Goal: Task Accomplishment & Management: Manage account settings

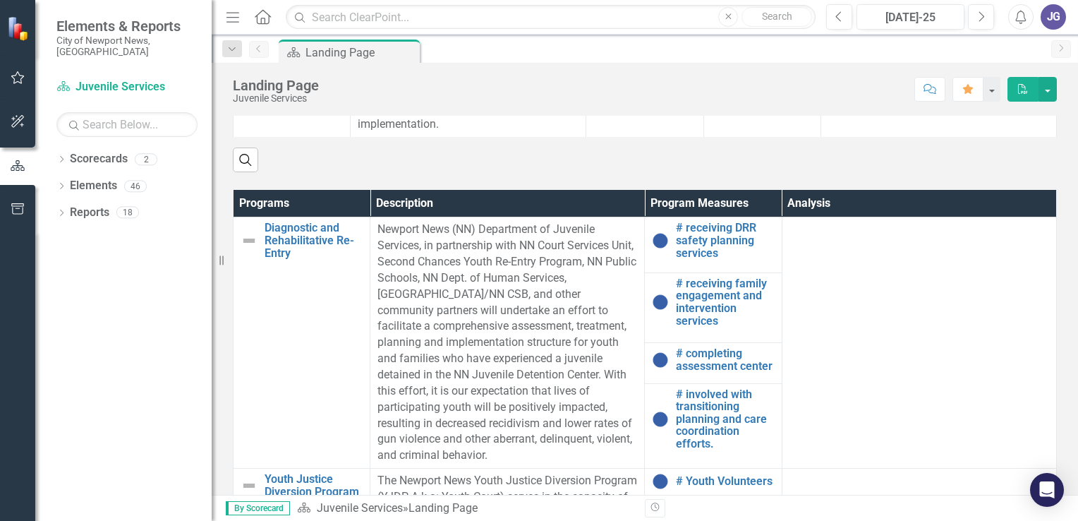
scroll to position [776, 0]
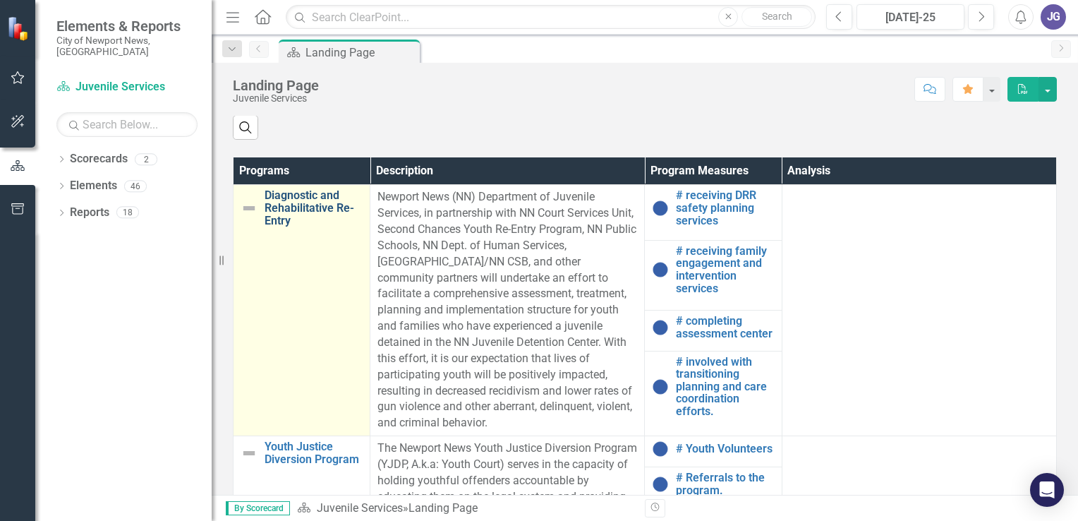
click at [323, 207] on link "Diagnostic and Rehabilitative Re-Entry" at bounding box center [314, 207] width 98 height 37
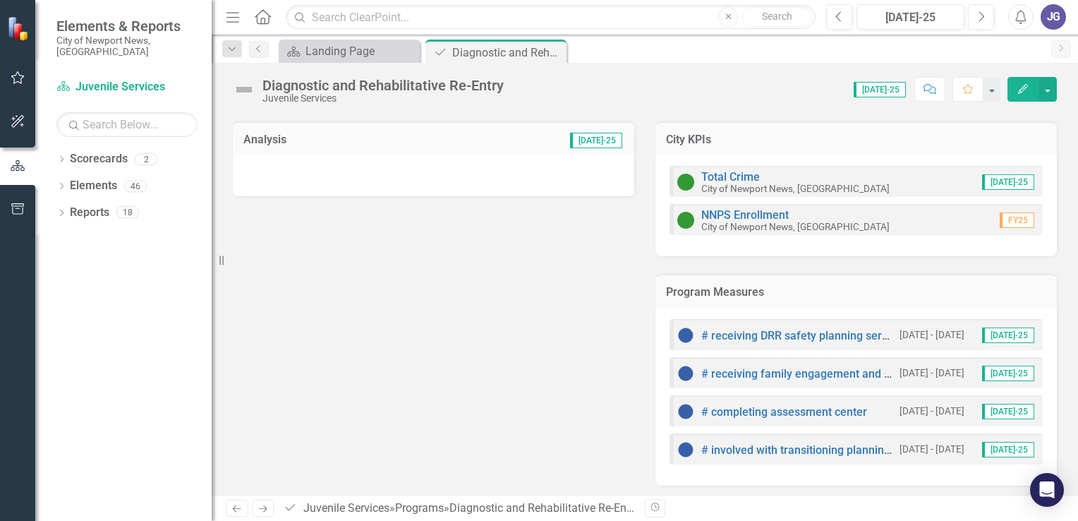
scroll to position [154, 0]
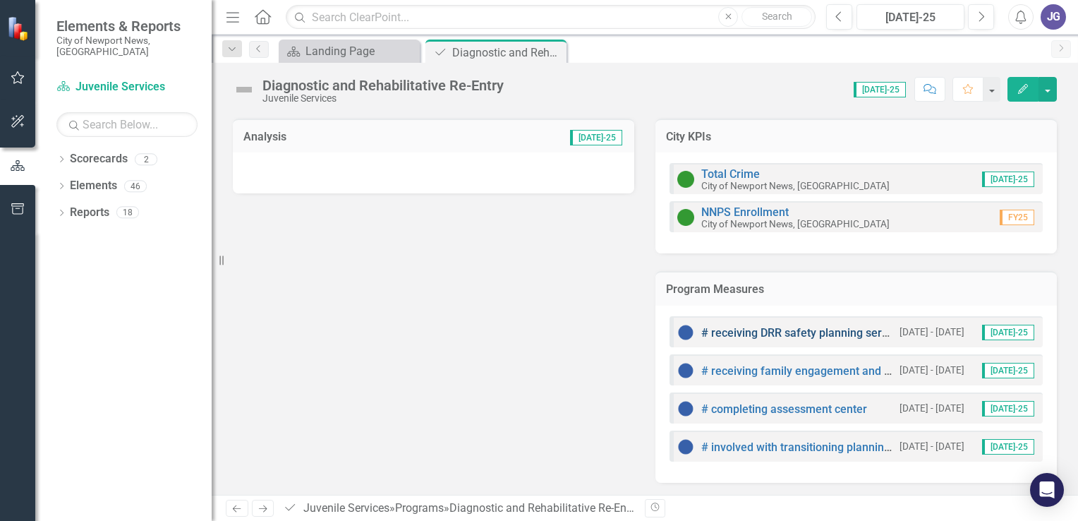
click at [740, 332] on link "# receiving DRR safety planning services" at bounding box center [804, 332] width 207 height 13
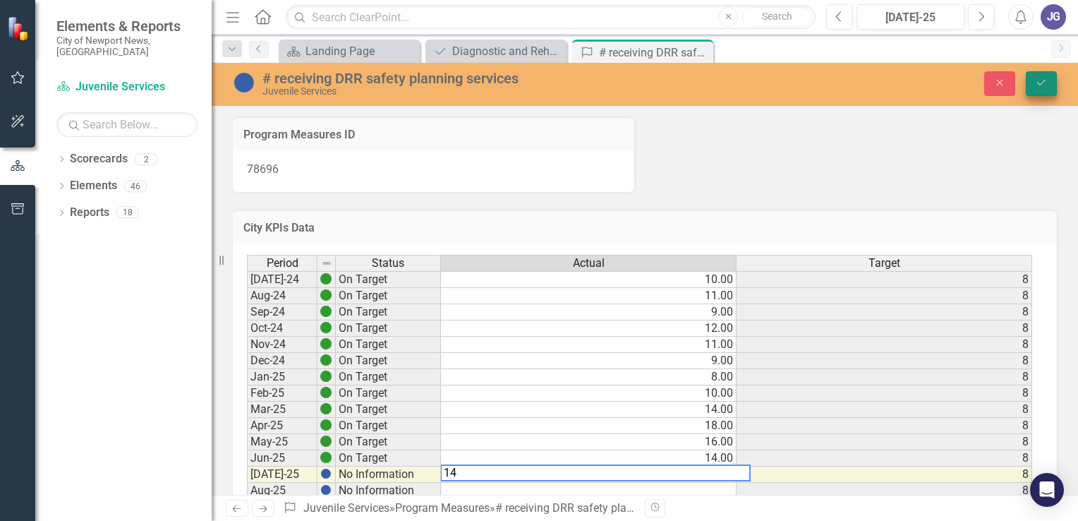
type textarea "14"
click at [1044, 86] on icon "Save" at bounding box center [1041, 83] width 13 height 10
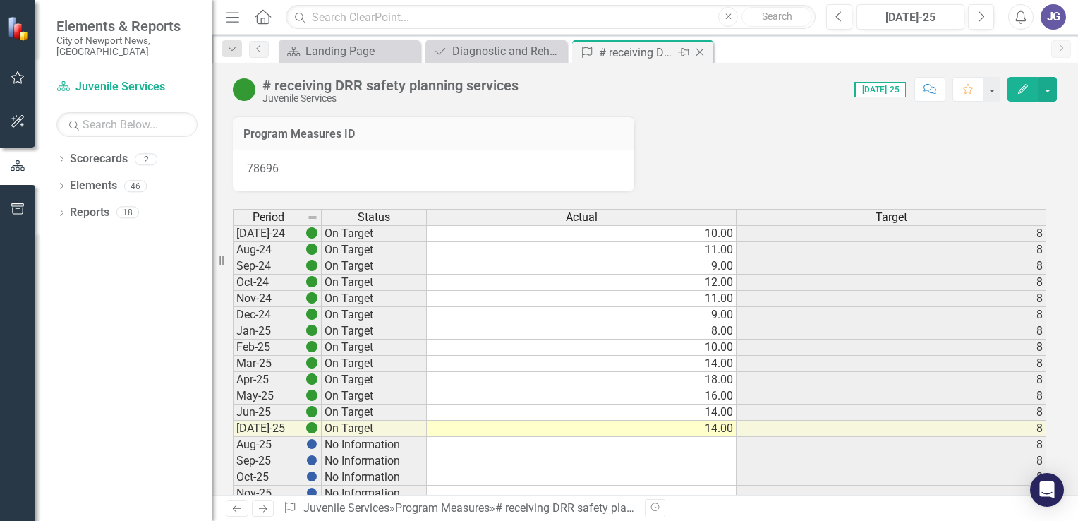
click at [700, 49] on icon "Close" at bounding box center [700, 52] width 14 height 11
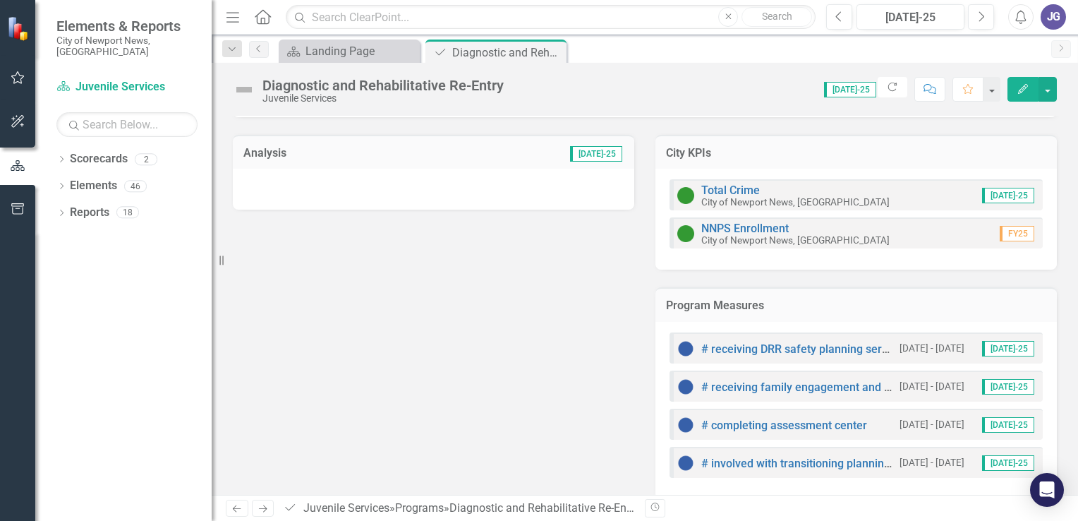
scroll to position [154, 0]
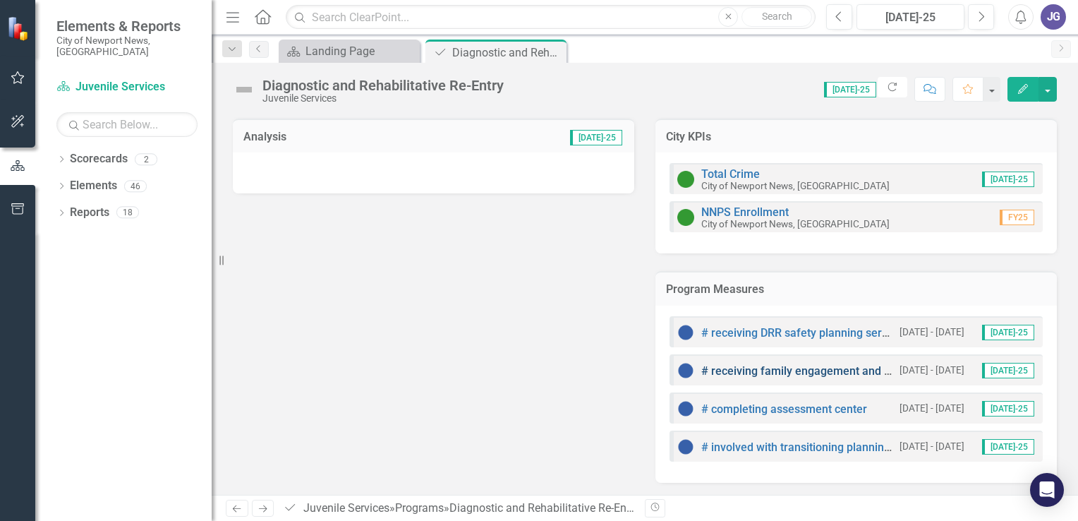
click at [753, 368] on link "# receiving family engagement and intervention services" at bounding box center [845, 370] width 289 height 13
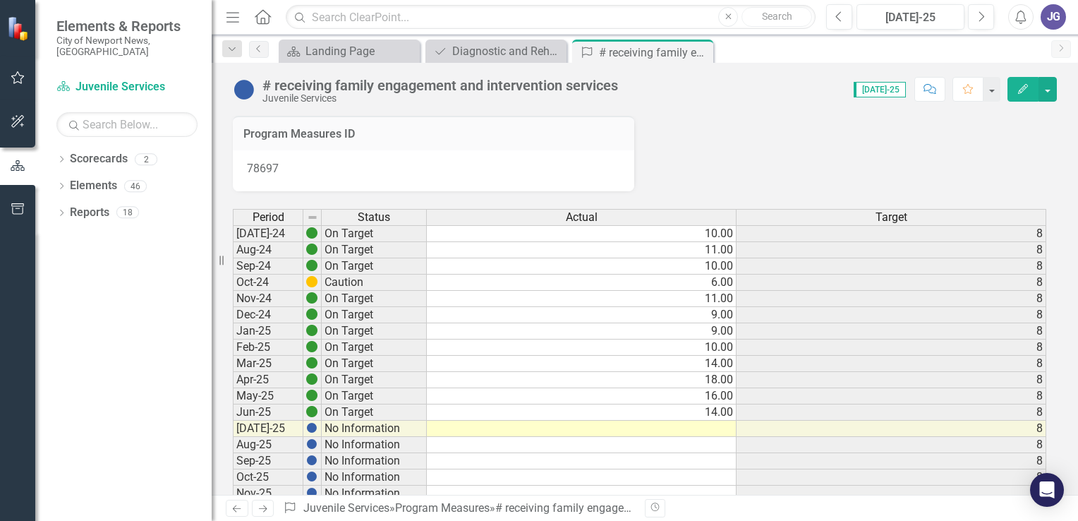
click at [717, 427] on td at bounding box center [582, 428] width 310 height 16
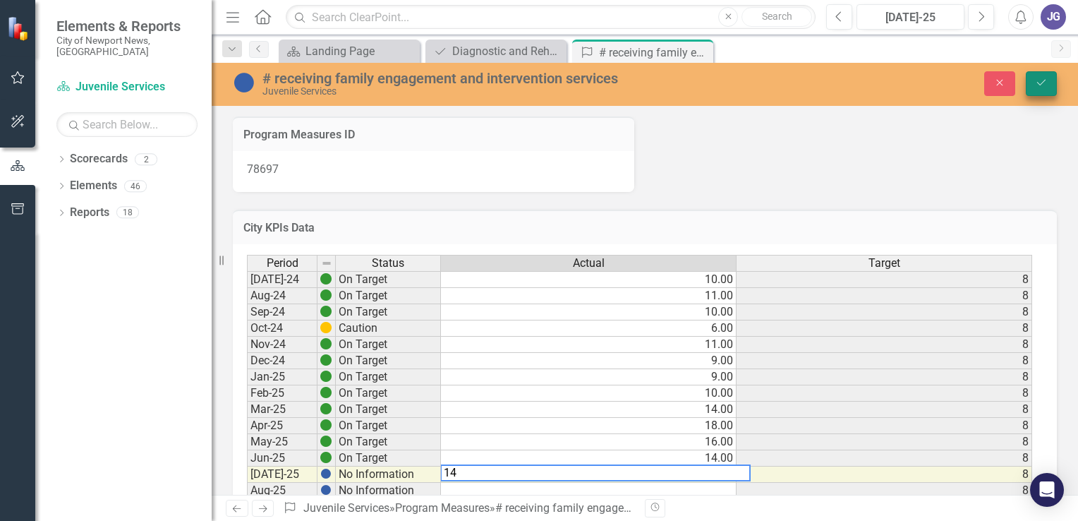
type textarea "14"
click at [1045, 81] on icon "Save" at bounding box center [1041, 83] width 13 height 10
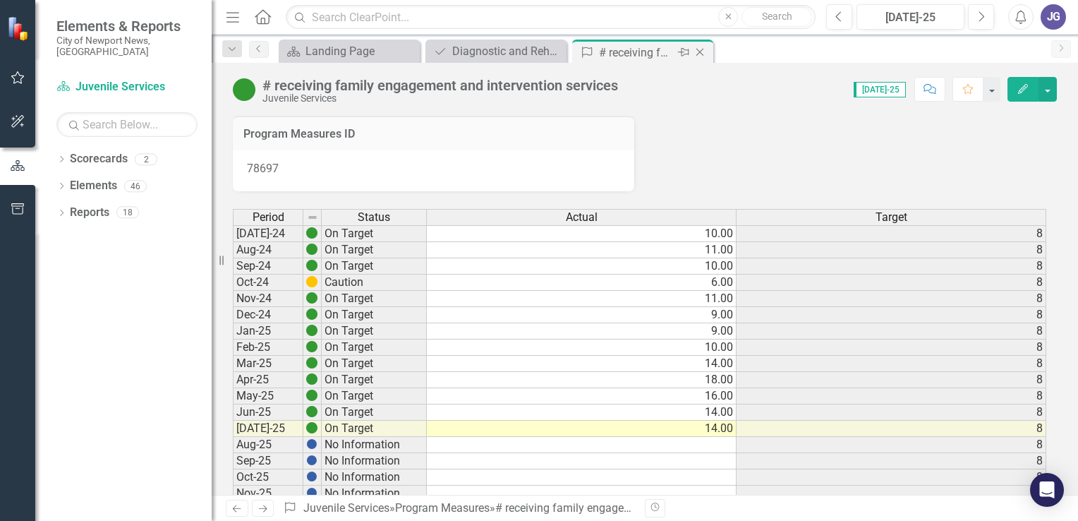
click at [700, 50] on icon at bounding box center [700, 53] width 8 height 8
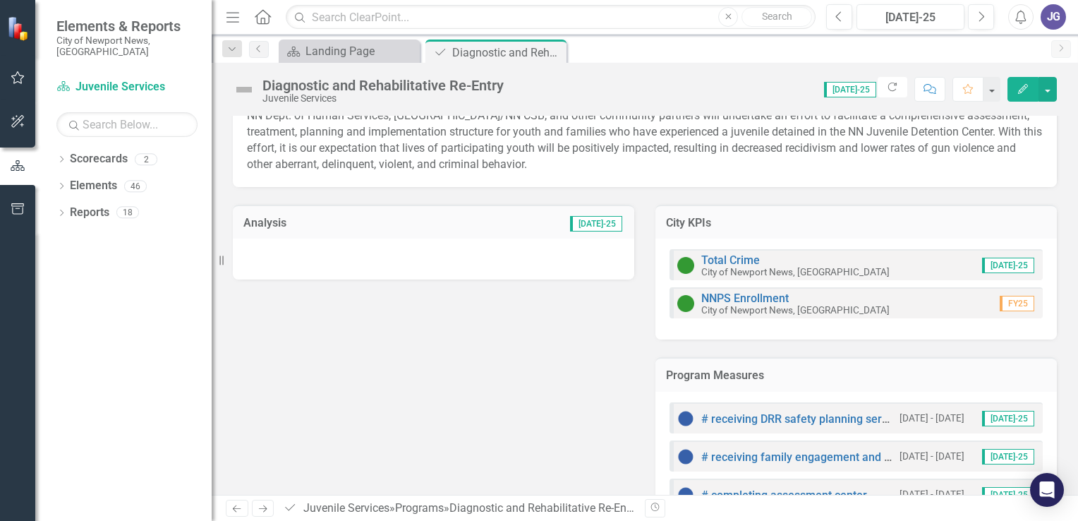
scroll to position [154, 0]
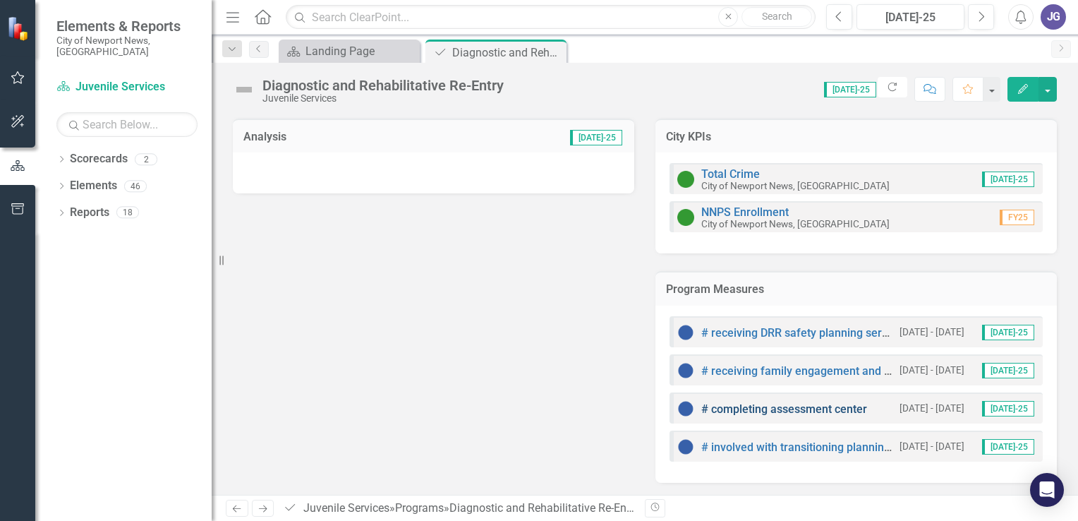
click at [746, 411] on link "# completing assessment center" at bounding box center [784, 408] width 166 height 13
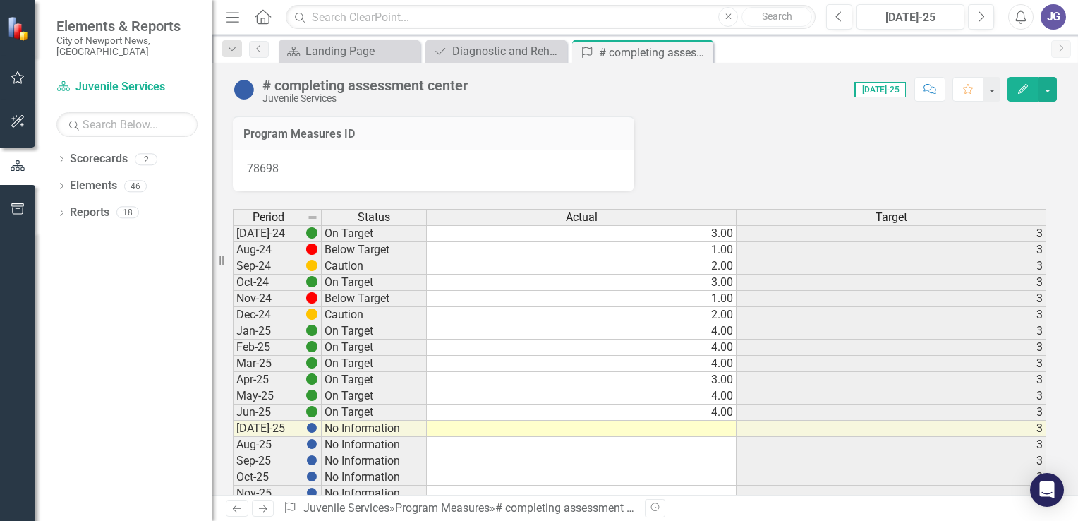
click at [727, 422] on td at bounding box center [582, 428] width 310 height 16
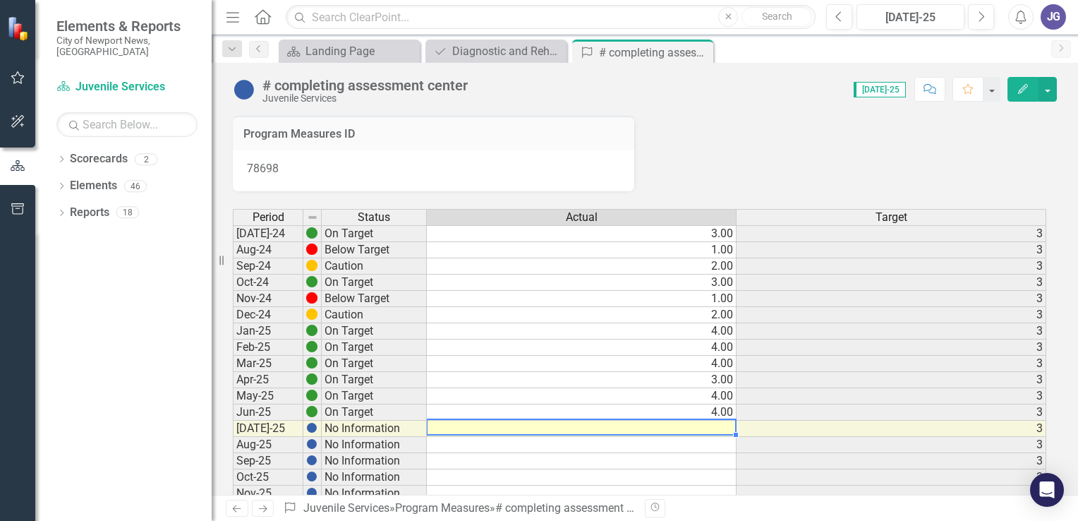
click at [727, 428] on td at bounding box center [582, 428] width 310 height 16
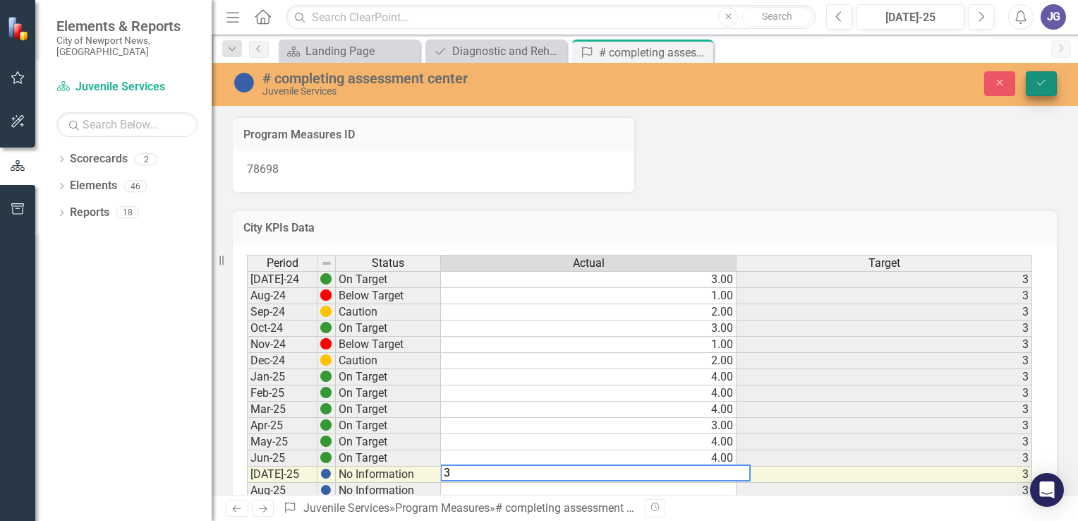
type textarea "3"
click at [1040, 85] on icon "submit" at bounding box center [1041, 83] width 8 height 6
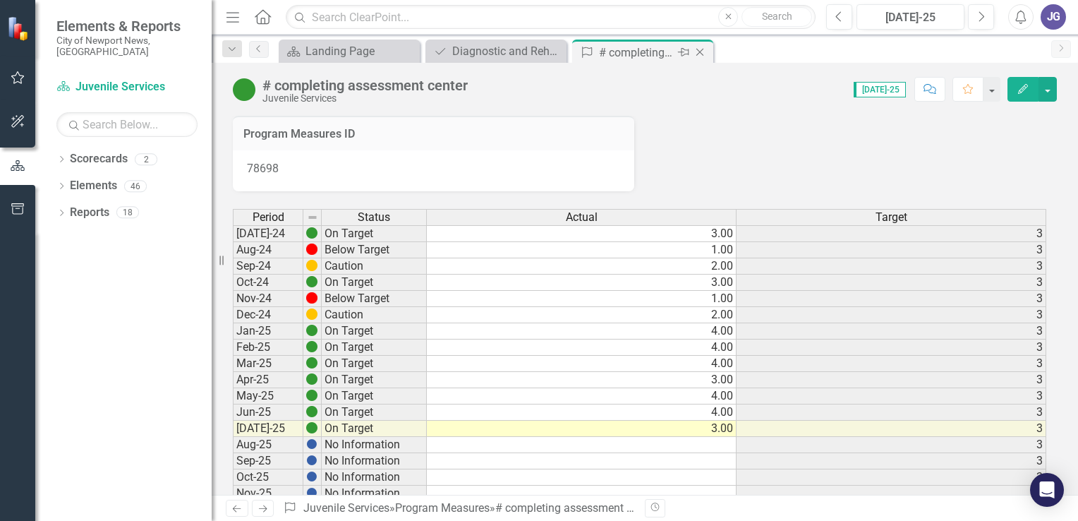
click at [697, 47] on icon "Close" at bounding box center [700, 52] width 14 height 11
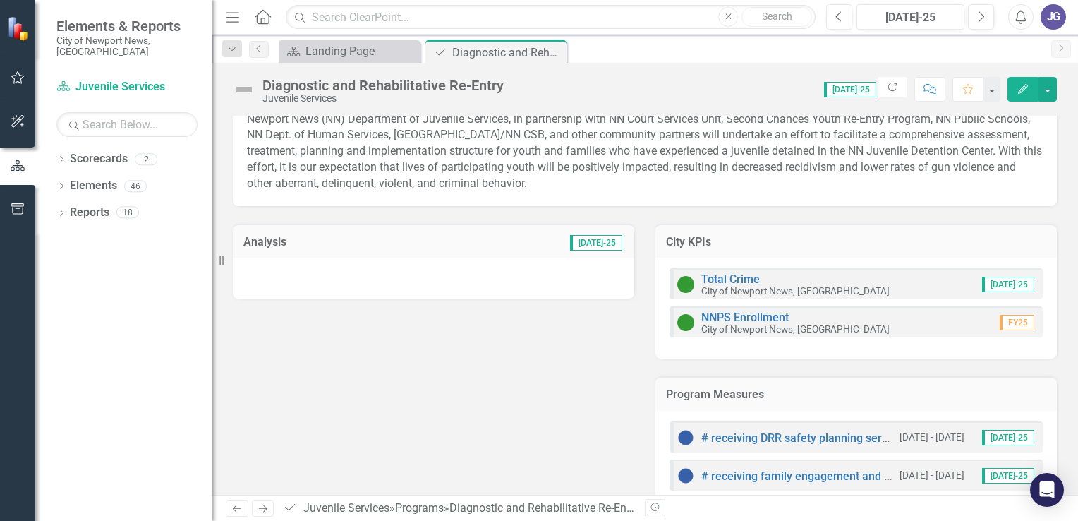
scroll to position [154, 0]
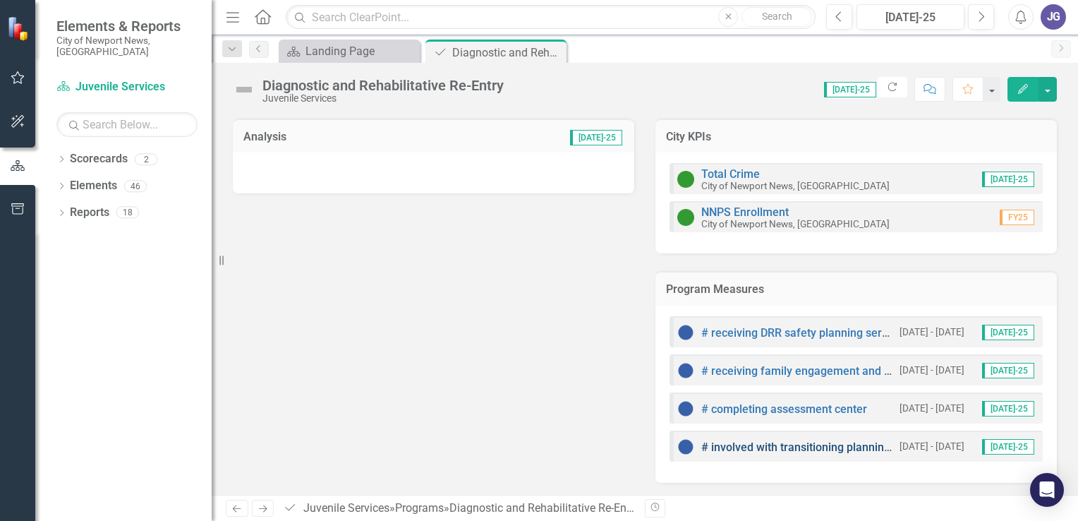
click at [742, 445] on link "# involved with transitioning planning and care coordination efforts." at bounding box center [872, 446] width 343 height 13
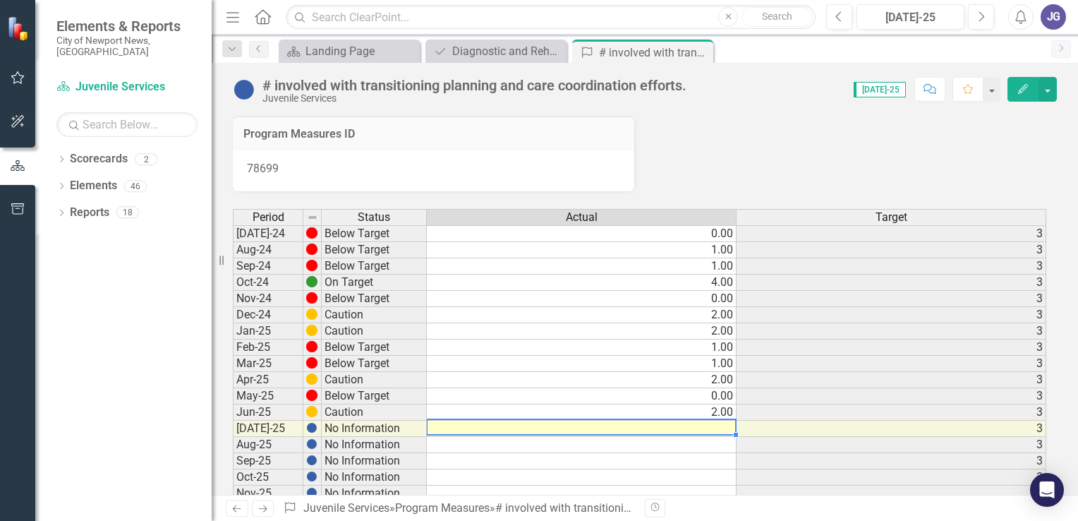
click at [725, 430] on td at bounding box center [582, 428] width 310 height 16
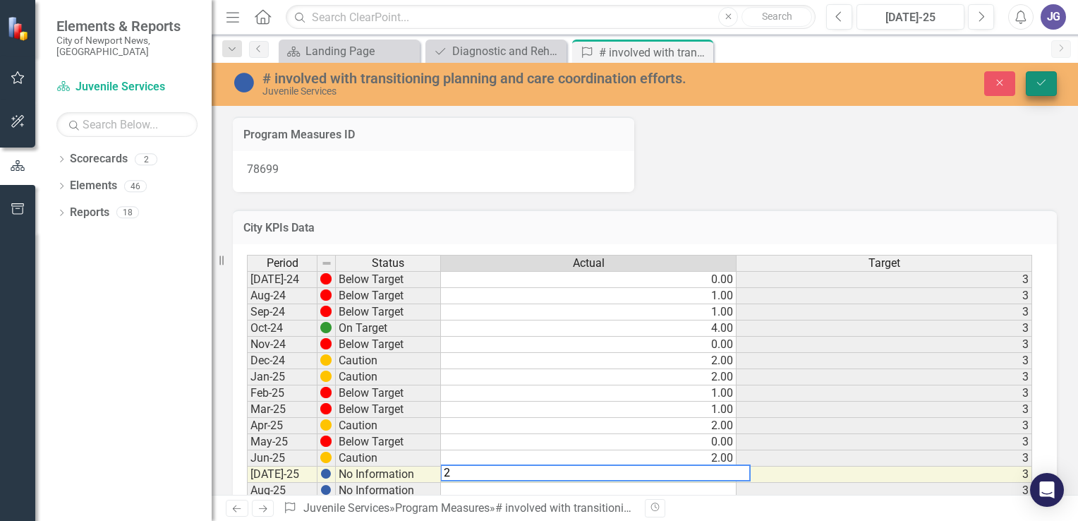
type textarea "2"
click at [1041, 80] on icon "Save" at bounding box center [1041, 83] width 13 height 10
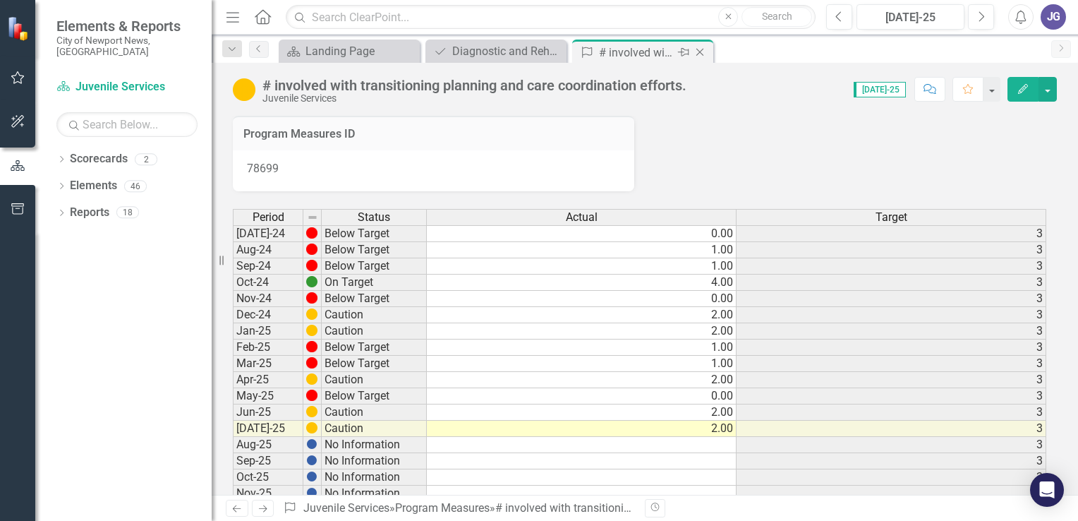
click at [700, 48] on icon "Close" at bounding box center [700, 52] width 14 height 11
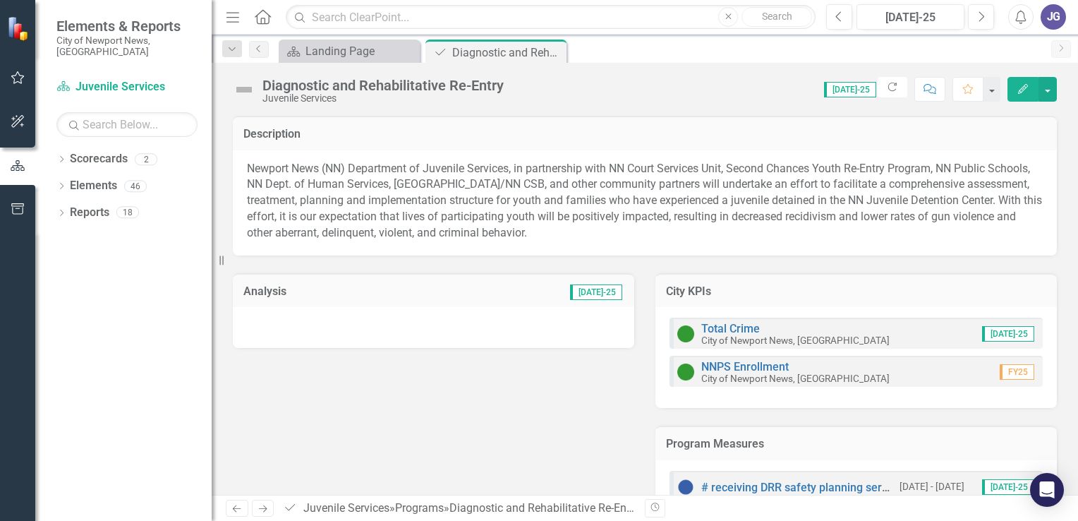
click at [271, 327] on div at bounding box center [433, 327] width 401 height 41
click at [301, 324] on div at bounding box center [433, 327] width 401 height 41
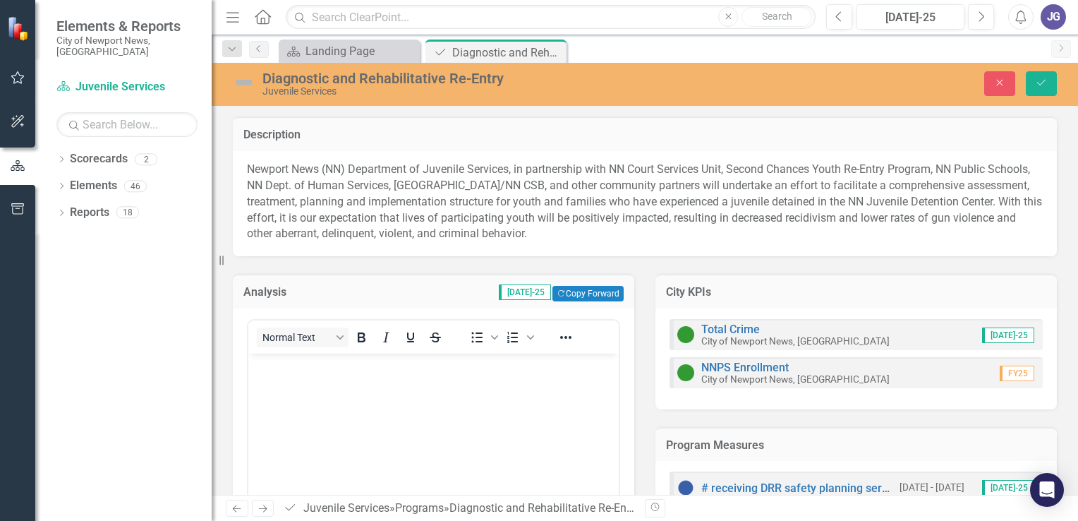
click at [289, 392] on body "Rich Text Area. Press ALT-0 for help." at bounding box center [433, 459] width 370 height 212
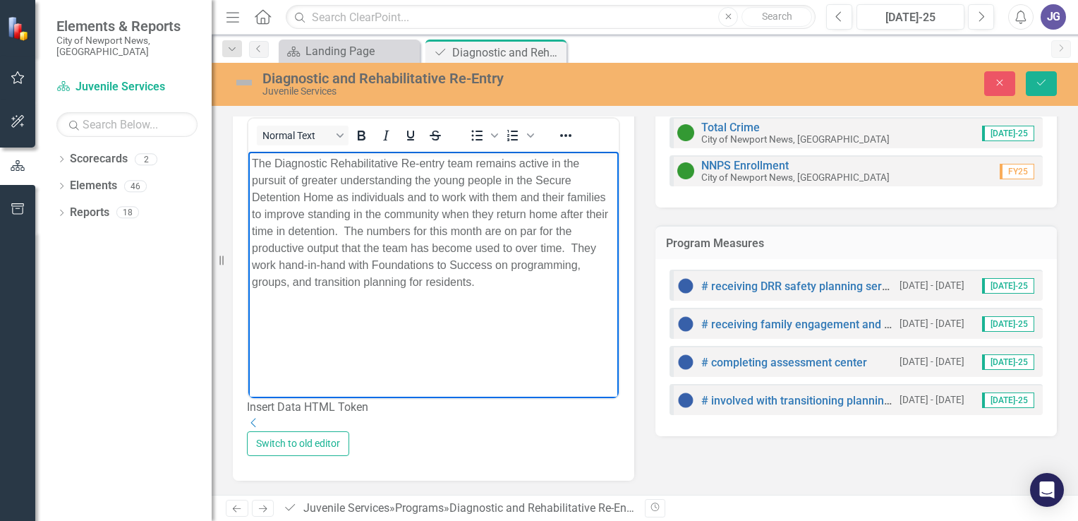
scroll to position [231, 0]
click at [1041, 81] on icon "Save" at bounding box center [1041, 83] width 13 height 10
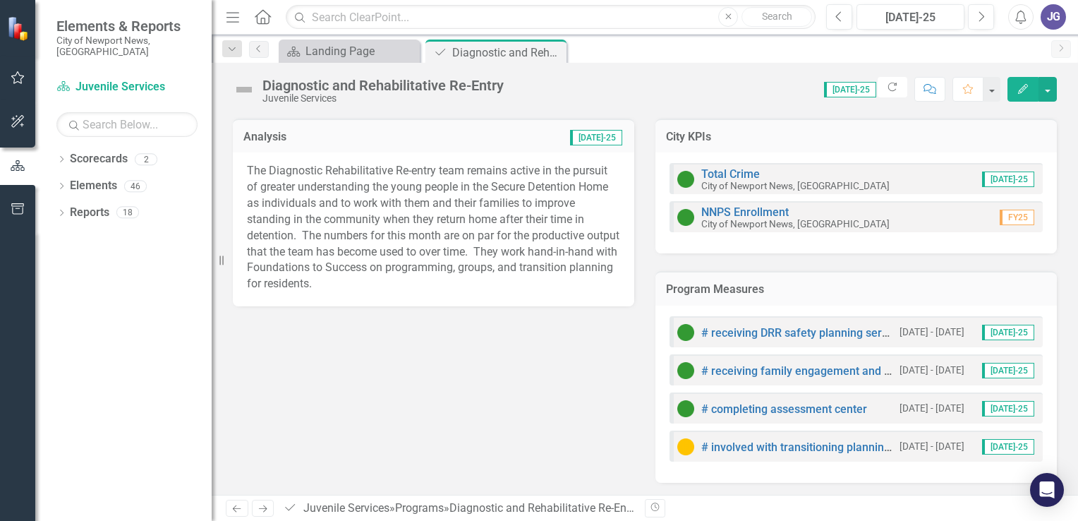
scroll to position [0, 0]
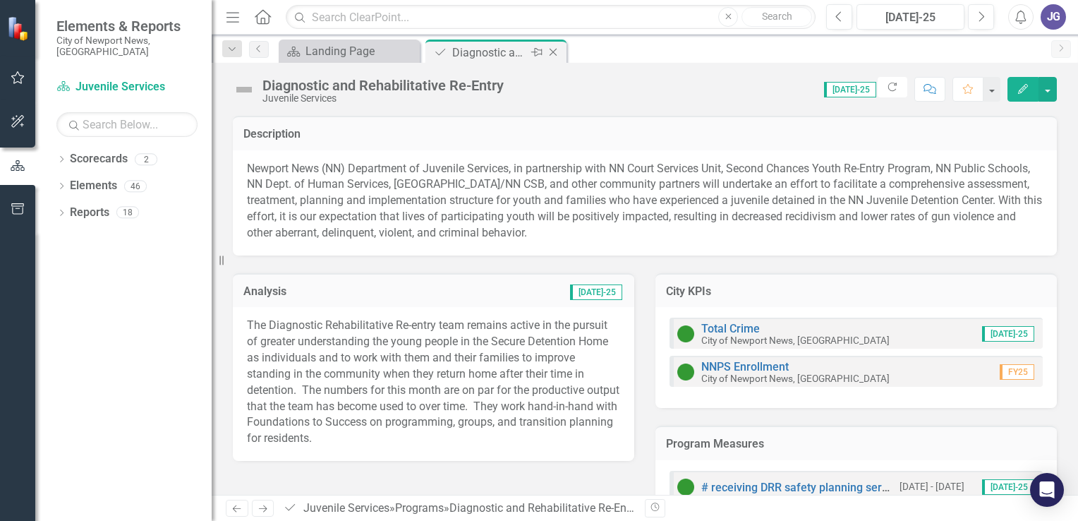
click at [552, 49] on icon "Close" at bounding box center [553, 52] width 14 height 11
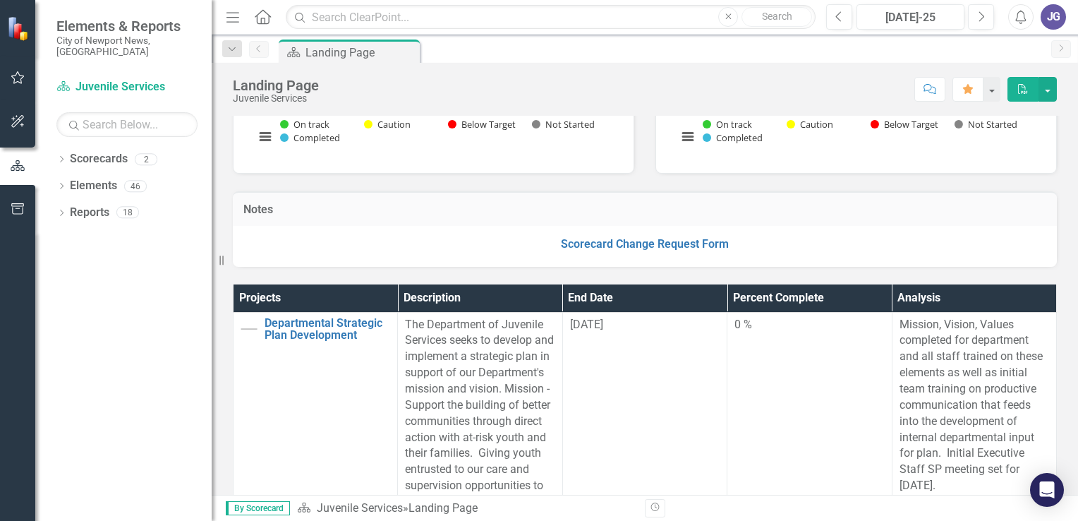
scroll to position [282, 0]
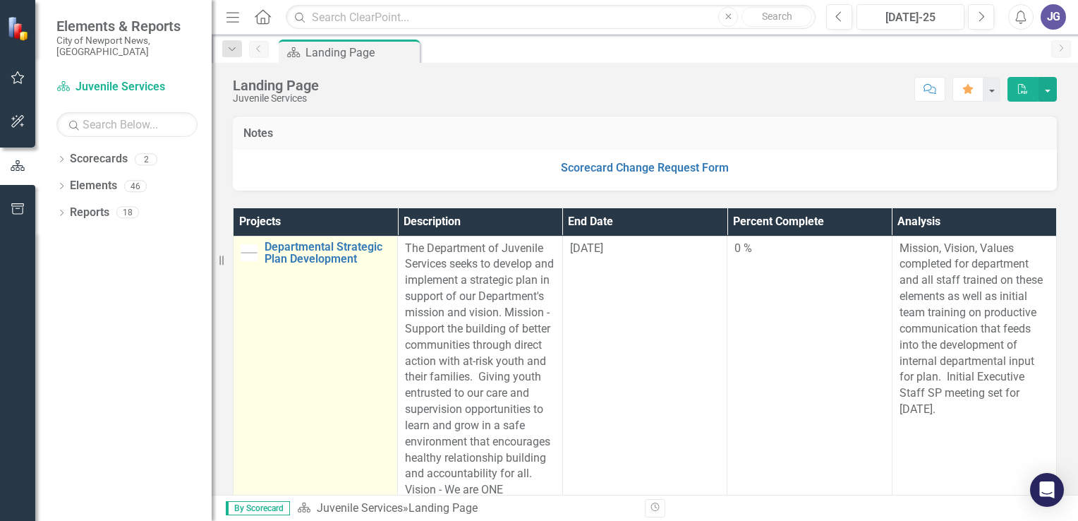
click at [248, 260] on img at bounding box center [249, 252] width 17 height 17
click at [0, 0] on div "Link Open Element" at bounding box center [0, 0] width 0 height 0
click at [248, 260] on img at bounding box center [249, 252] width 17 height 17
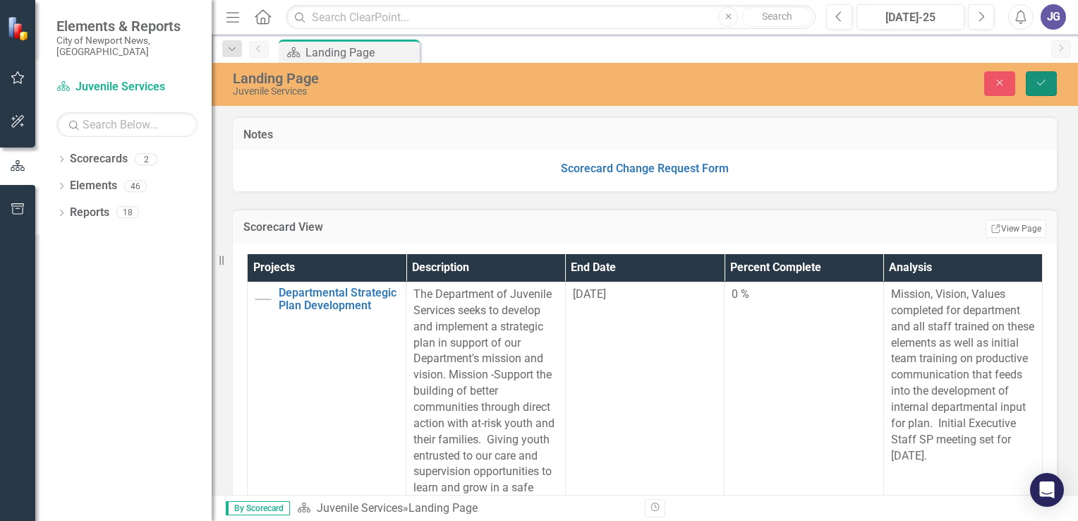
click at [1044, 85] on icon "Save" at bounding box center [1041, 83] width 13 height 10
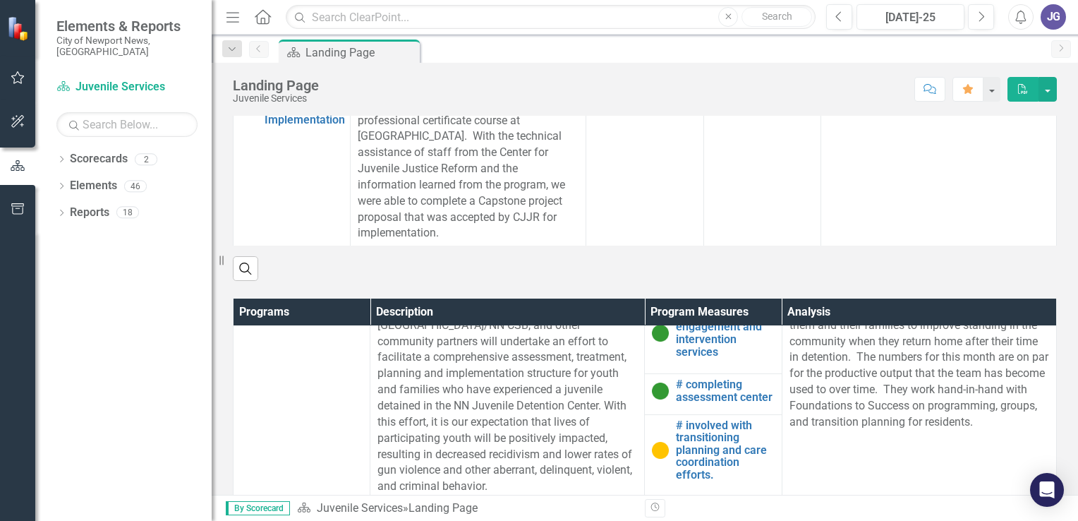
scroll to position [0, 0]
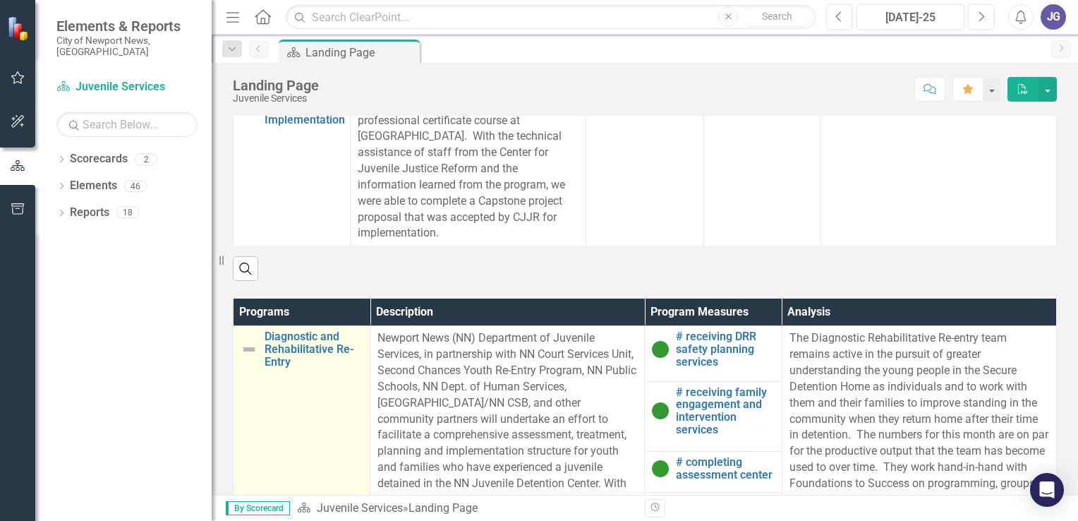
click at [248, 350] on img at bounding box center [249, 349] width 17 height 17
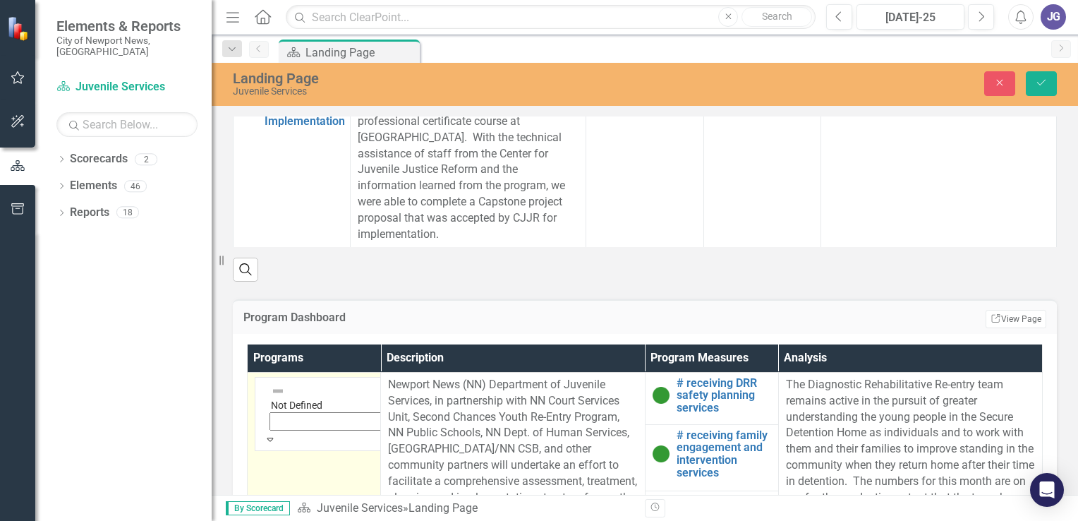
click at [277, 434] on icon "Expand" at bounding box center [270, 439] width 13 height 10
click at [620, 249] on div "Projects Description End Date Percent Complete Analysis Departmental Strategic …" at bounding box center [644, 59] width 845 height 443
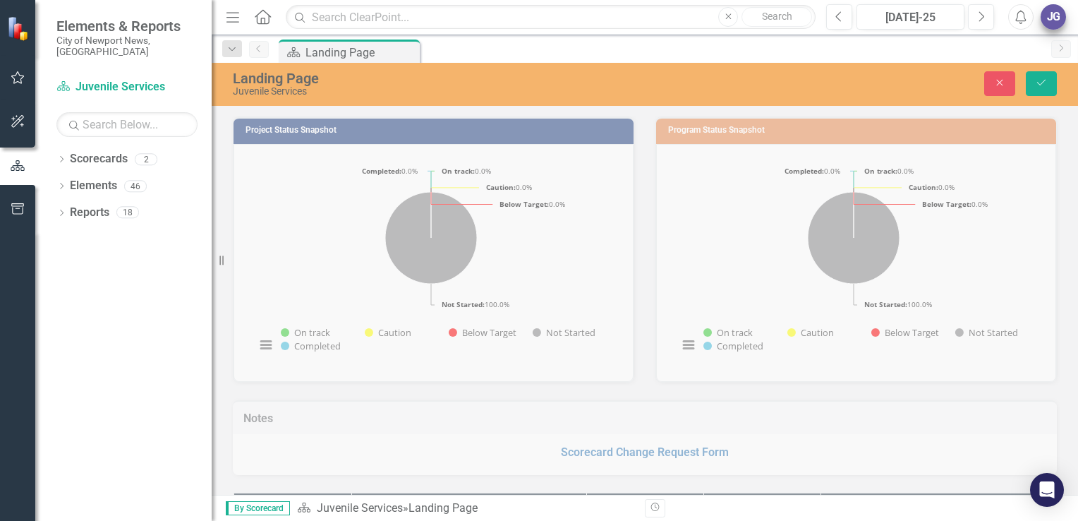
scroll to position [123, 0]
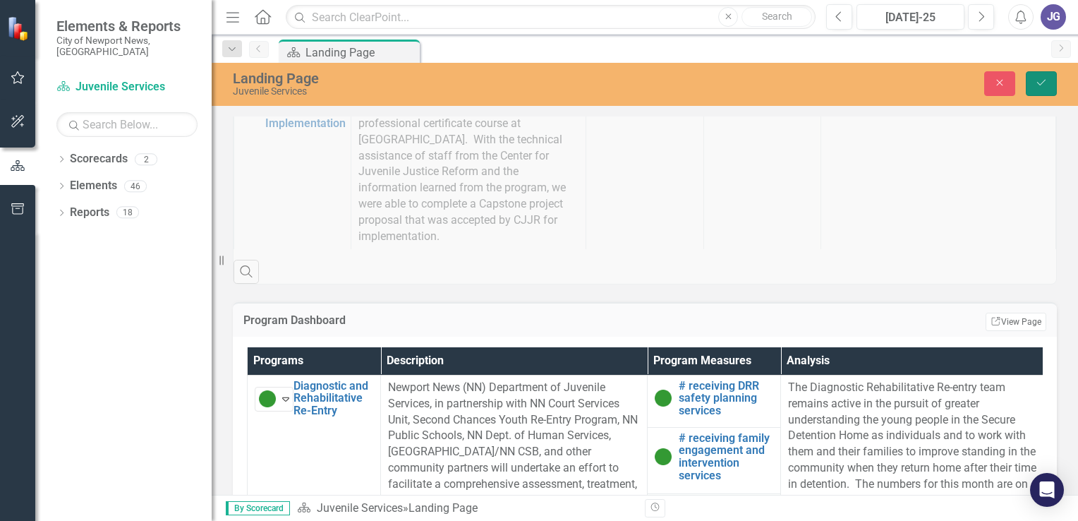
click at [1041, 79] on icon "Save" at bounding box center [1041, 83] width 13 height 10
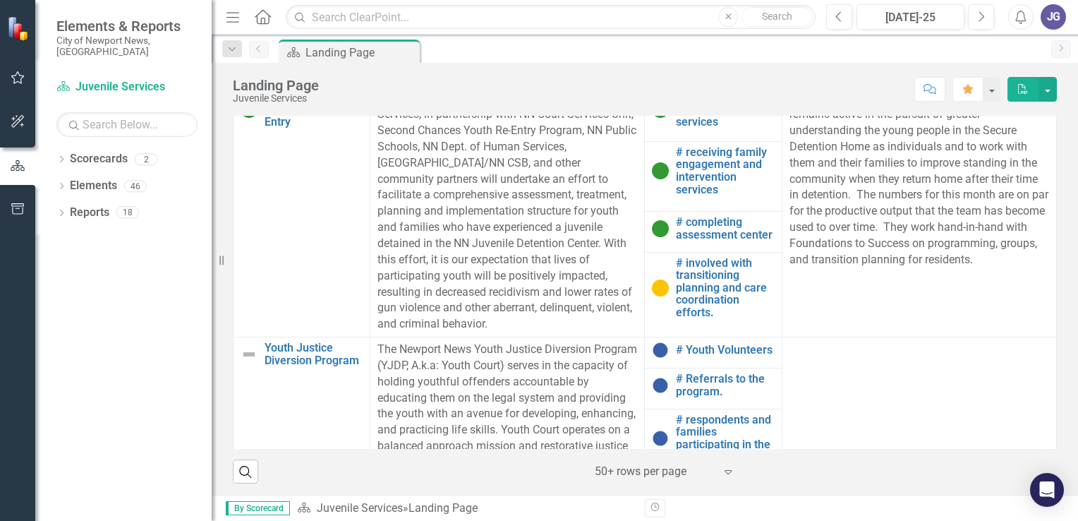
scroll to position [212, 0]
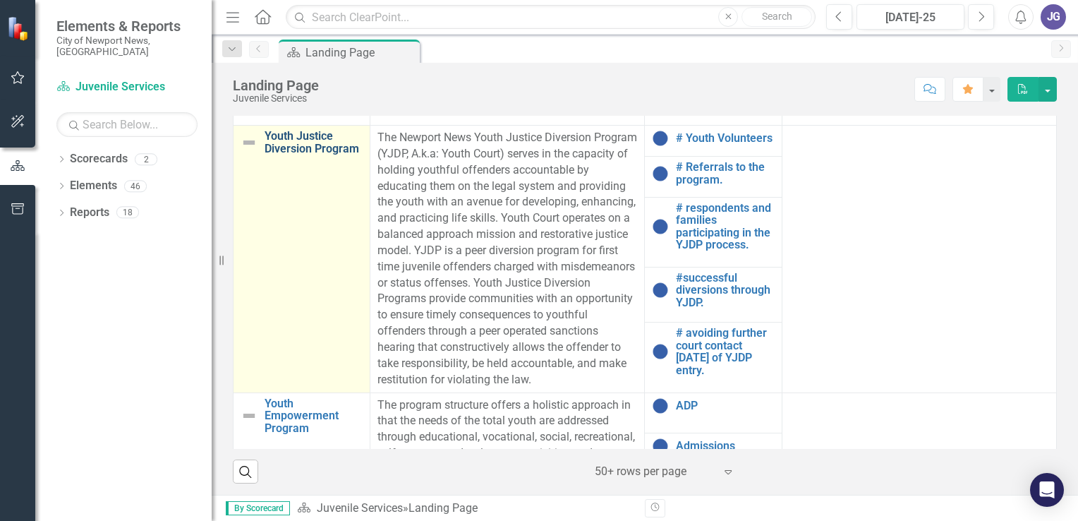
click at [319, 140] on link "Youth Justice Diversion Program" at bounding box center [314, 142] width 98 height 25
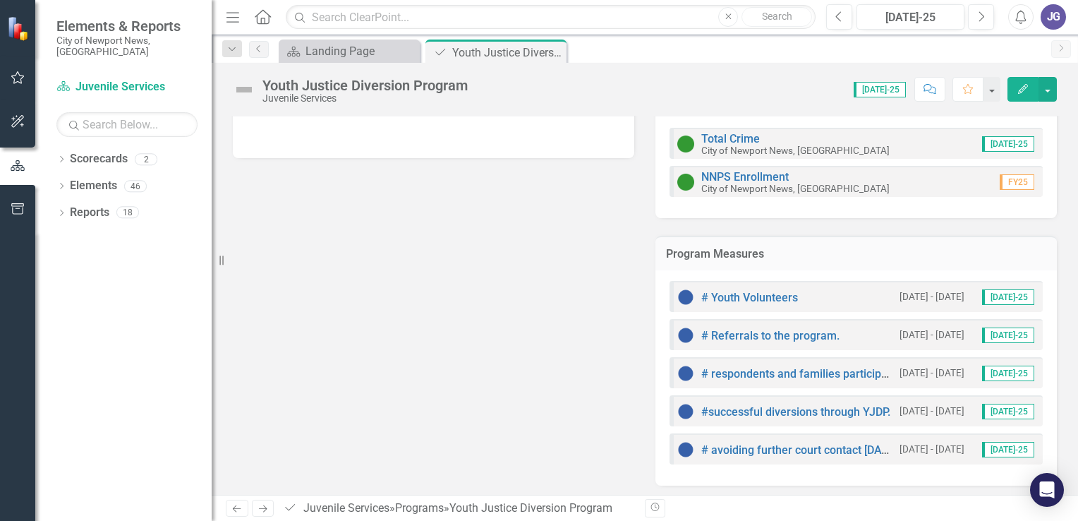
scroll to position [193, 0]
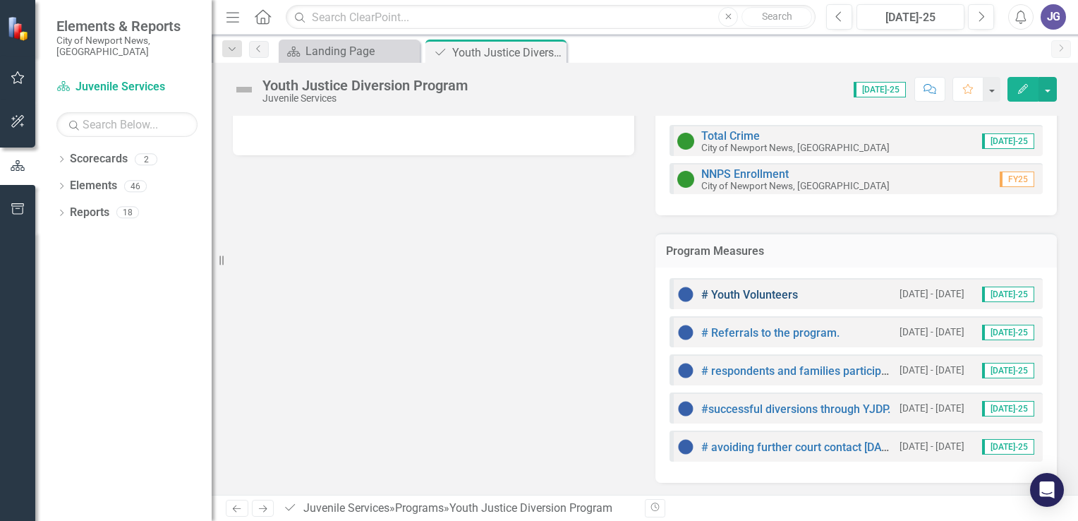
click at [727, 291] on link "# Youth Volunteers" at bounding box center [749, 294] width 97 height 13
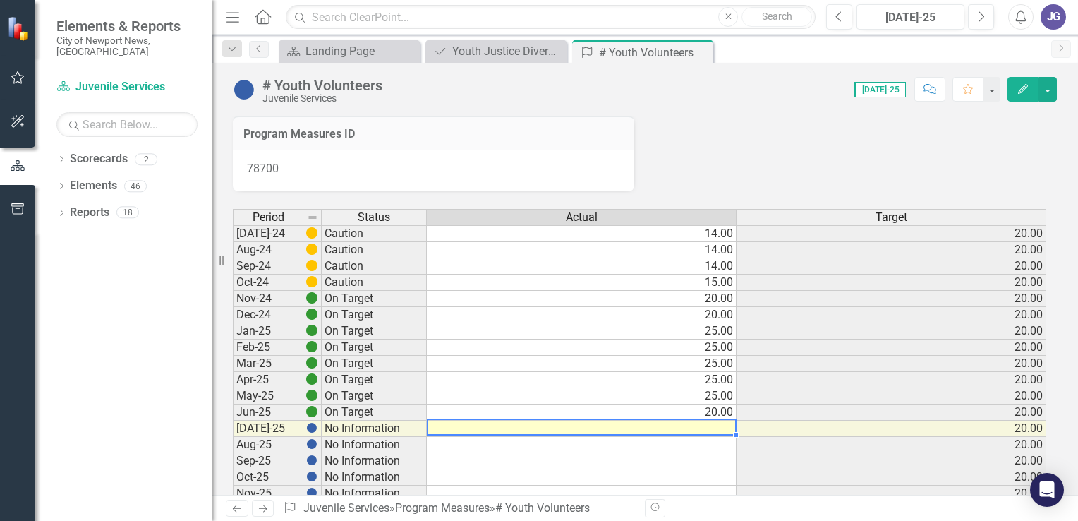
click at [720, 430] on td at bounding box center [582, 428] width 310 height 16
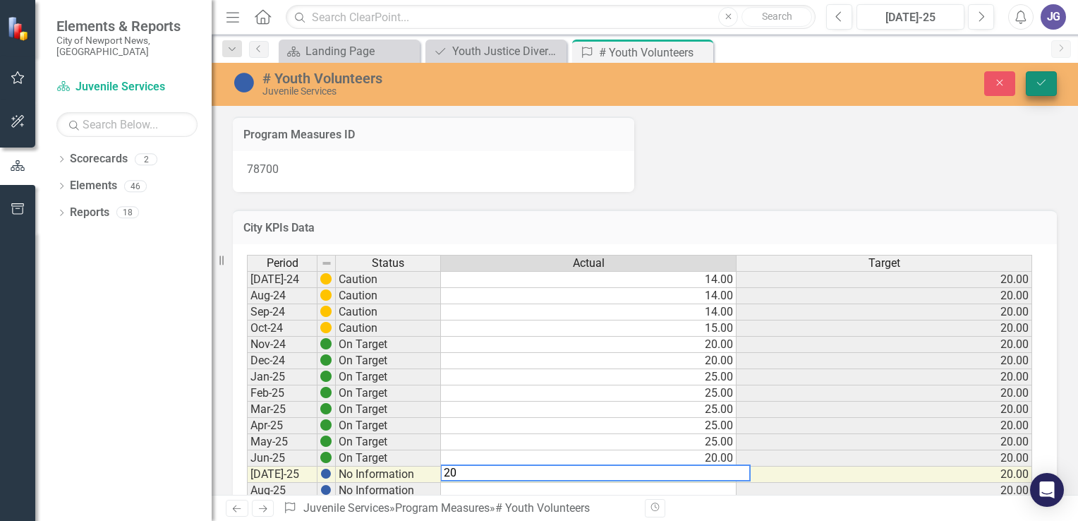
type textarea "20"
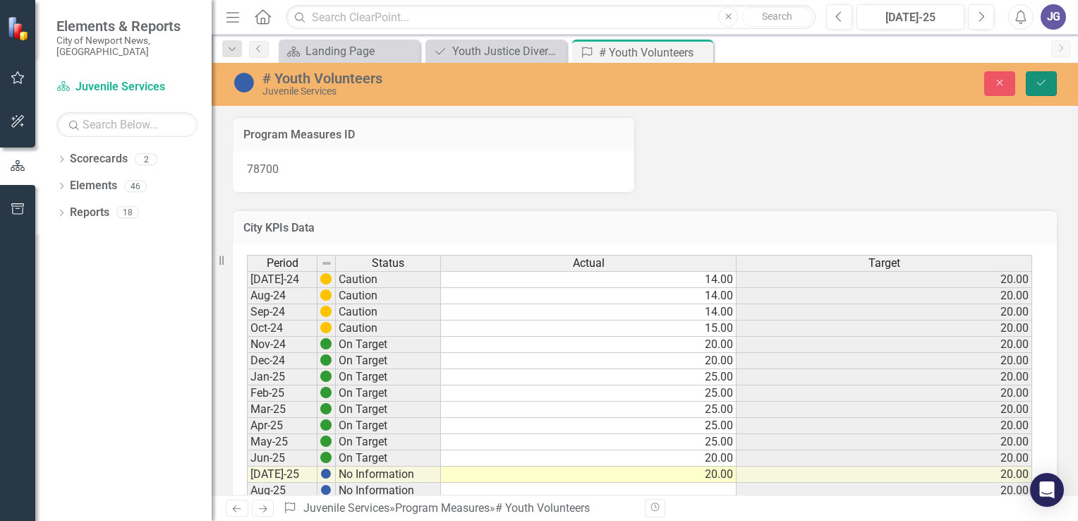
click at [1046, 80] on icon "Save" at bounding box center [1041, 83] width 13 height 10
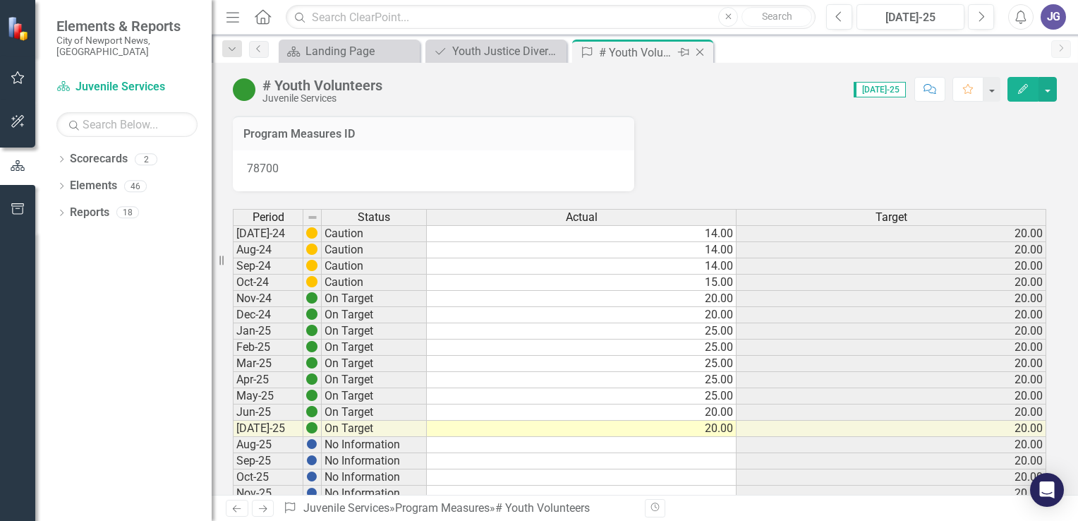
click at [700, 50] on icon "Close" at bounding box center [700, 52] width 14 height 11
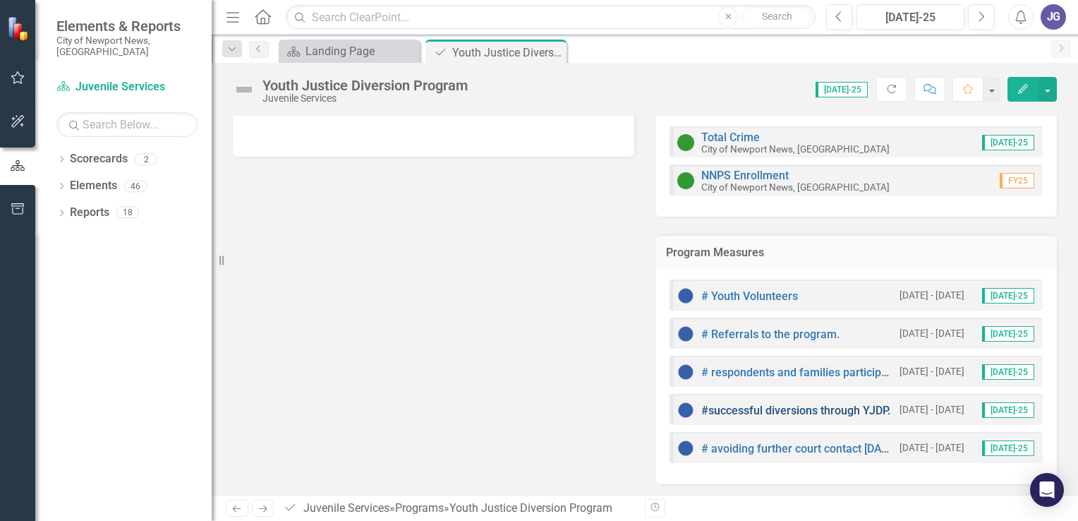
scroll to position [193, 0]
click at [767, 330] on link "# Referrals to the program." at bounding box center [770, 332] width 138 height 13
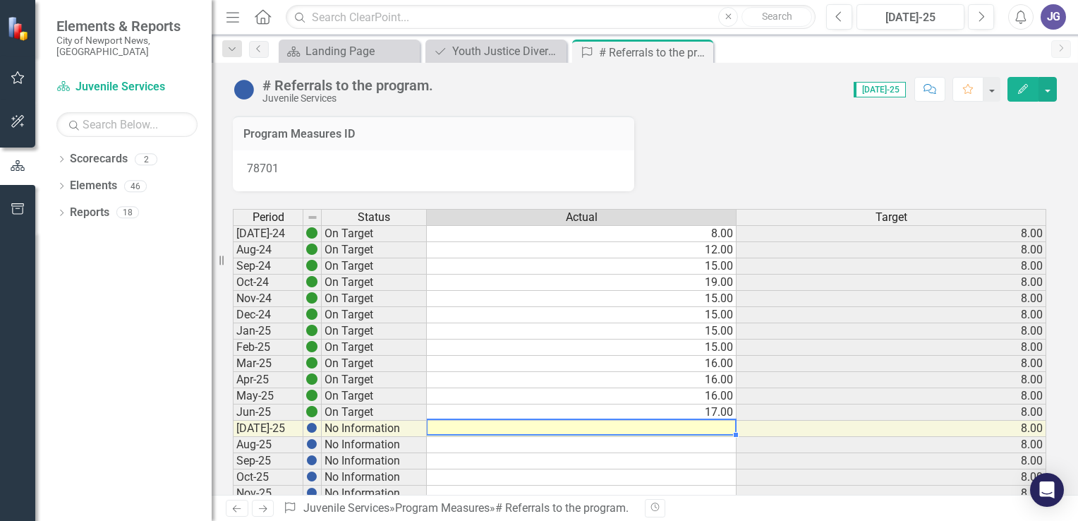
click at [716, 425] on td at bounding box center [582, 428] width 310 height 16
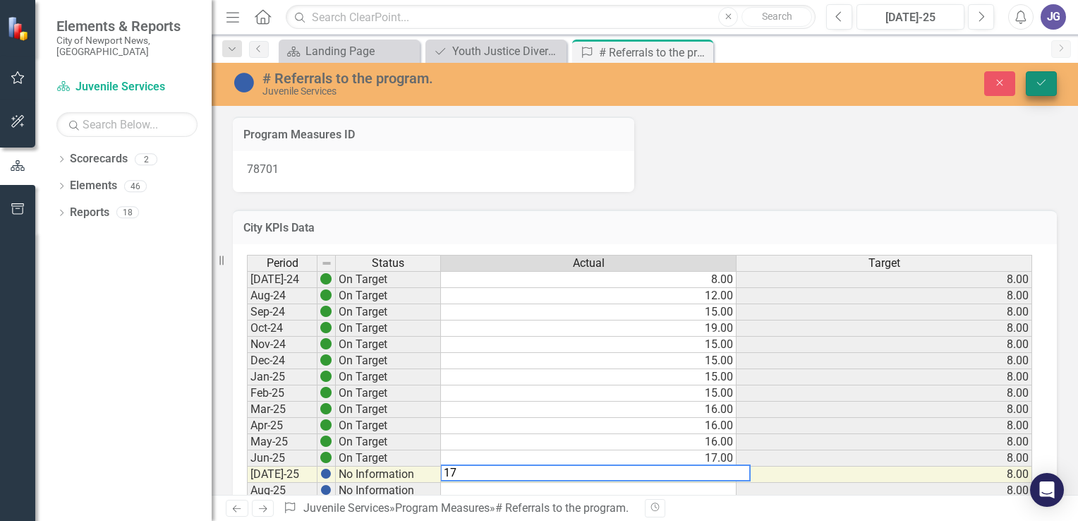
type textarea "17"
click at [1047, 86] on icon "Save" at bounding box center [1041, 83] width 13 height 10
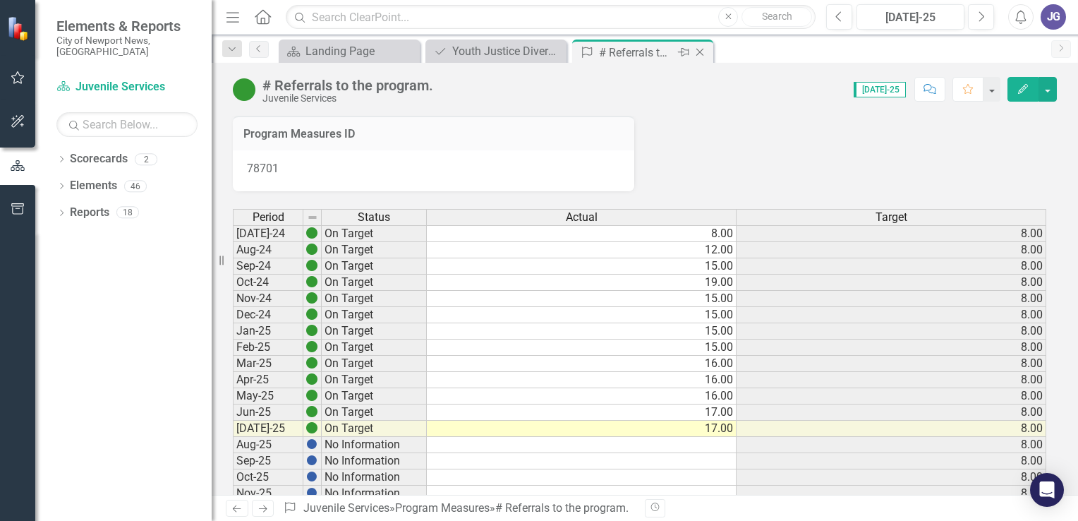
click at [700, 52] on icon at bounding box center [700, 53] width 8 height 8
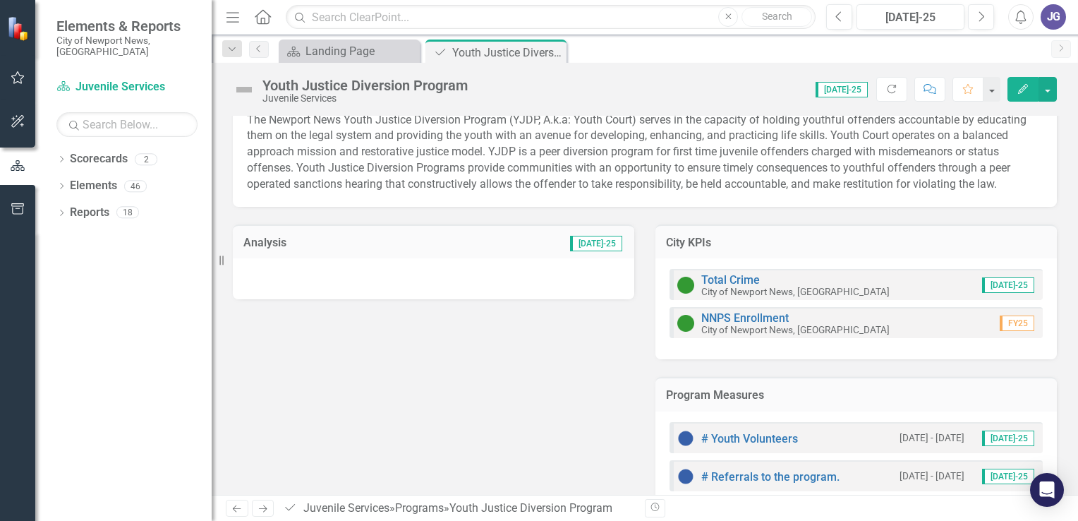
scroll to position [193, 0]
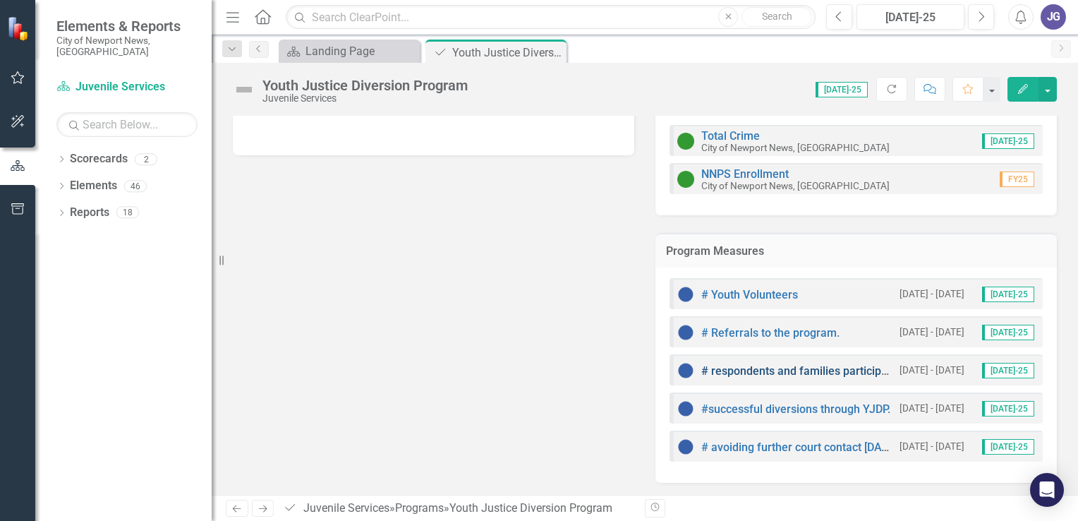
click at [742, 367] on link "# respondents and families participating in the YJDP process." at bounding box center [857, 370] width 312 height 13
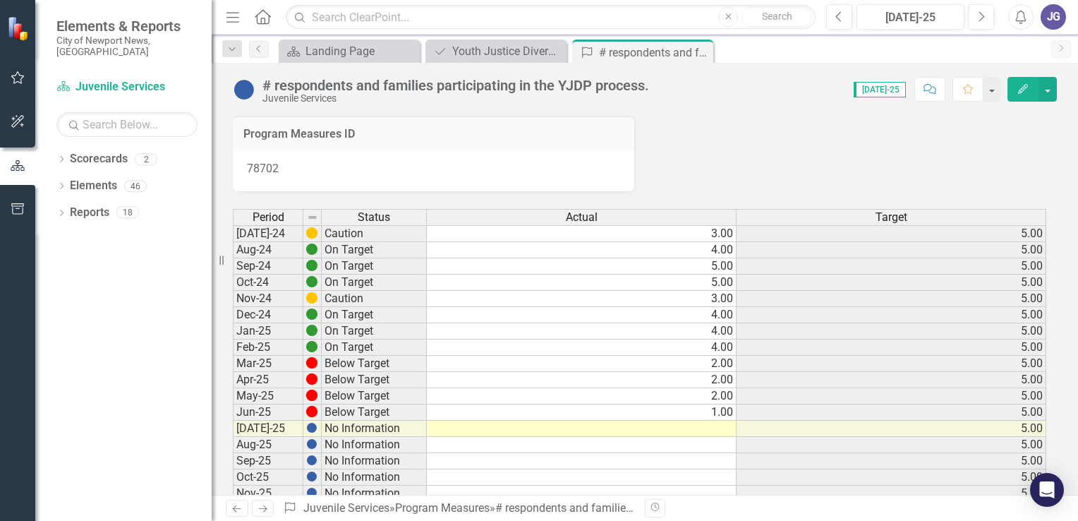
click at [717, 427] on td at bounding box center [582, 428] width 310 height 16
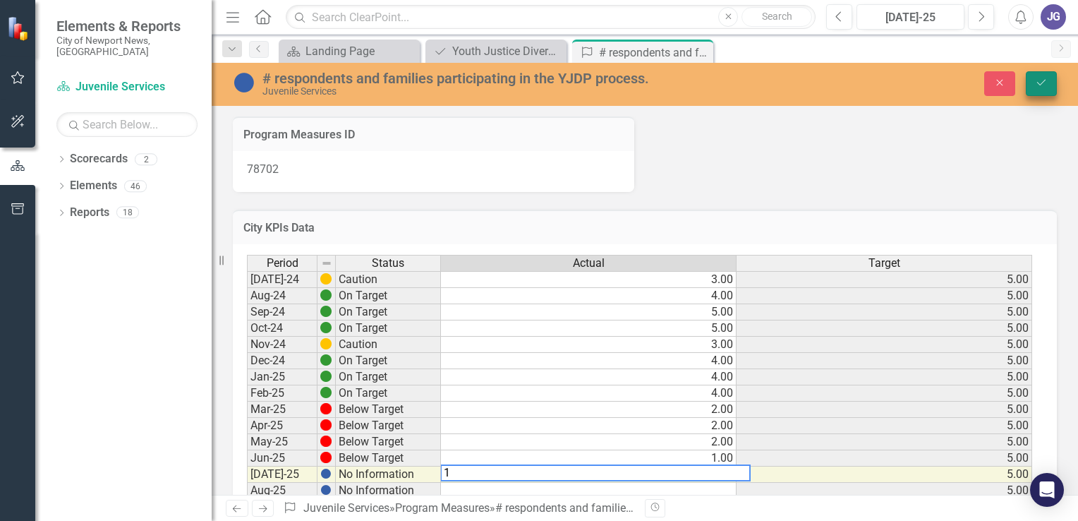
type textarea "1"
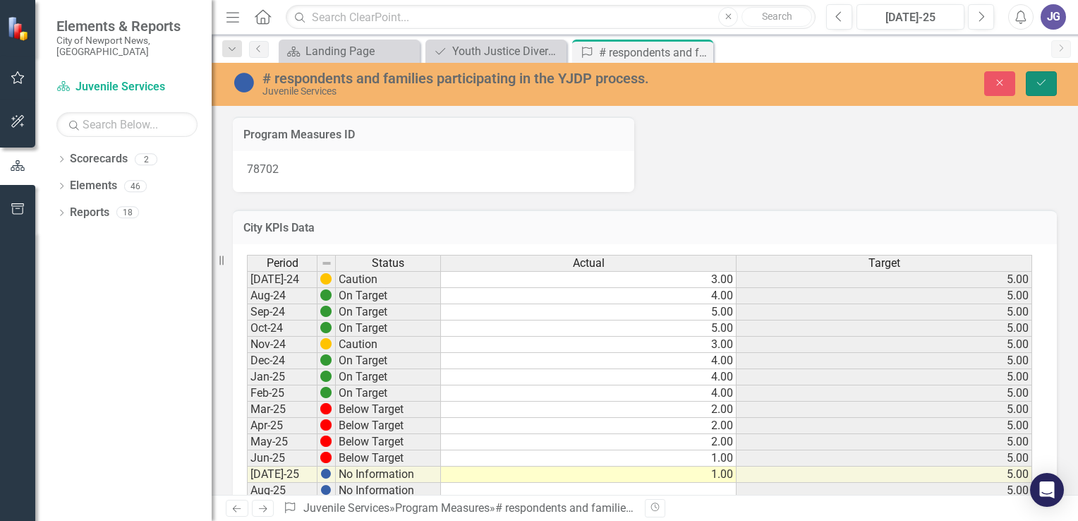
click at [1038, 80] on icon "Save" at bounding box center [1041, 83] width 13 height 10
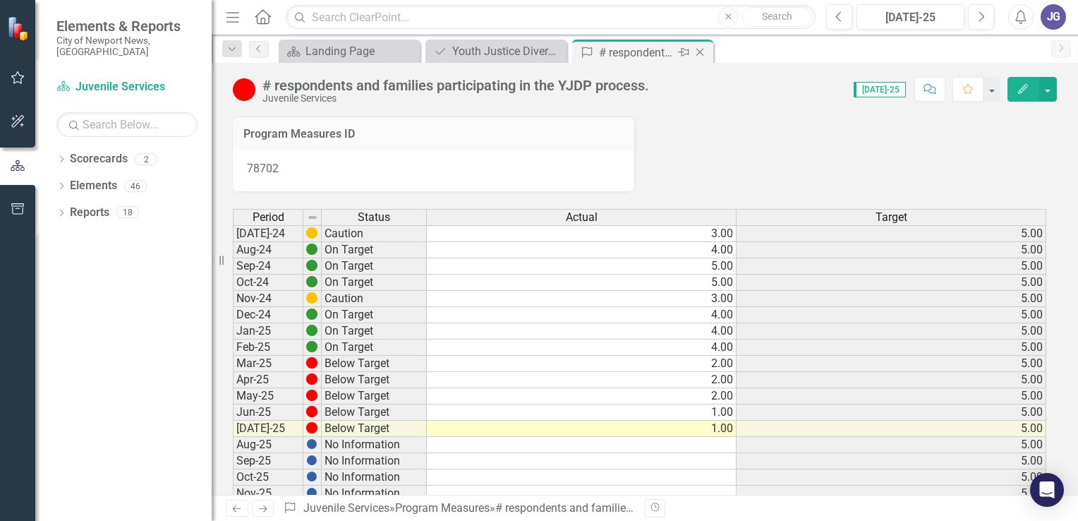
click at [699, 49] on icon "Close" at bounding box center [700, 52] width 14 height 11
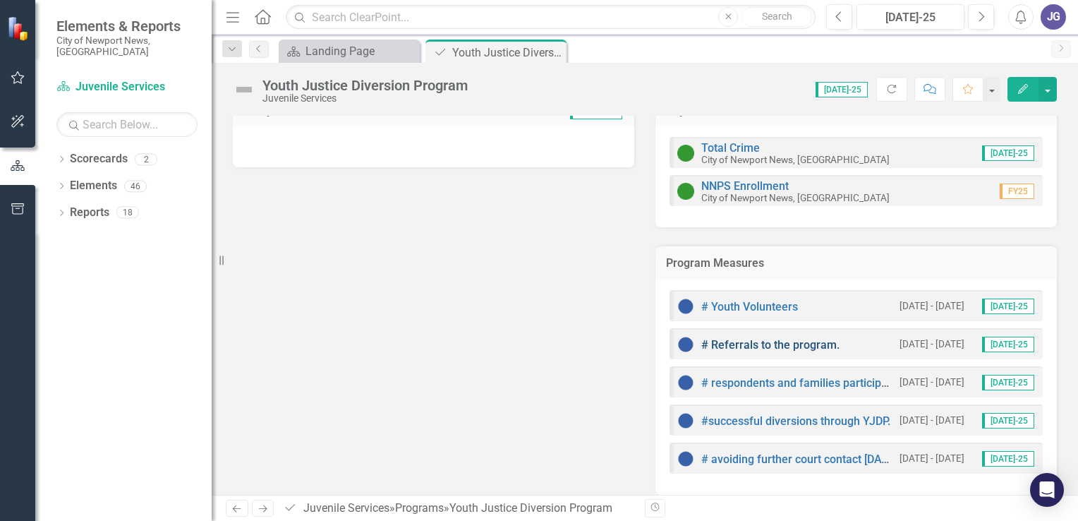
scroll to position [193, 0]
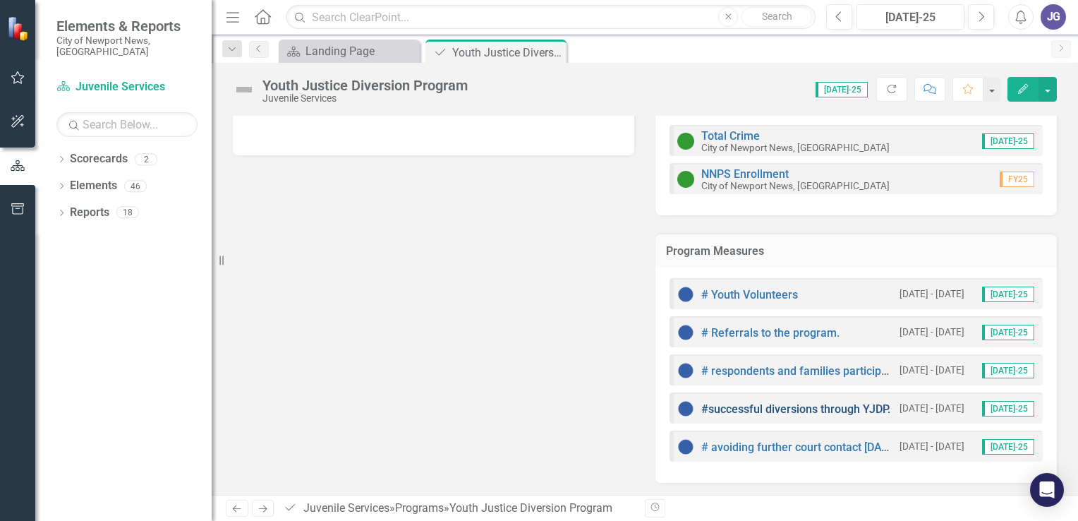
click at [736, 405] on link "#successful diversions through YJDP." at bounding box center [795, 408] width 189 height 13
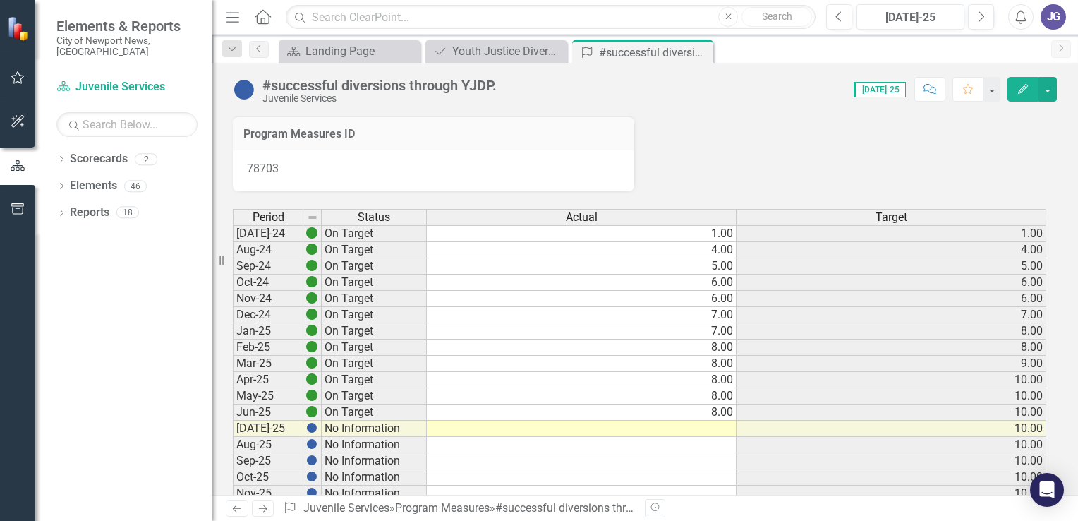
click at [727, 430] on td at bounding box center [582, 428] width 310 height 16
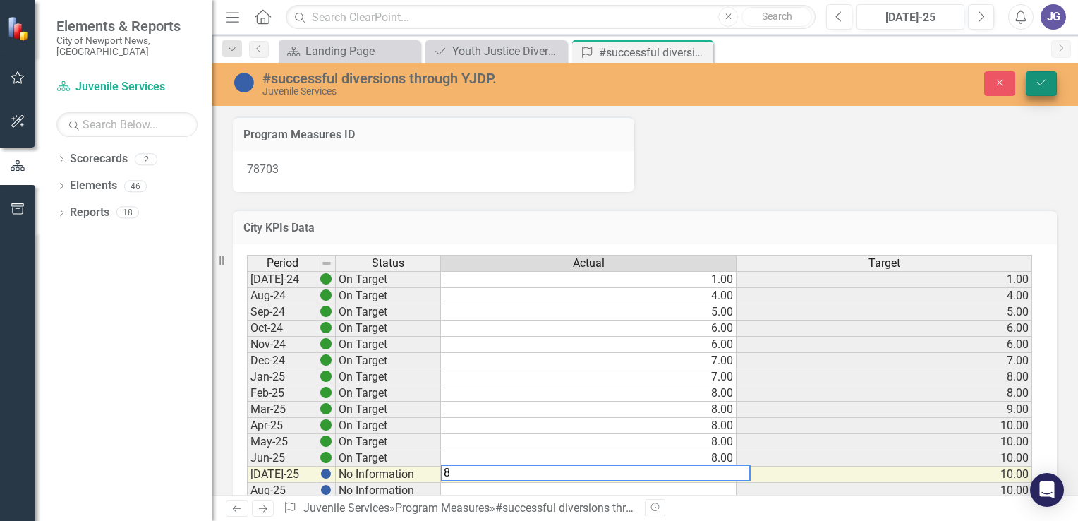
type textarea "8"
click at [1044, 80] on icon "submit" at bounding box center [1041, 83] width 8 height 6
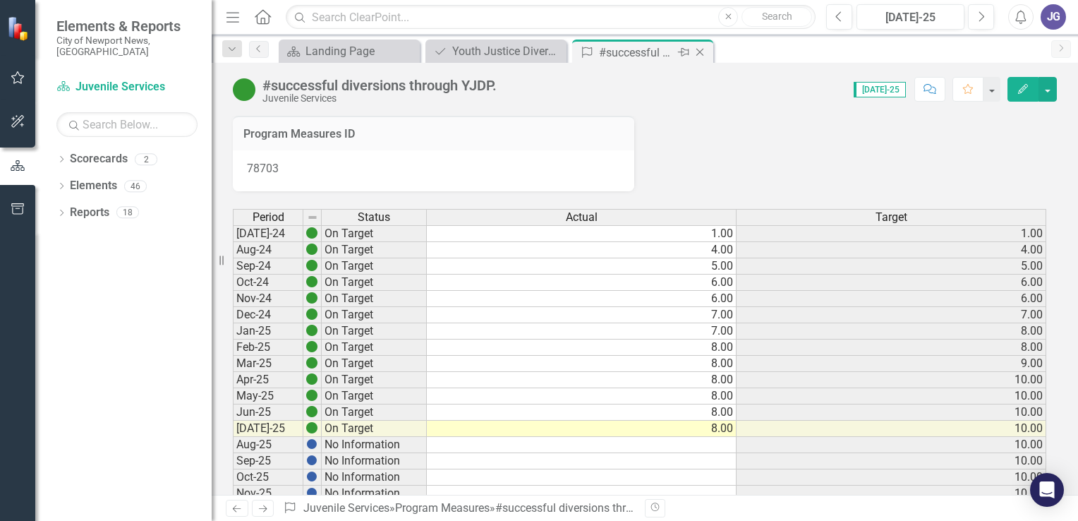
click at [699, 49] on icon "Close" at bounding box center [700, 52] width 14 height 11
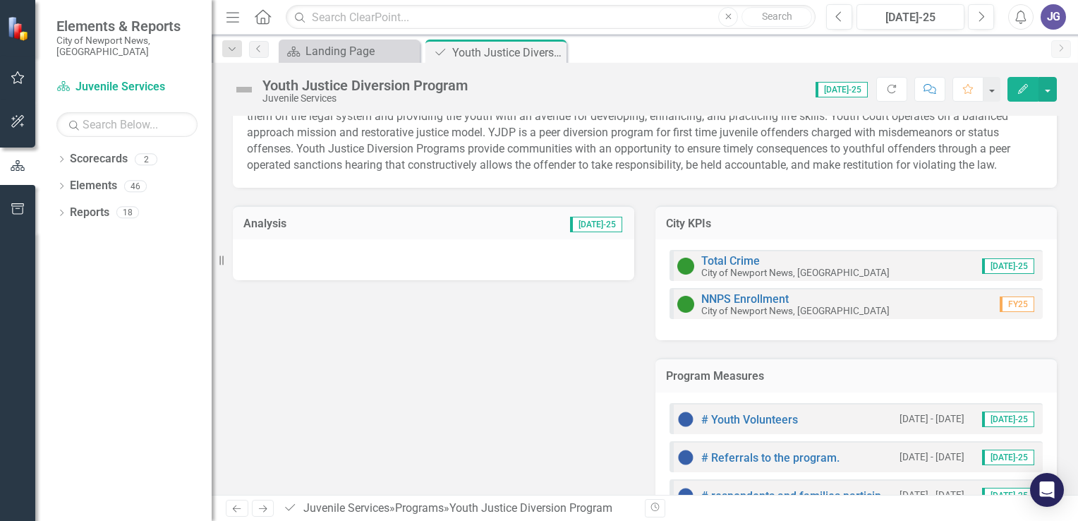
scroll to position [193, 0]
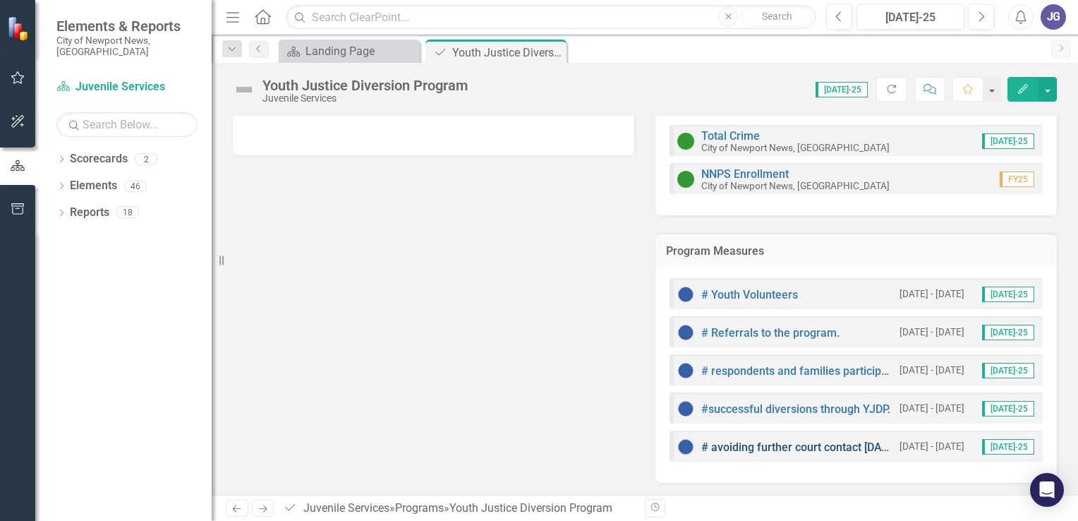
click at [768, 443] on link "# avoiding further court contact [DATE] of YJDP entry." at bounding box center [836, 446] width 270 height 13
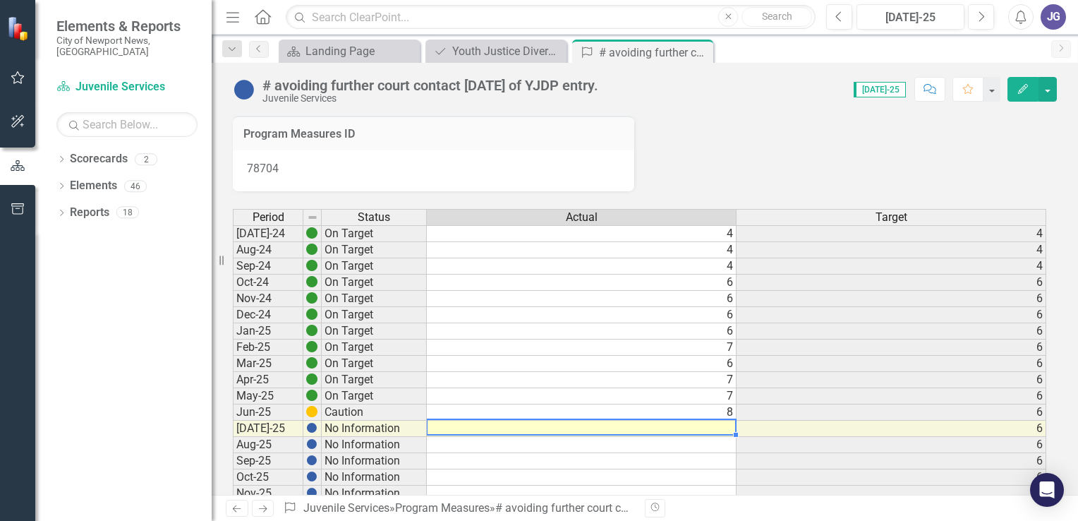
click at [731, 429] on td at bounding box center [582, 428] width 310 height 16
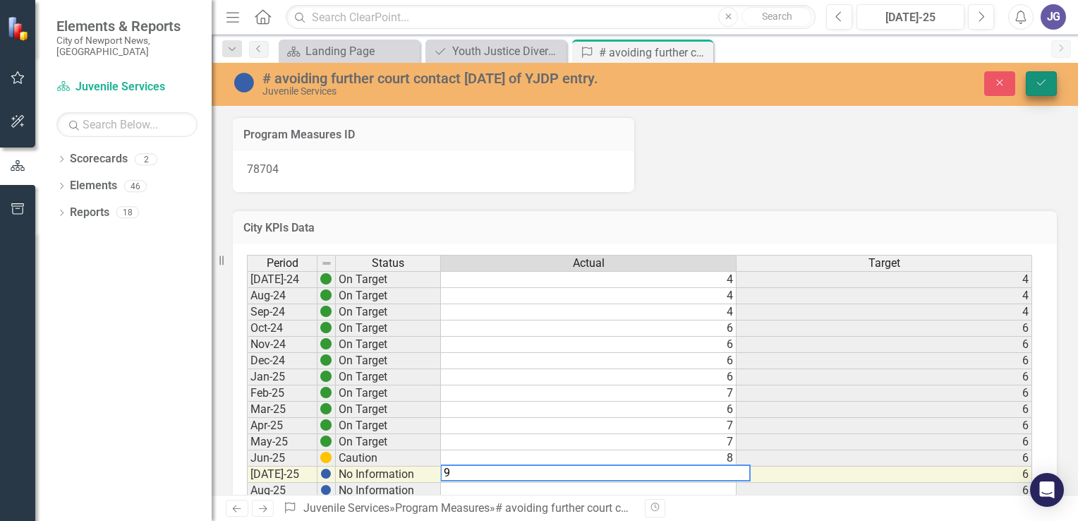
type textarea "9"
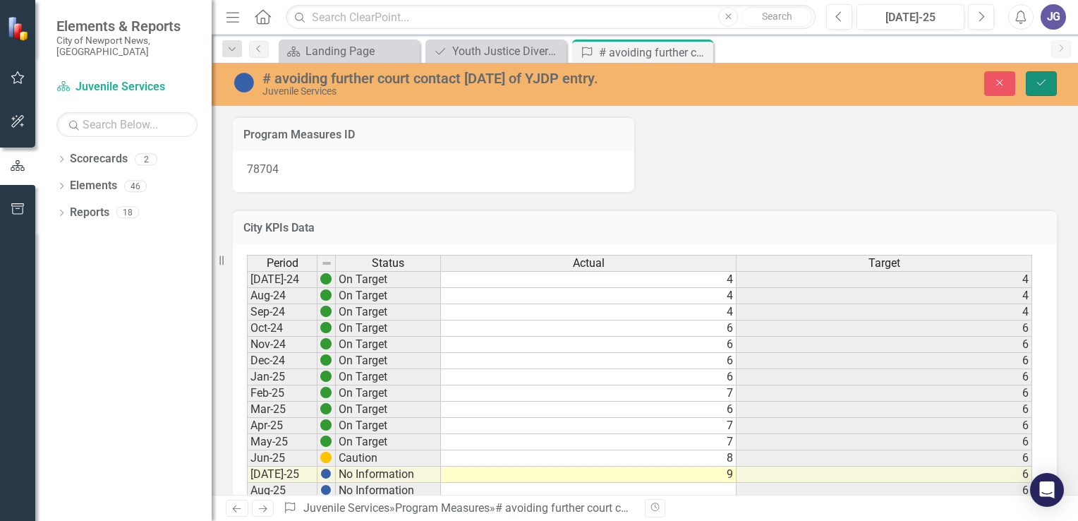
click at [1044, 85] on icon "Save" at bounding box center [1041, 83] width 13 height 10
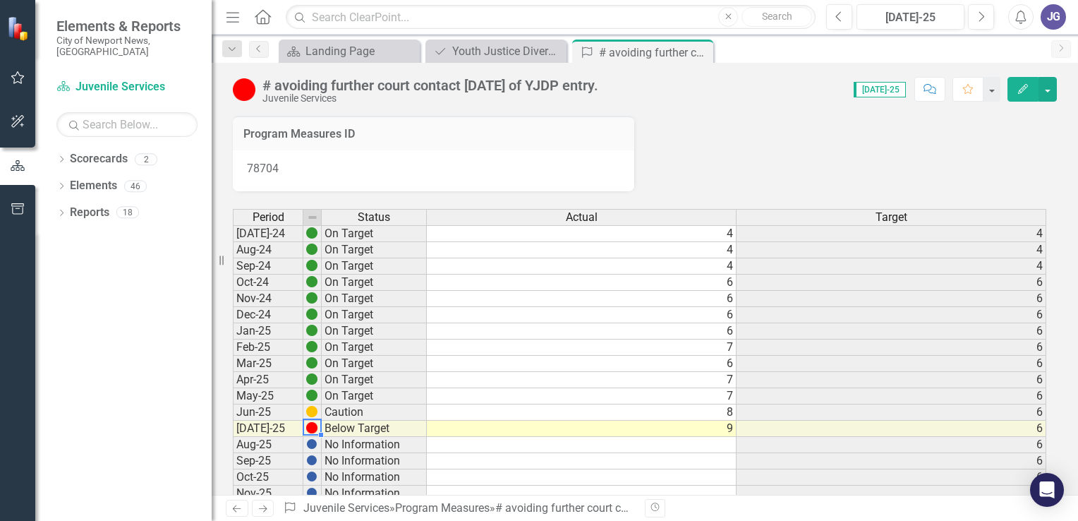
click at [309, 427] on img at bounding box center [311, 427] width 11 height 11
click at [698, 48] on icon "Close" at bounding box center [700, 52] width 14 height 11
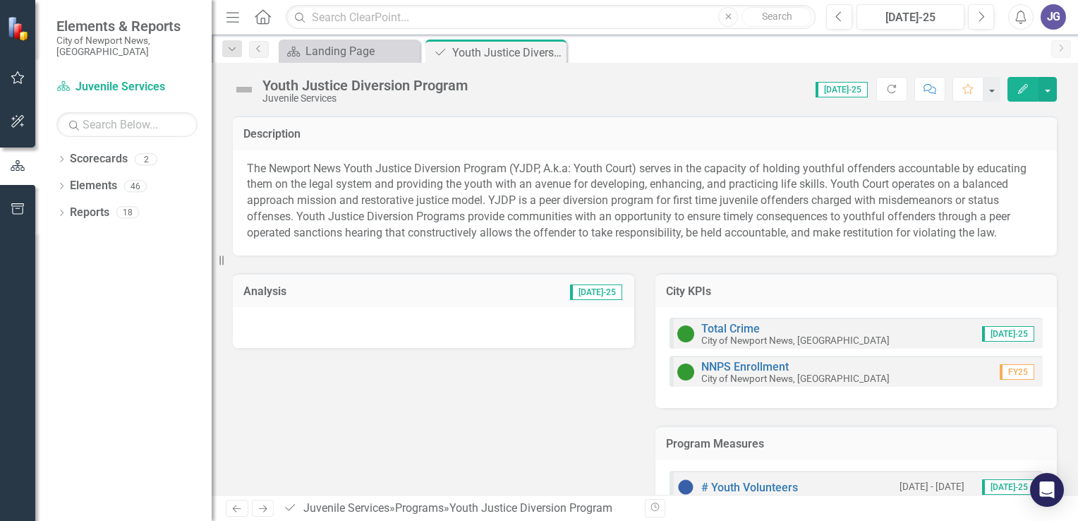
click at [269, 315] on div at bounding box center [433, 327] width 401 height 41
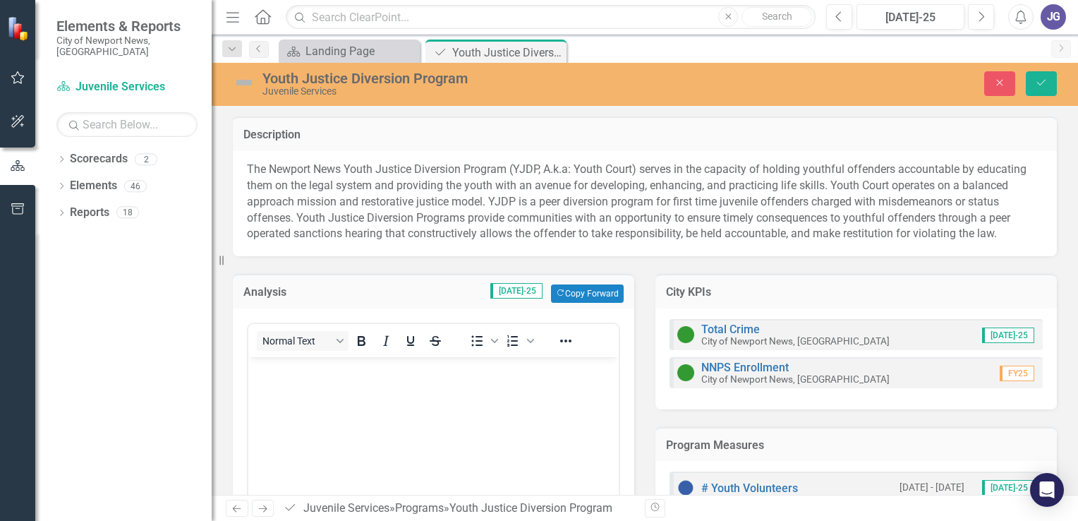
click at [296, 380] on body "Rich Text Area. Press ALT-0 for help." at bounding box center [433, 463] width 370 height 212
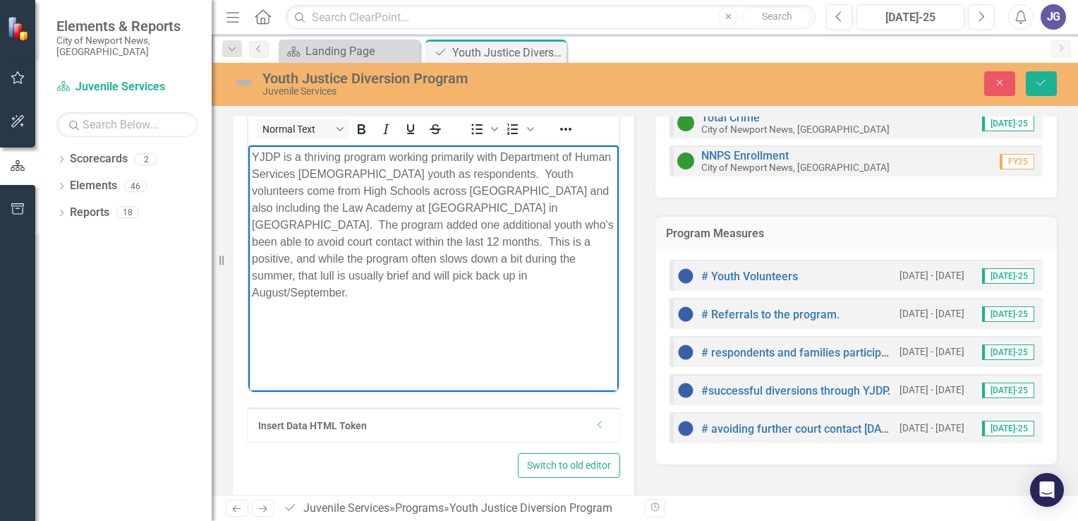
scroll to position [71, 0]
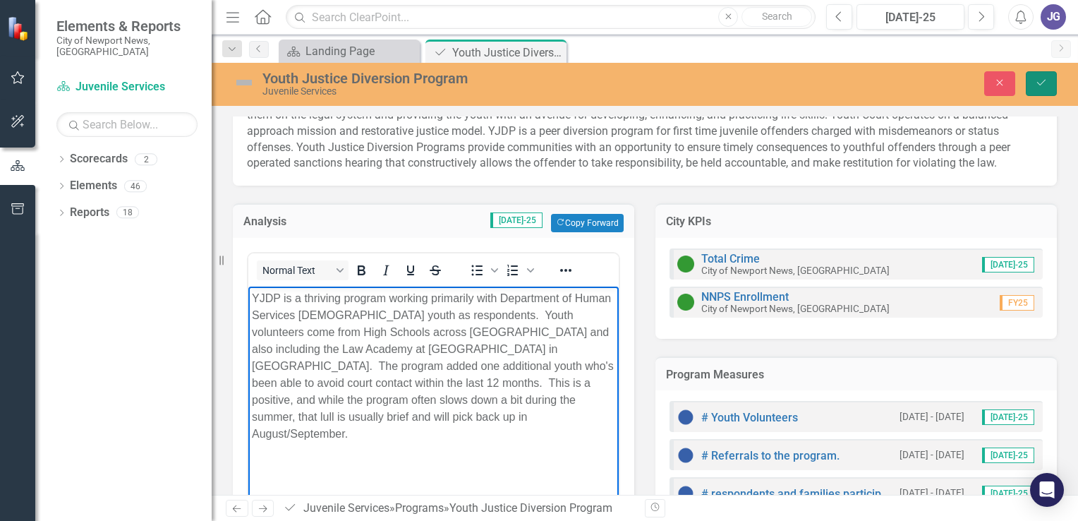
click at [1048, 81] on button "Save" at bounding box center [1041, 83] width 31 height 25
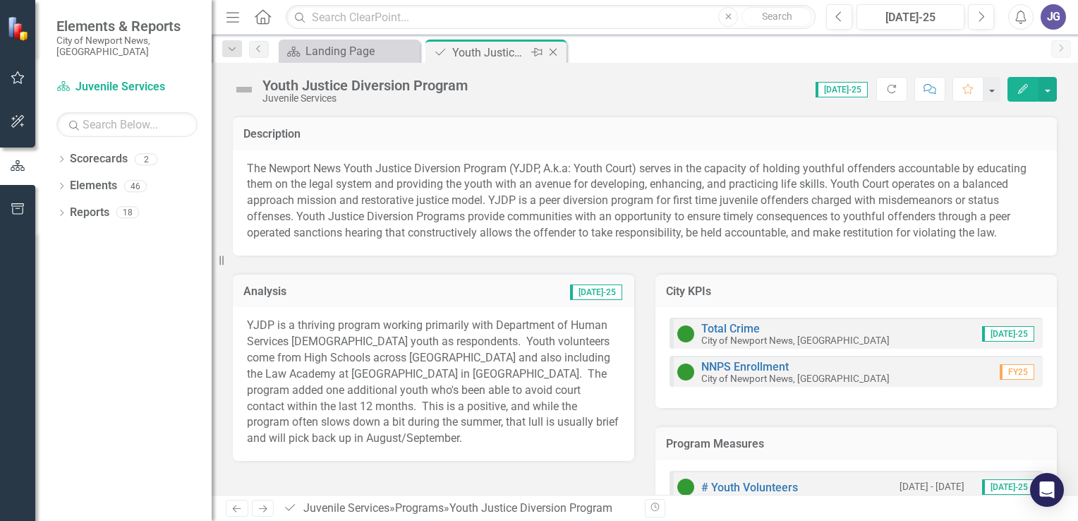
click at [552, 49] on icon "Close" at bounding box center [553, 52] width 14 height 11
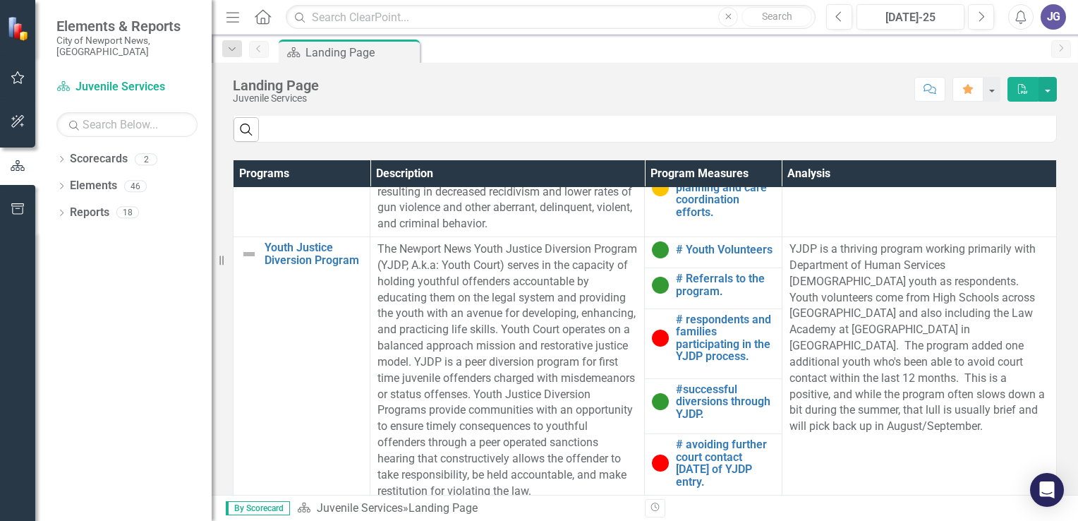
scroll to position [212, 0]
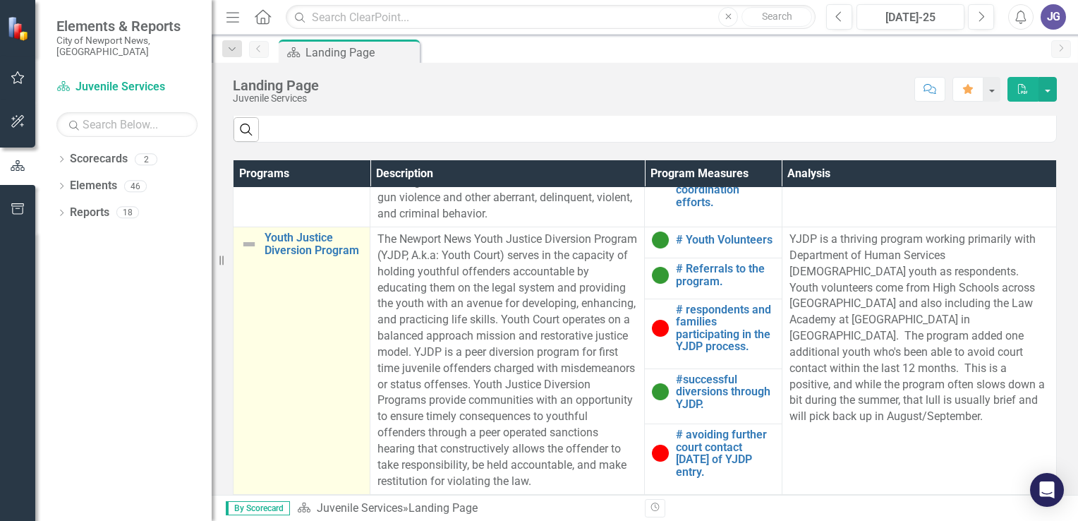
click at [246, 244] on img at bounding box center [249, 244] width 17 height 17
click at [252, 243] on img at bounding box center [249, 244] width 17 height 17
click at [248, 243] on img at bounding box center [249, 244] width 17 height 17
click at [248, 241] on img at bounding box center [249, 244] width 17 height 17
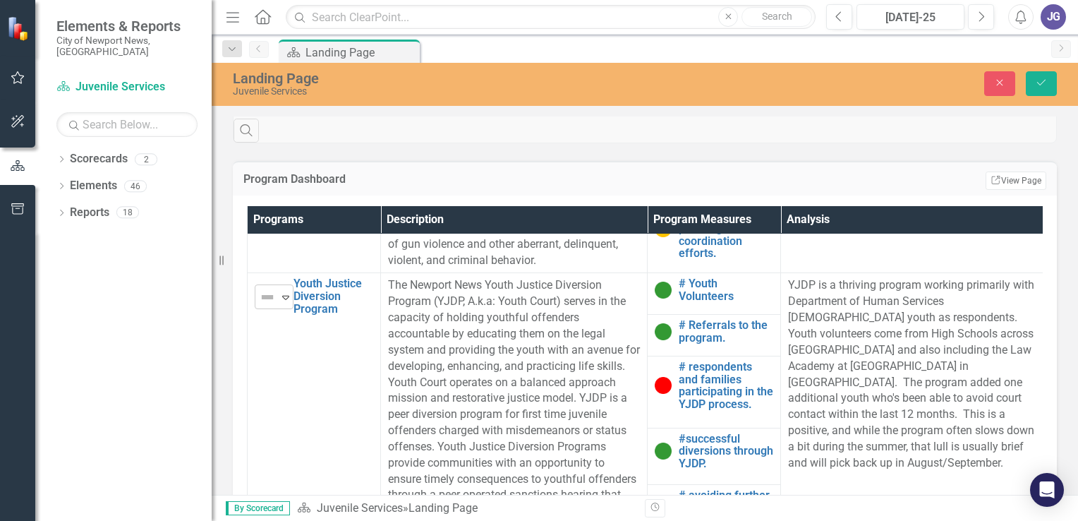
click at [286, 295] on icon "Expand" at bounding box center [286, 296] width 14 height 11
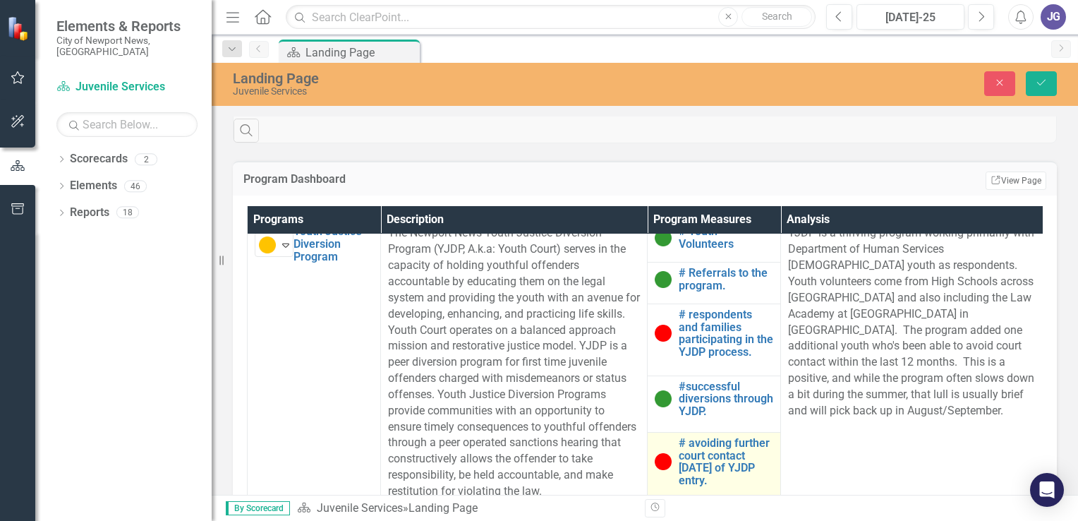
scroll to position [353, 0]
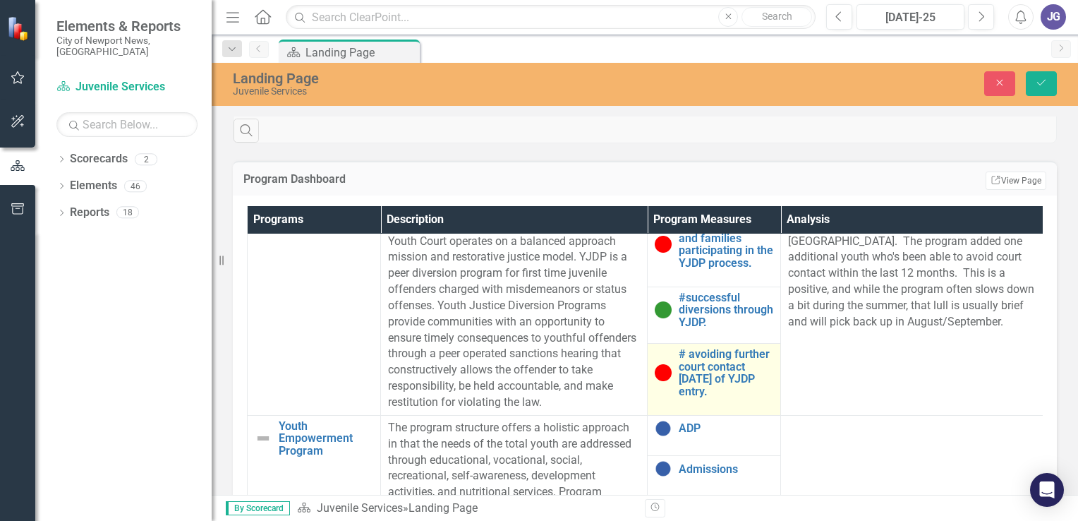
click at [660, 375] on img at bounding box center [663, 372] width 17 height 17
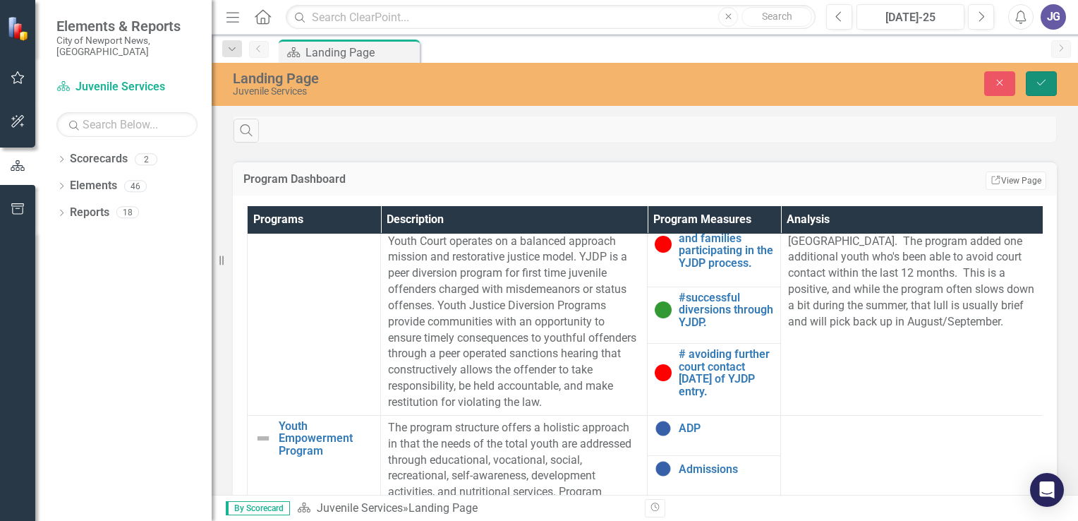
click at [1045, 85] on icon "Save" at bounding box center [1041, 83] width 13 height 10
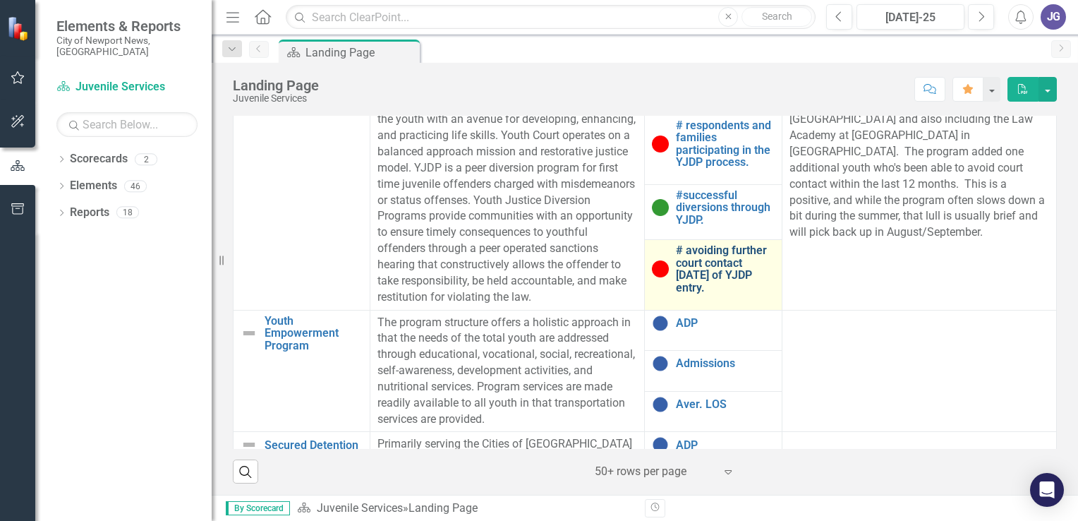
scroll to position [282, 0]
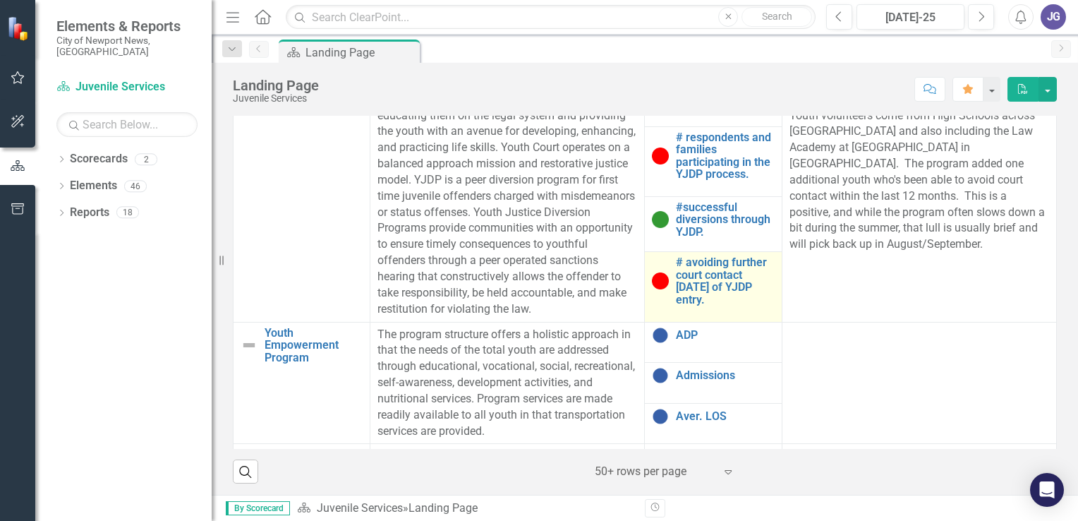
click at [652, 289] on img at bounding box center [660, 280] width 17 height 17
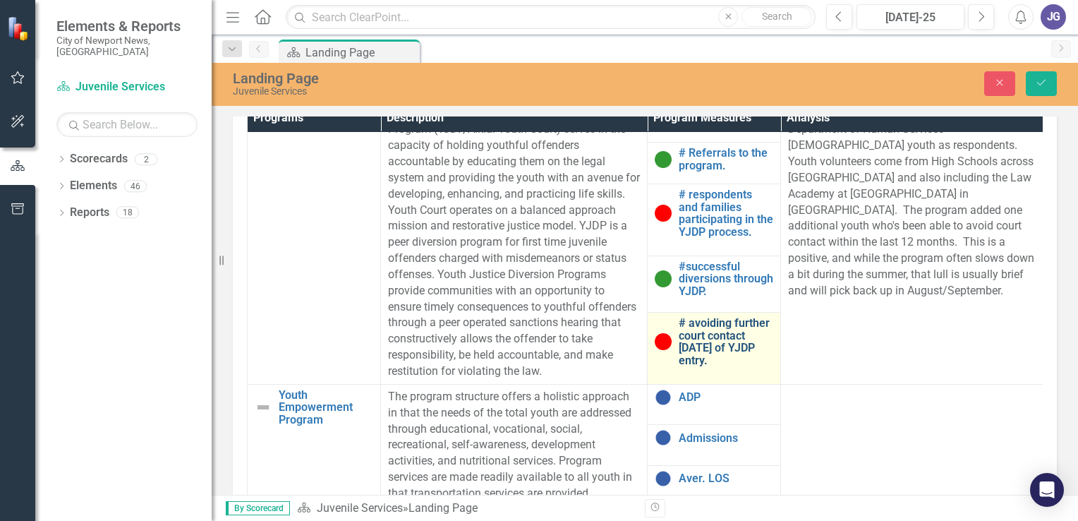
click at [715, 327] on link "# avoiding further court contact [DATE] of YJDP entry." at bounding box center [726, 341] width 95 height 49
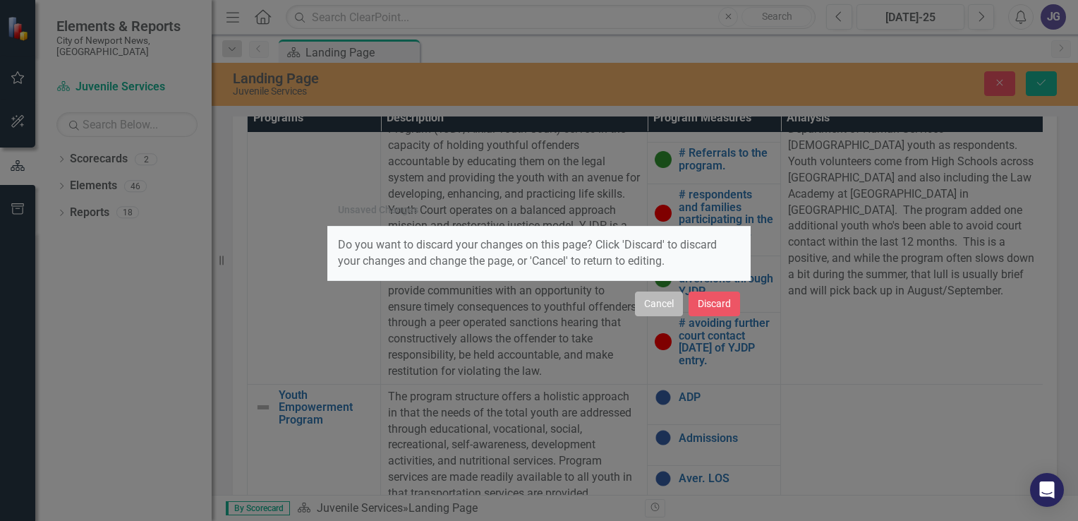
click at [653, 309] on button "Cancel" at bounding box center [659, 303] width 48 height 25
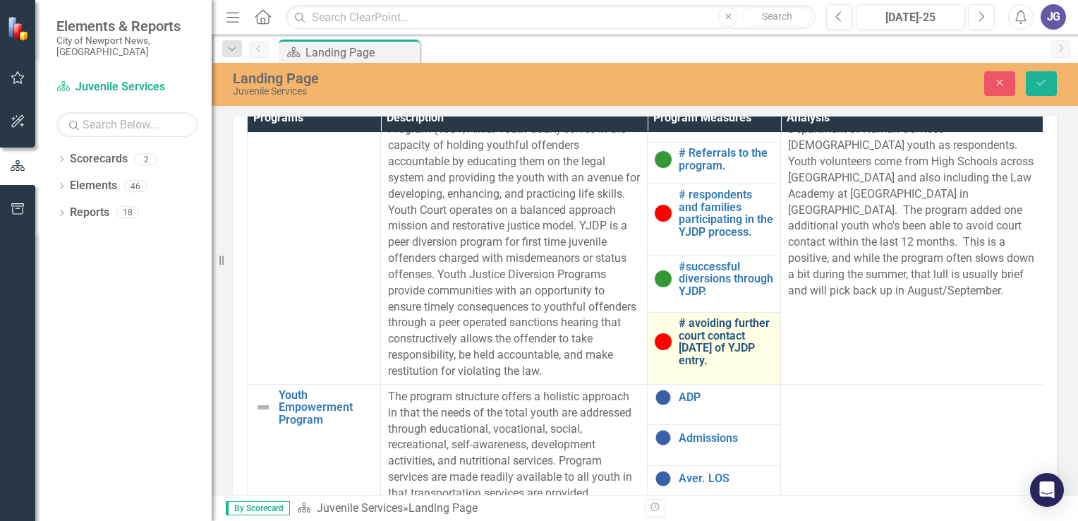
click at [751, 339] on link "# avoiding further court contact [DATE] of YJDP entry." at bounding box center [726, 341] width 95 height 49
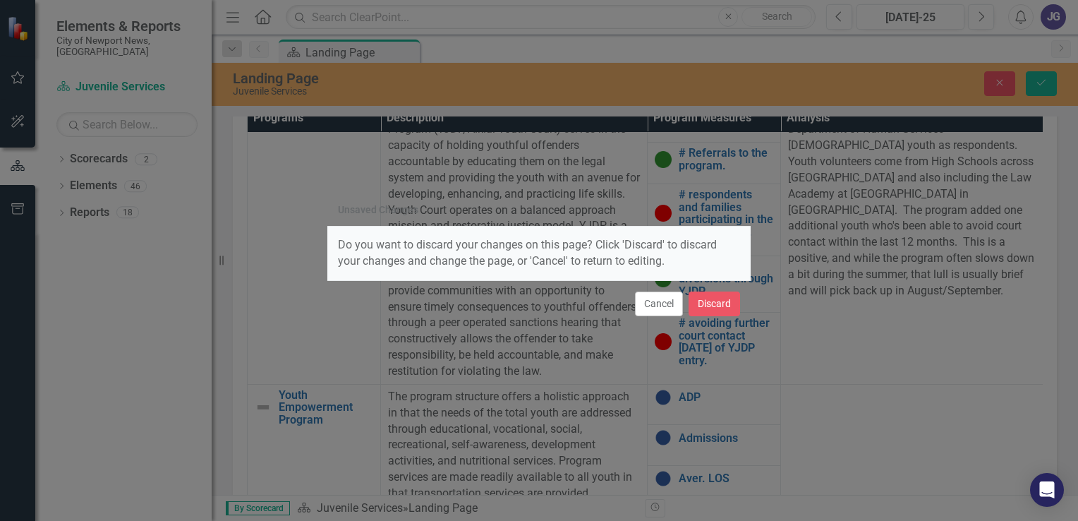
click at [971, 308] on div "Unsaved Changes Do you want to discard your changes on this page? Click 'Discar…" at bounding box center [539, 260] width 1078 height 521
click at [663, 298] on button "Cancel" at bounding box center [659, 303] width 48 height 25
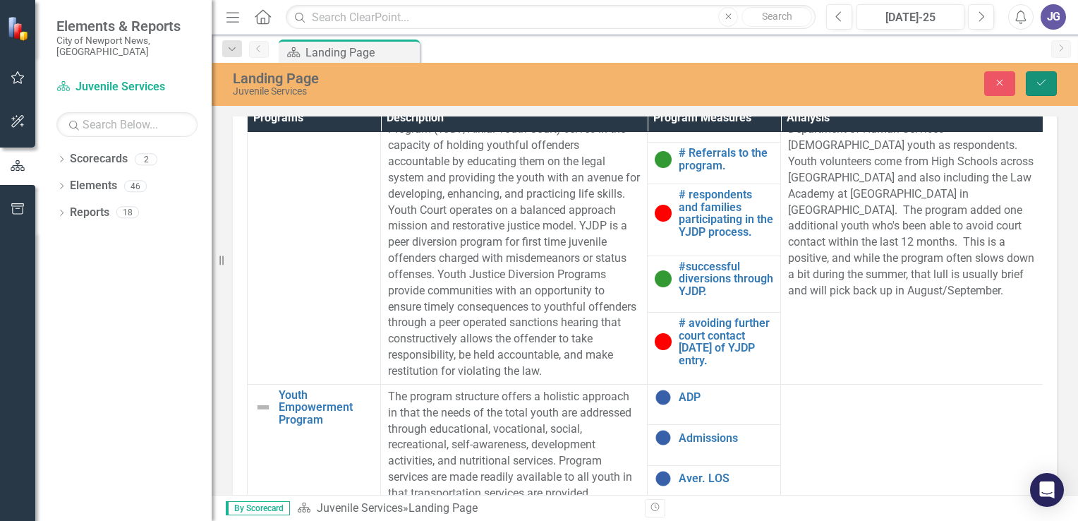
click at [1044, 87] on icon "Save" at bounding box center [1041, 83] width 13 height 10
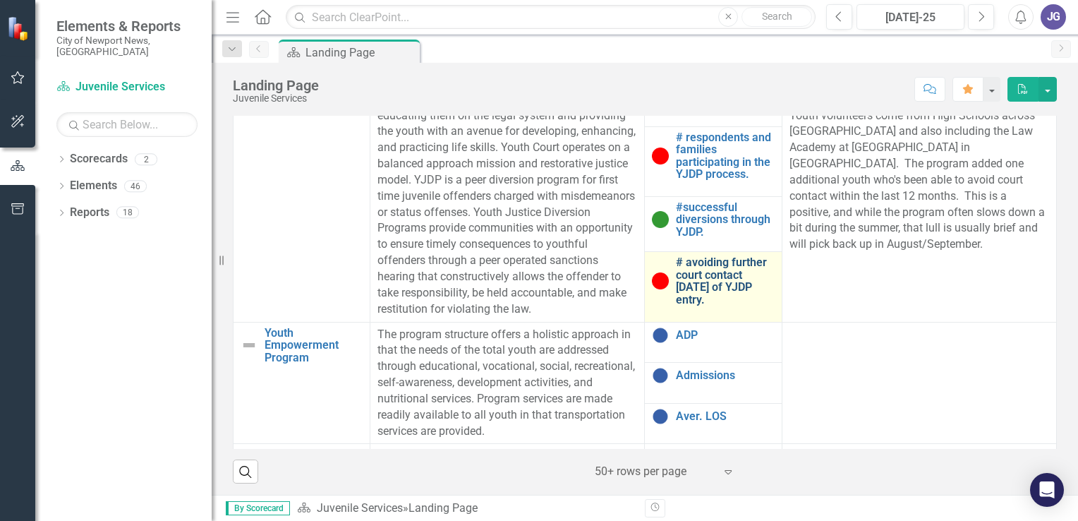
click at [705, 301] on link "# avoiding further court contact [DATE] of YJDP entry." at bounding box center [725, 280] width 98 height 49
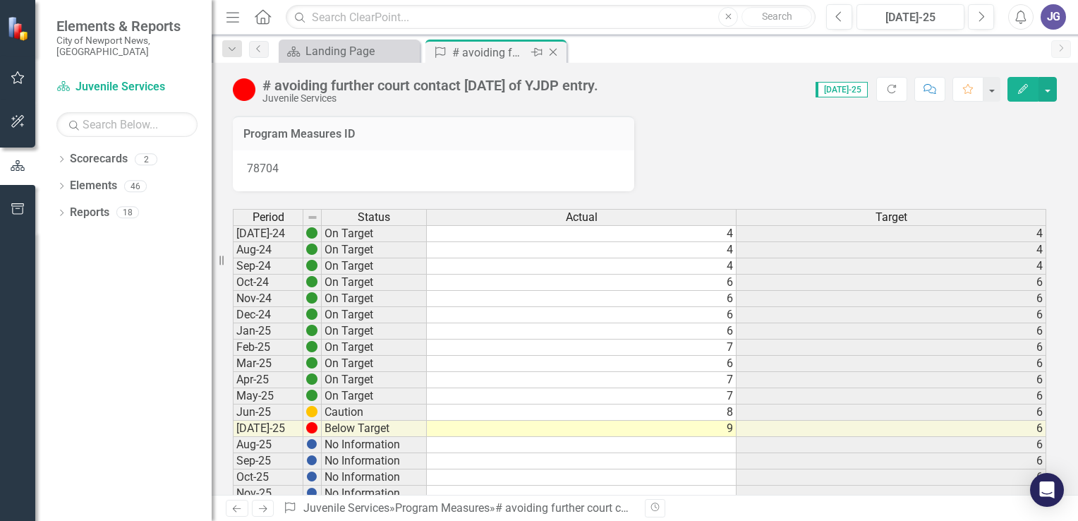
click at [552, 49] on icon "Close" at bounding box center [553, 52] width 14 height 11
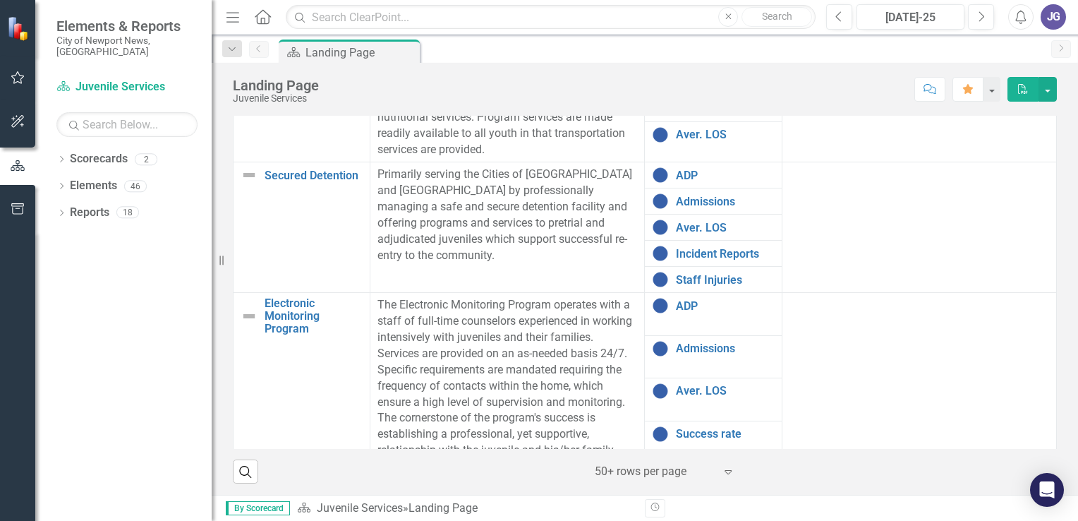
scroll to position [423, 0]
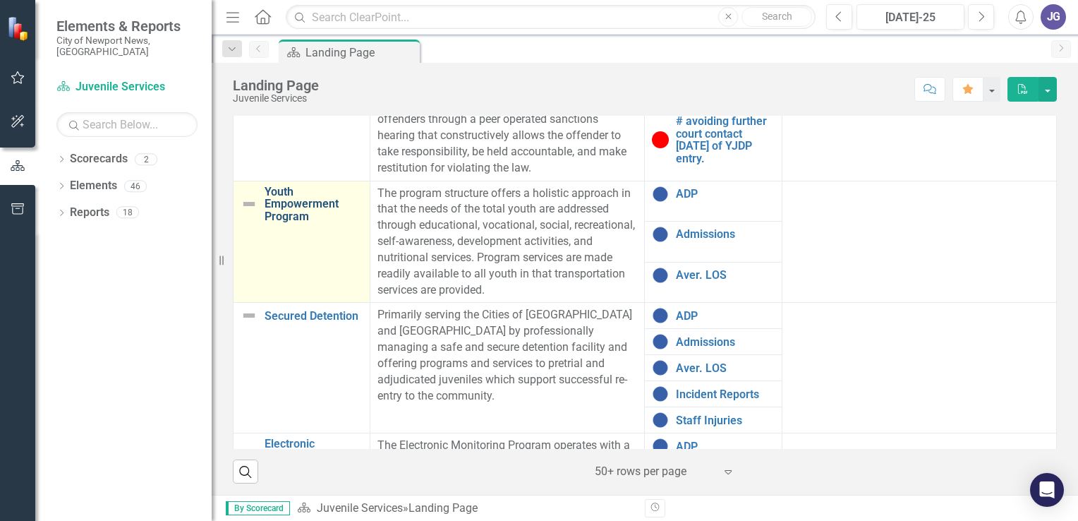
click at [344, 215] on link "Youth Empowerment Program" at bounding box center [314, 204] width 98 height 37
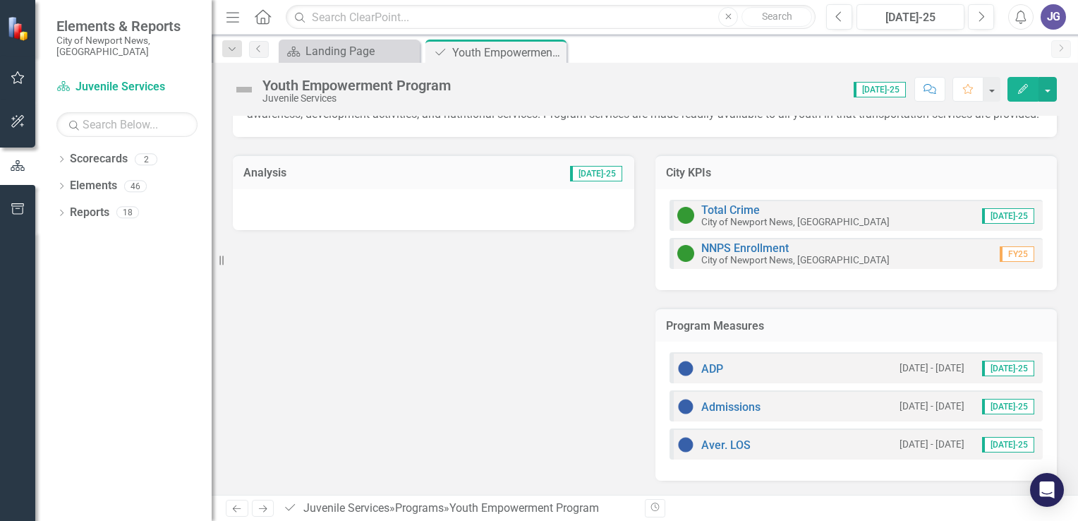
scroll to position [85, 0]
click at [705, 371] on link "ADP" at bounding box center [712, 368] width 22 height 13
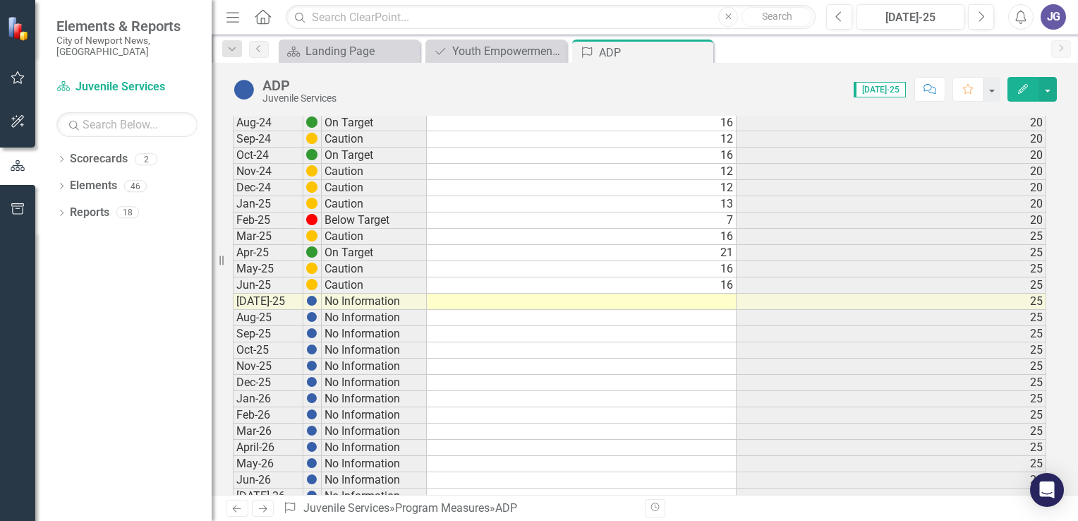
scroll to position [141, 0]
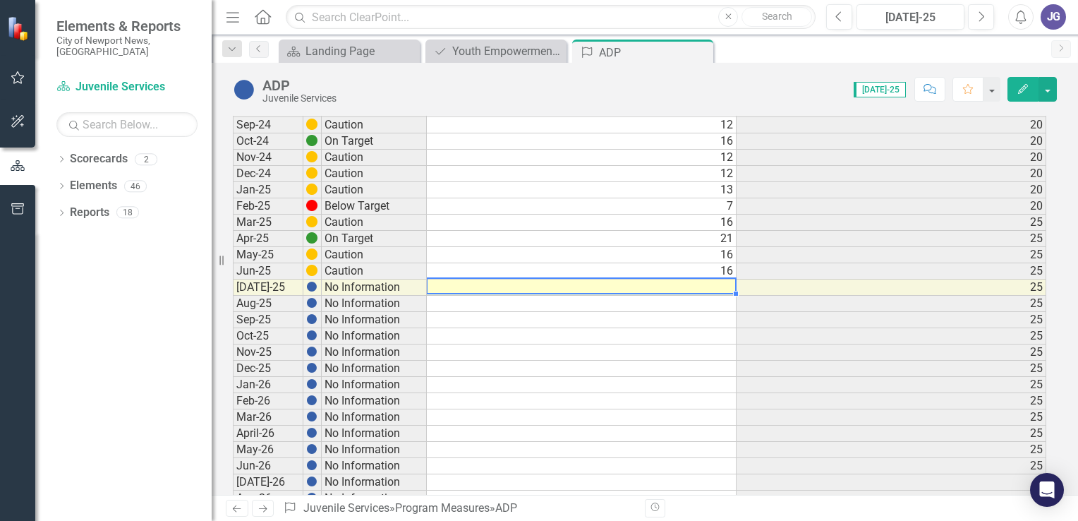
click at [717, 286] on td at bounding box center [582, 287] width 310 height 16
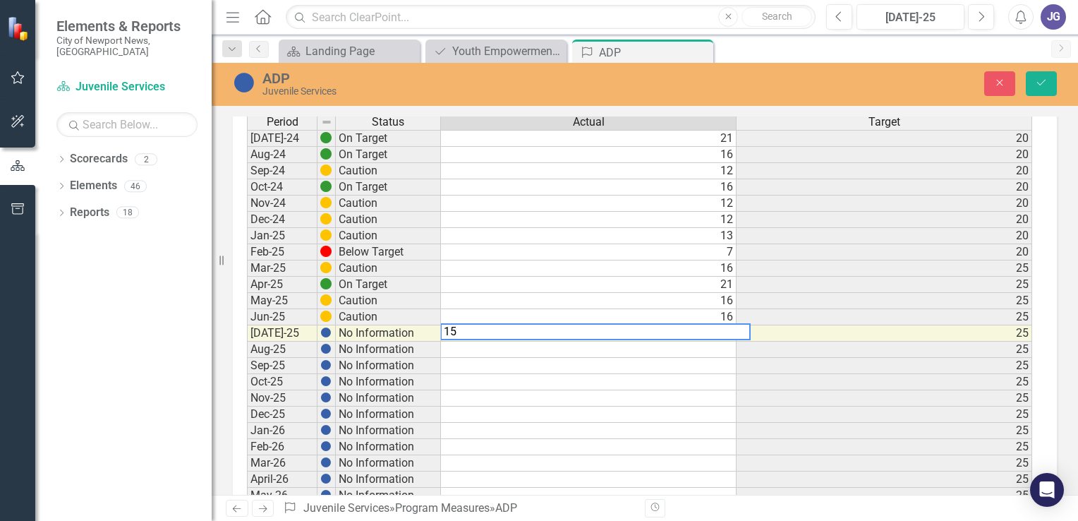
type textarea "15"
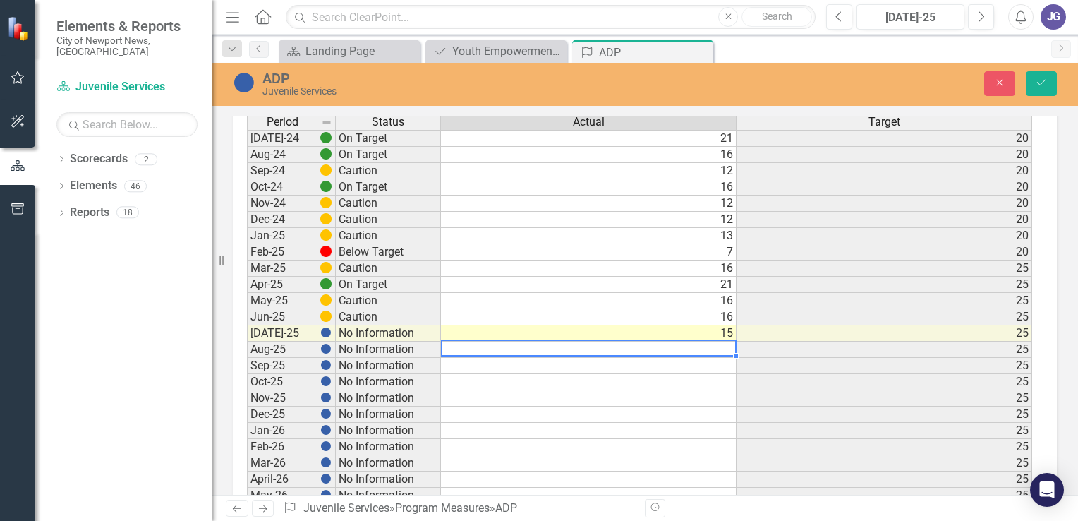
click at [721, 348] on td at bounding box center [589, 349] width 296 height 16
type textarea "6"
click at [1047, 85] on icon "Save" at bounding box center [1041, 83] width 13 height 10
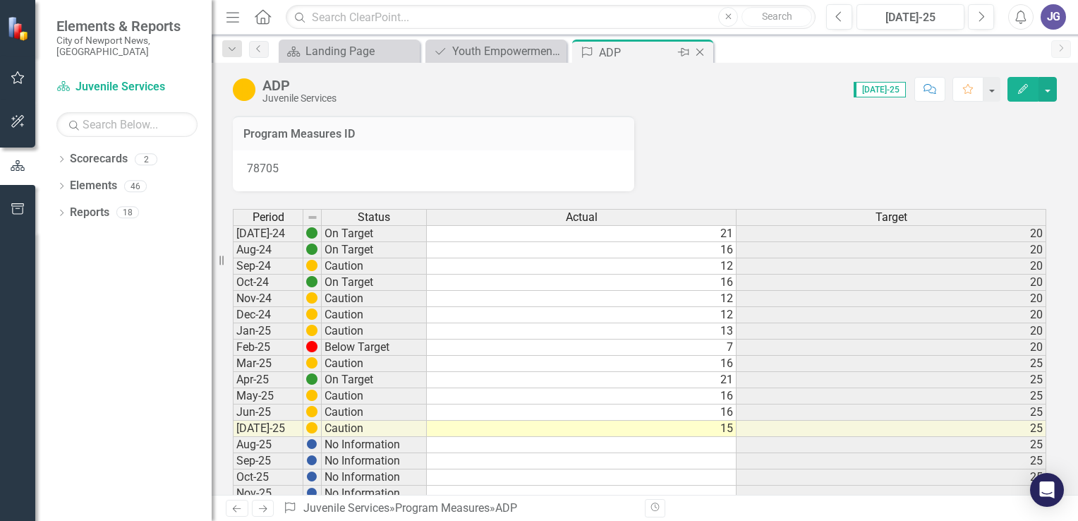
click at [700, 49] on icon "Close" at bounding box center [700, 52] width 14 height 11
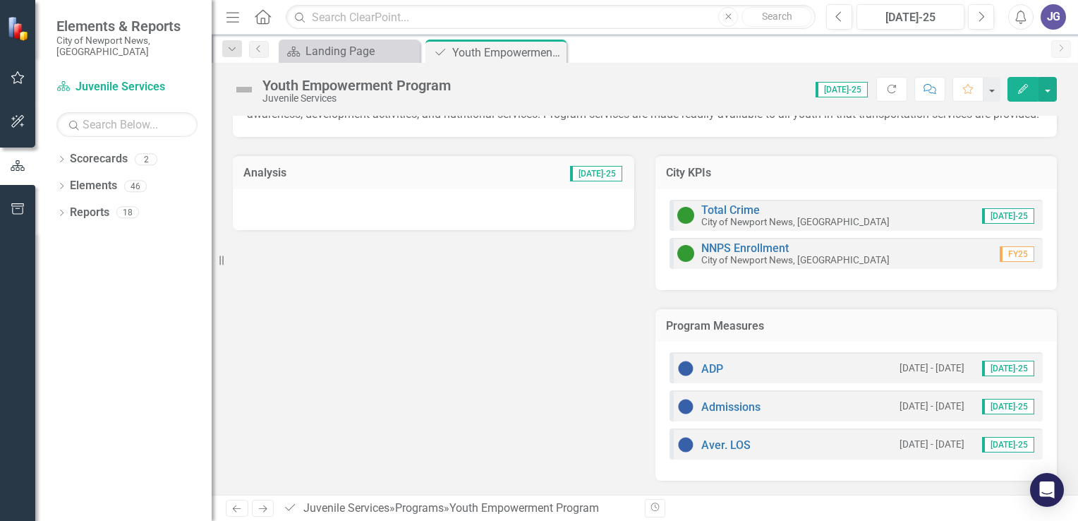
scroll to position [85, 0]
click at [720, 408] on link "Admissions" at bounding box center [730, 406] width 59 height 13
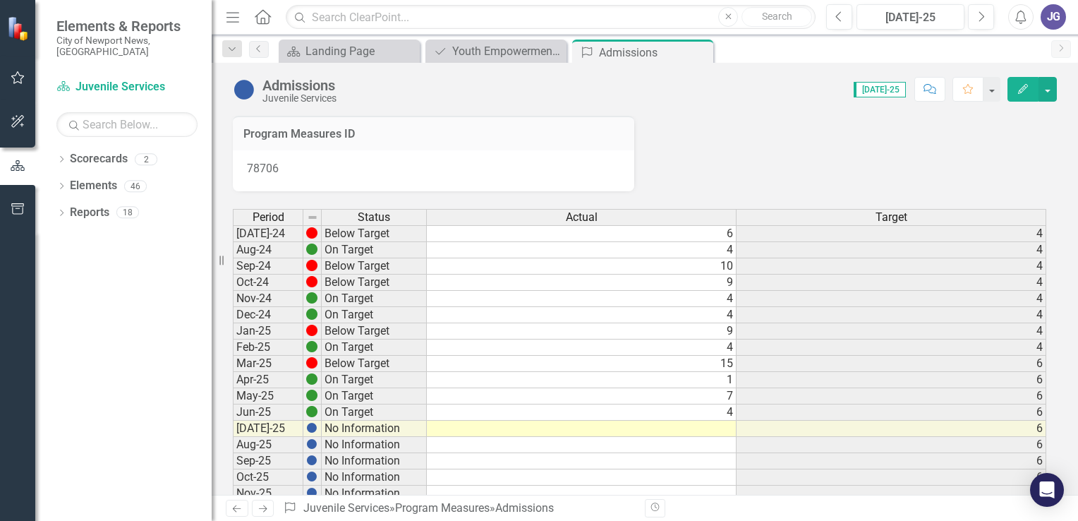
click at [722, 426] on td at bounding box center [582, 428] width 310 height 16
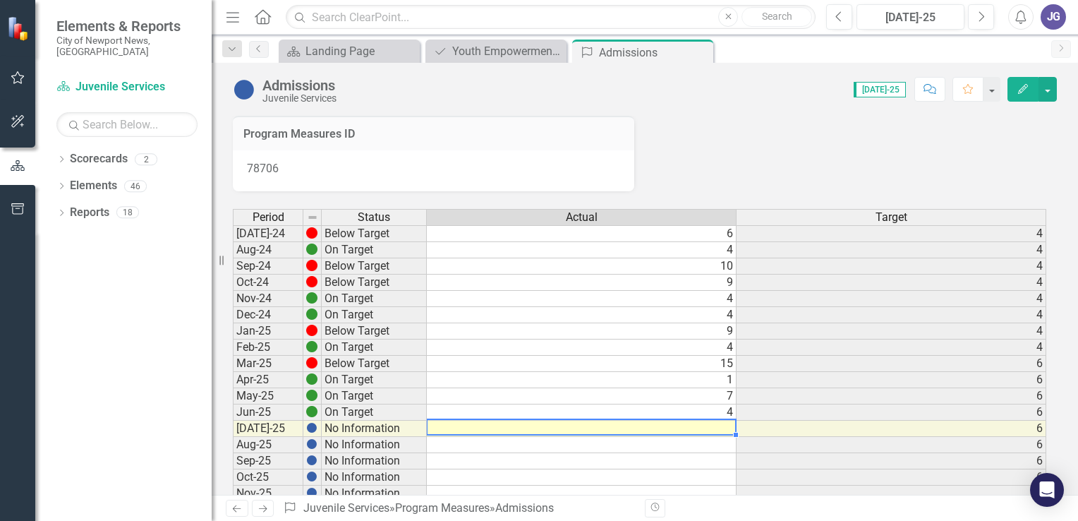
type textarea "6"
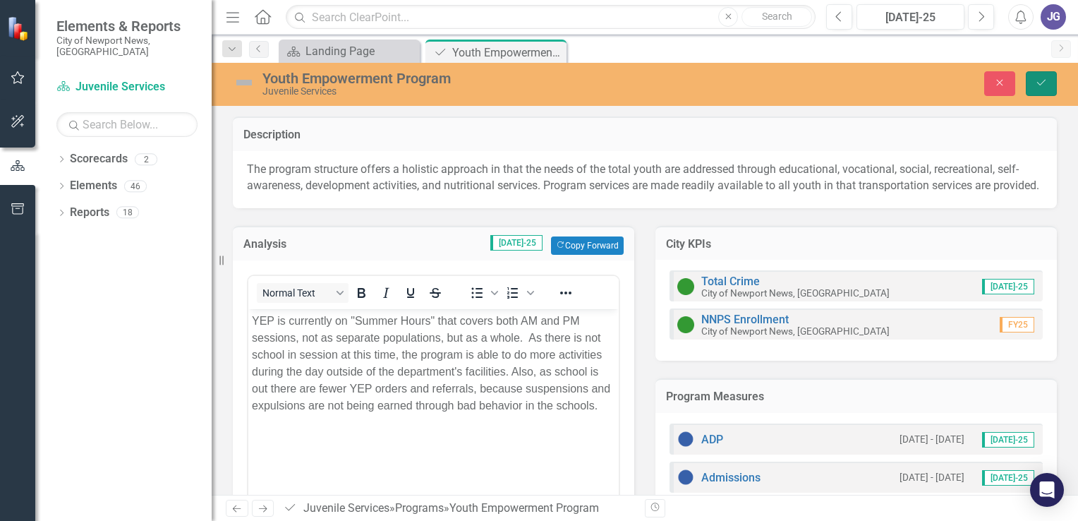
click at [1041, 80] on icon "Save" at bounding box center [1041, 83] width 13 height 10
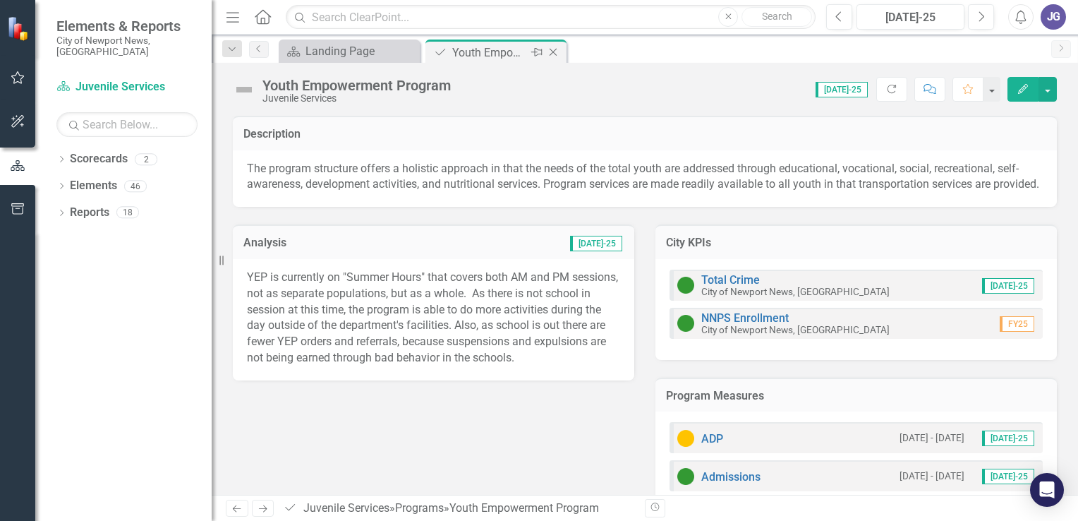
click at [554, 49] on icon "Close" at bounding box center [553, 52] width 14 height 11
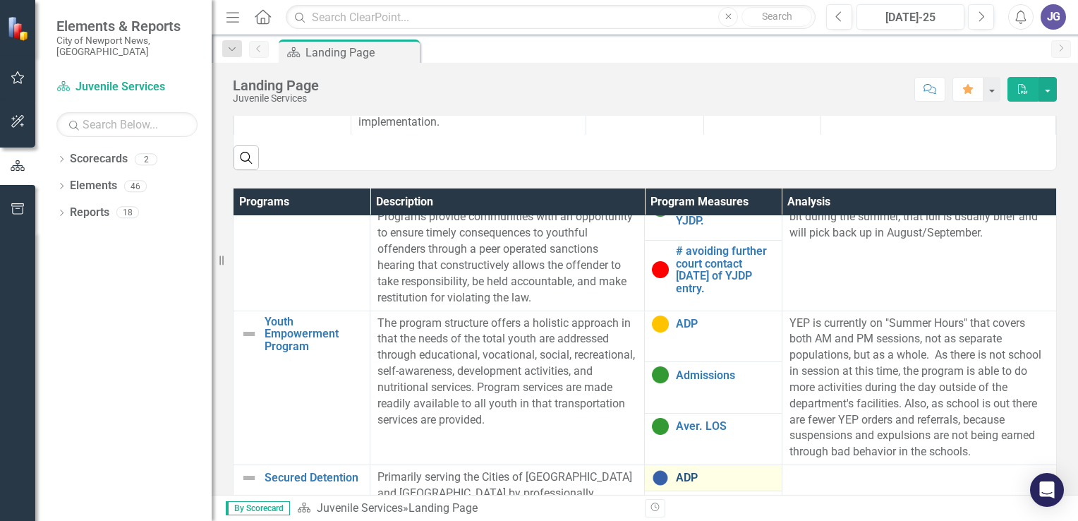
scroll to position [847, 0]
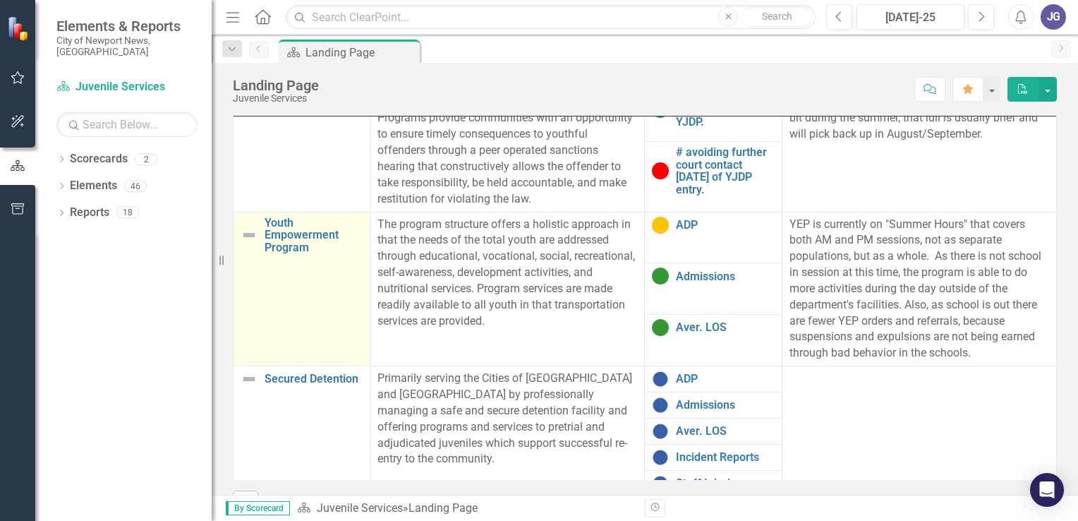
click at [248, 243] on img at bounding box center [249, 234] width 17 height 17
click at [251, 243] on img at bounding box center [249, 234] width 17 height 17
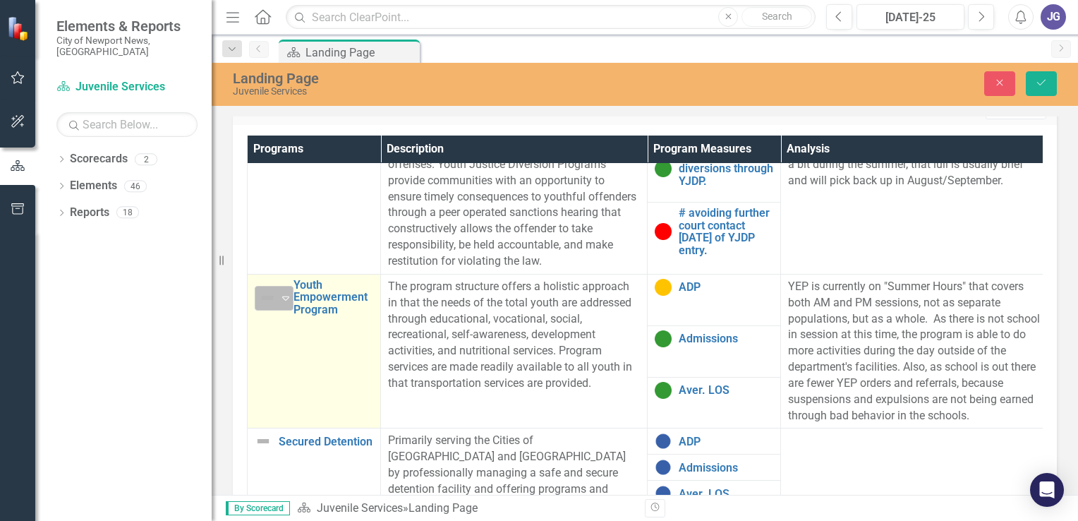
click at [285, 296] on icon "Expand" at bounding box center [286, 297] width 14 height 11
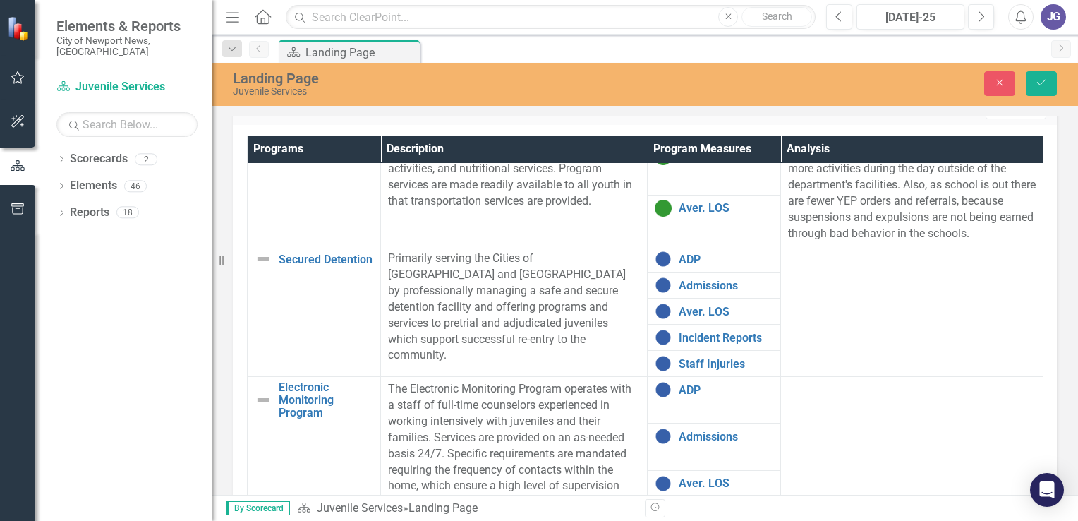
scroll to position [564, 0]
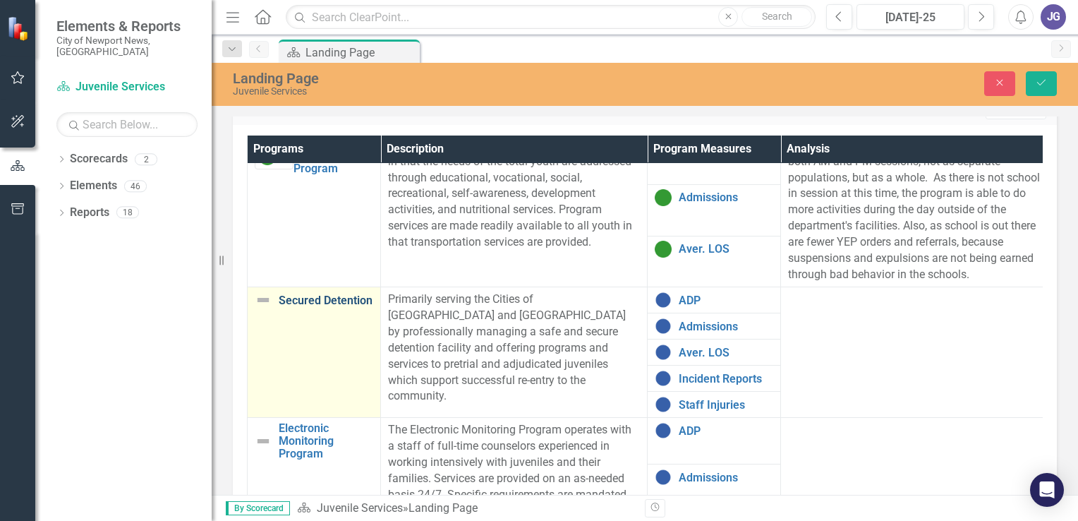
click at [323, 299] on link "Secured Detention" at bounding box center [326, 300] width 95 height 13
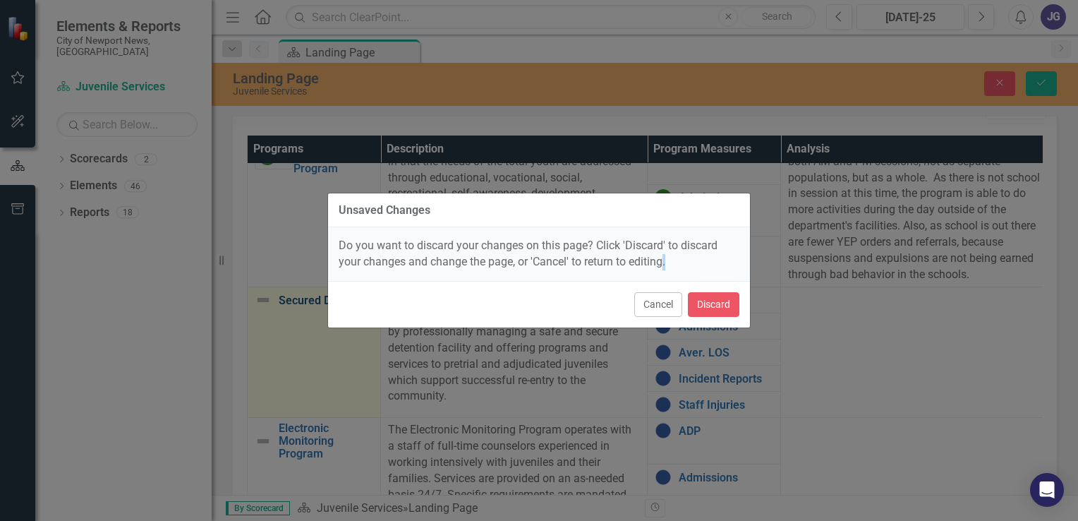
click at [323, 299] on div "Unsaved Changes Do you want to discard your changes on this page? Click 'Discar…" at bounding box center [539, 260] width 1078 height 521
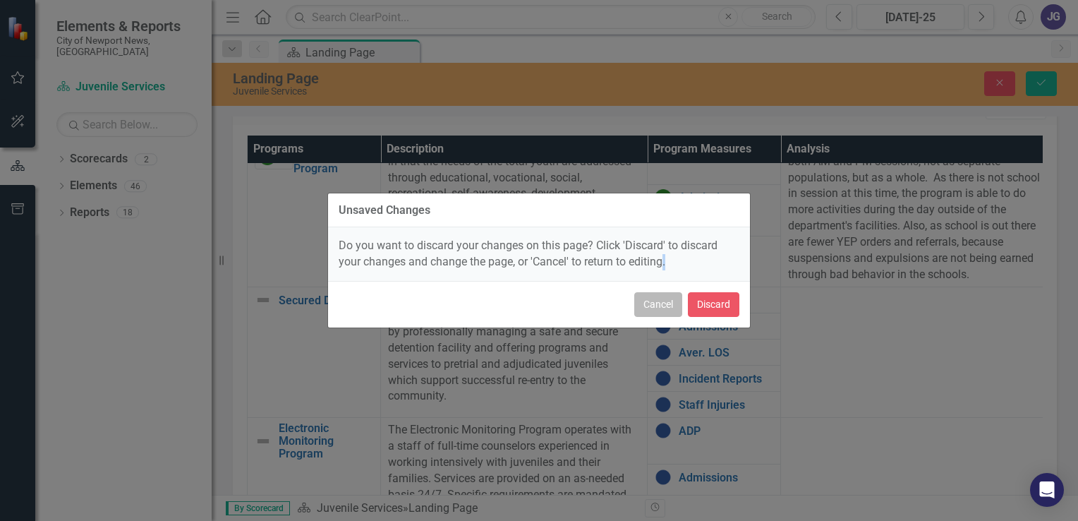
click at [660, 309] on button "Cancel" at bounding box center [658, 304] width 48 height 25
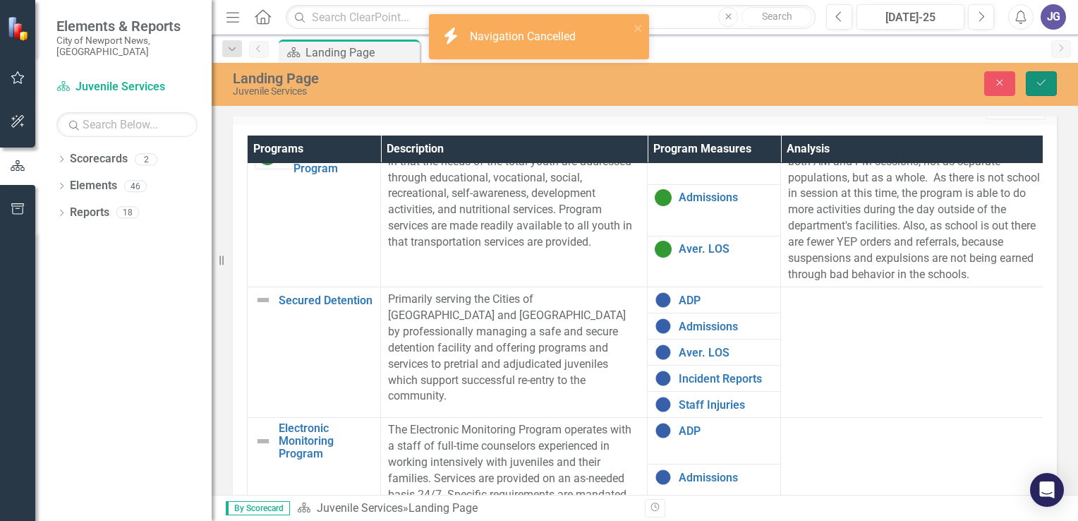
click at [1041, 87] on icon "Save" at bounding box center [1041, 83] width 13 height 10
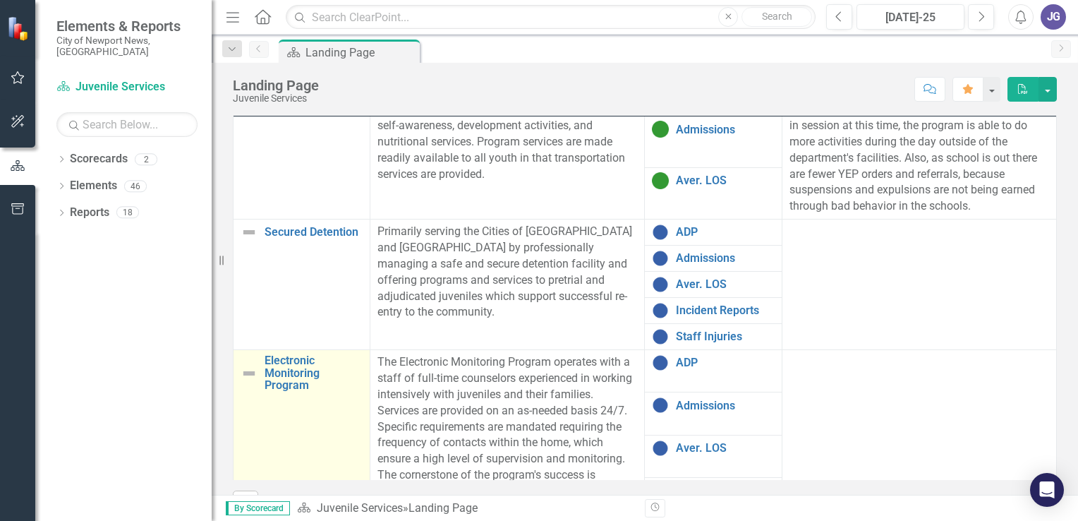
scroll to position [635, 0]
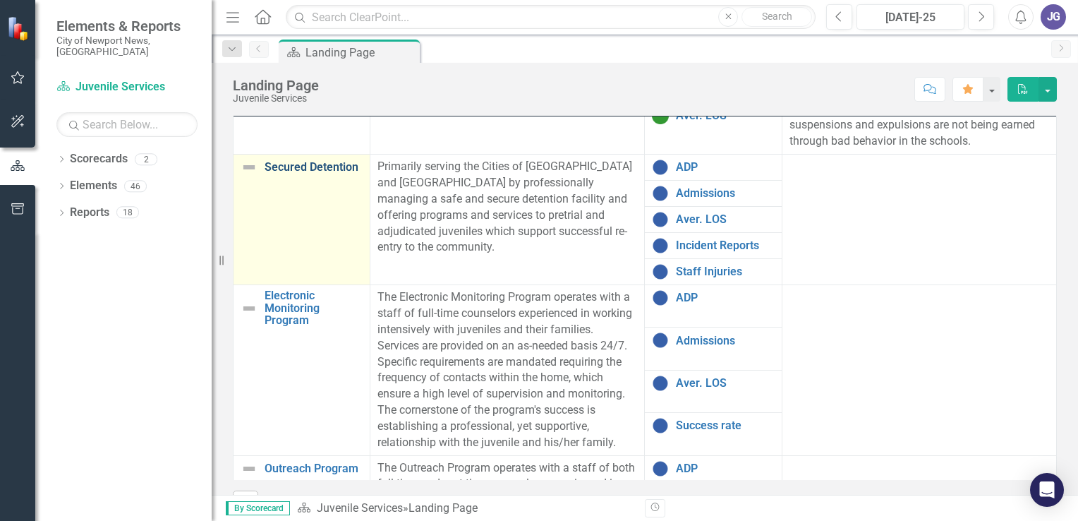
click at [328, 174] on link "Secured Detention" at bounding box center [314, 167] width 98 height 13
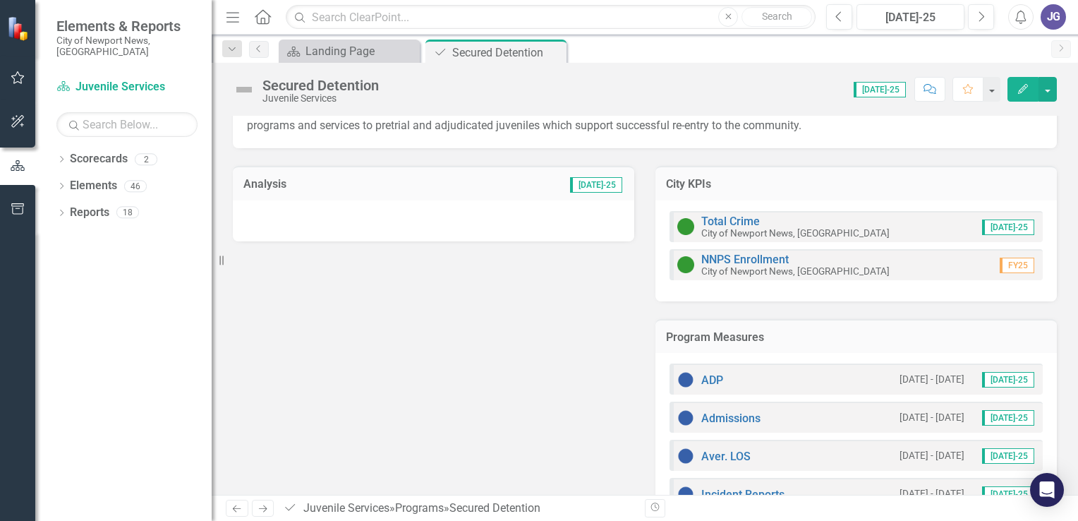
scroll to position [144, 0]
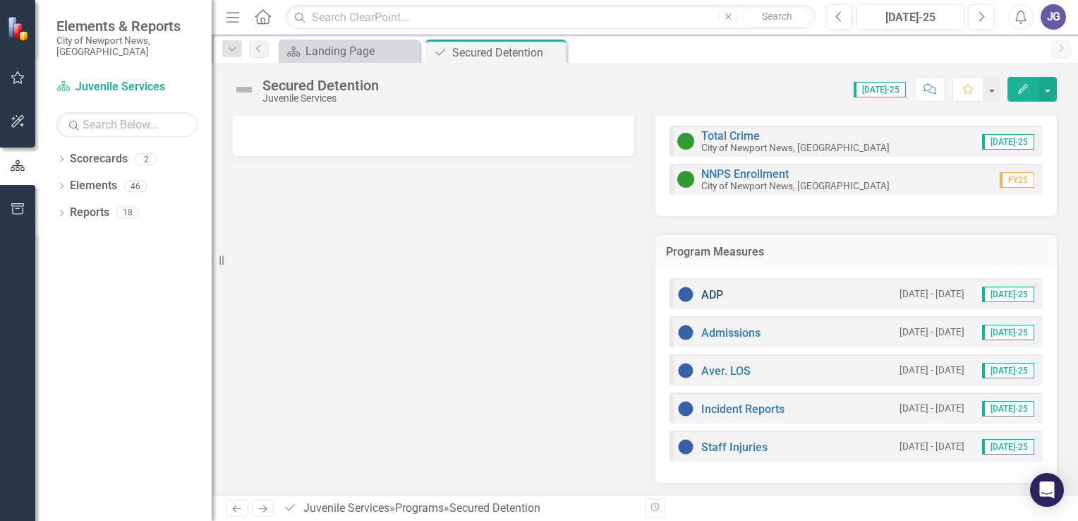
click at [705, 290] on link "ADP" at bounding box center [712, 294] width 22 height 13
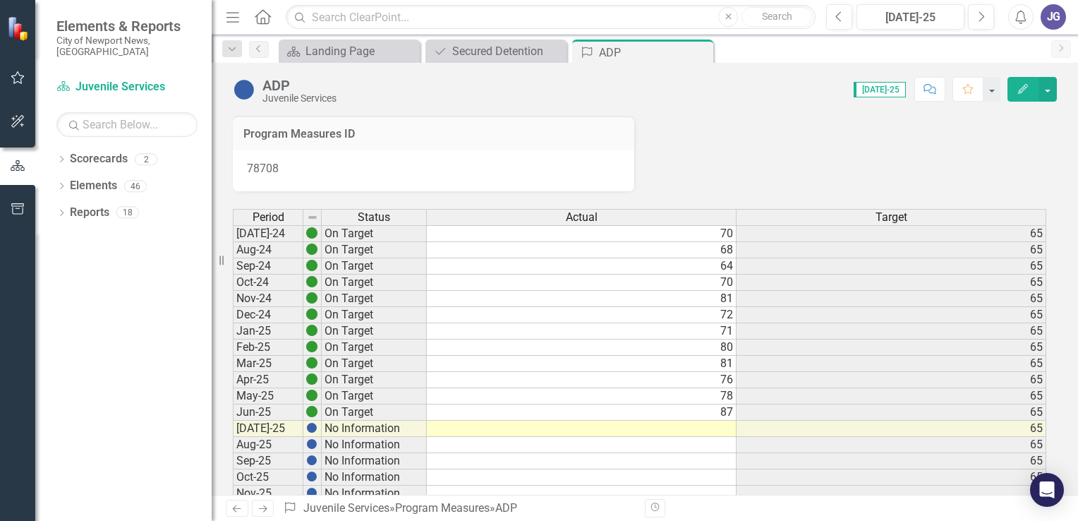
click at [728, 428] on td at bounding box center [582, 428] width 310 height 16
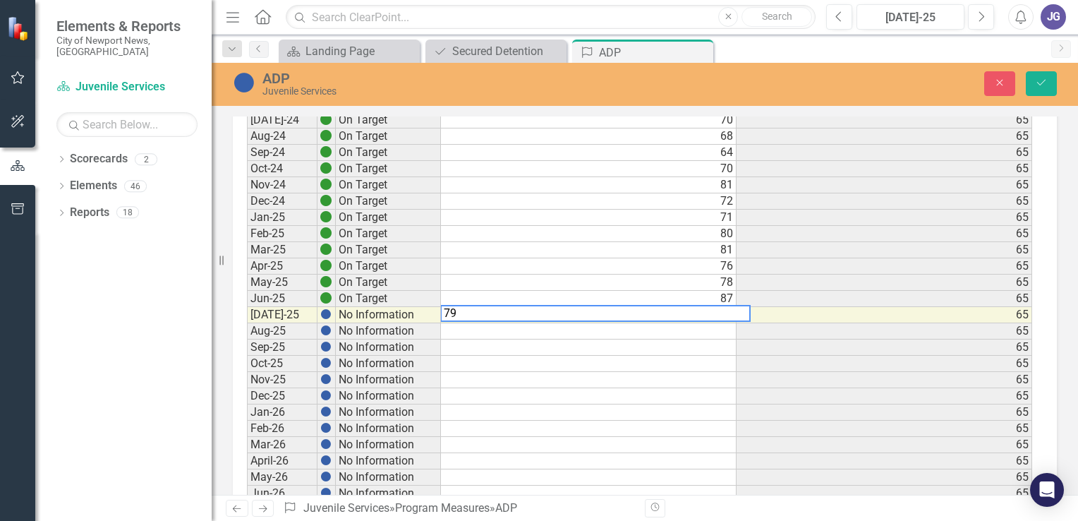
scroll to position [212, 0]
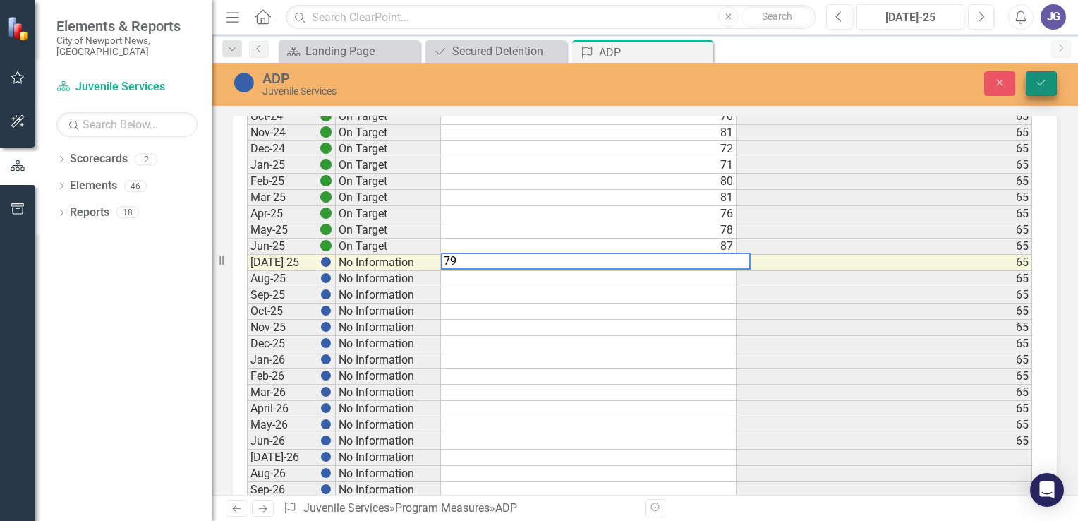
type textarea "79"
click at [1043, 83] on icon "submit" at bounding box center [1041, 83] width 8 height 6
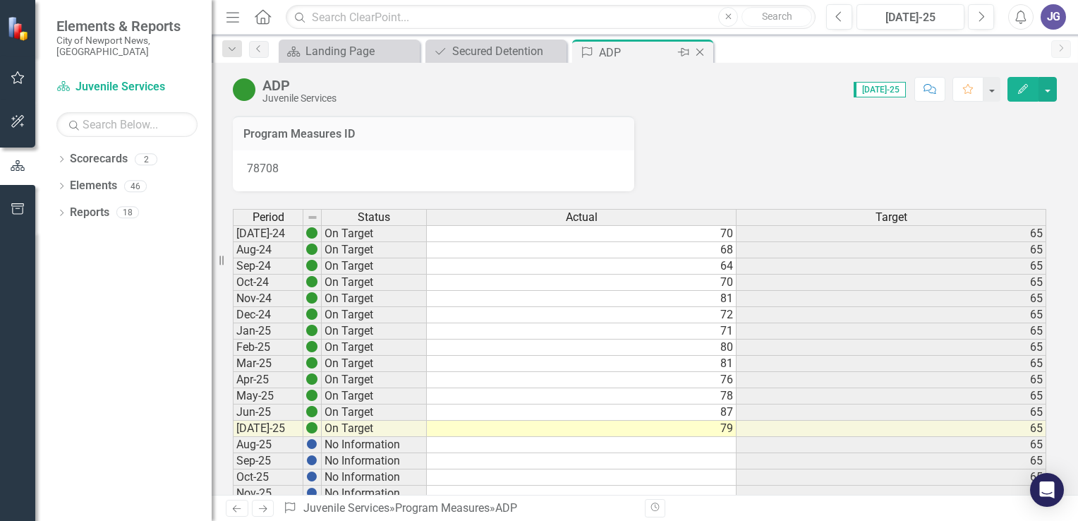
click at [699, 51] on icon at bounding box center [700, 53] width 8 height 8
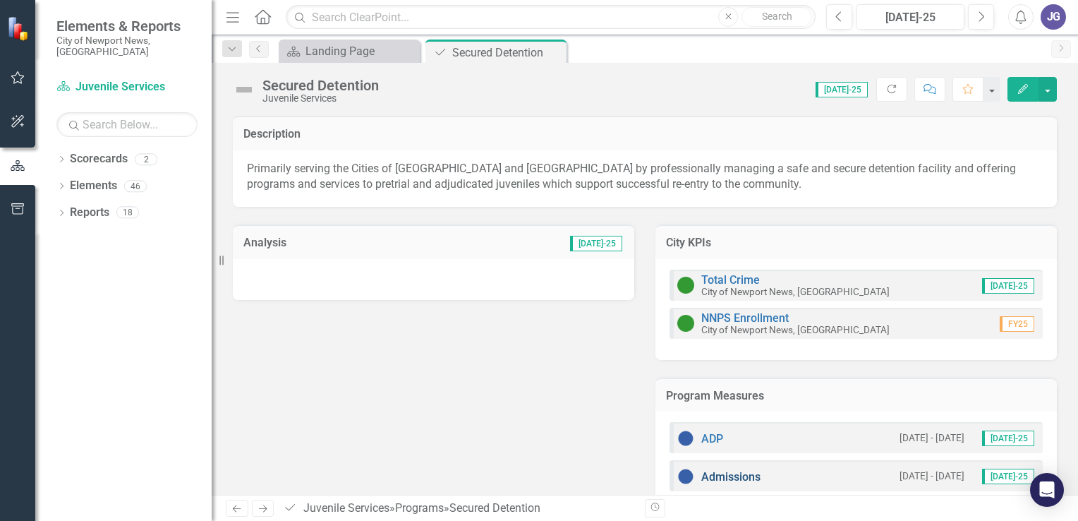
click at [729, 473] on link "Admissions" at bounding box center [730, 476] width 59 height 13
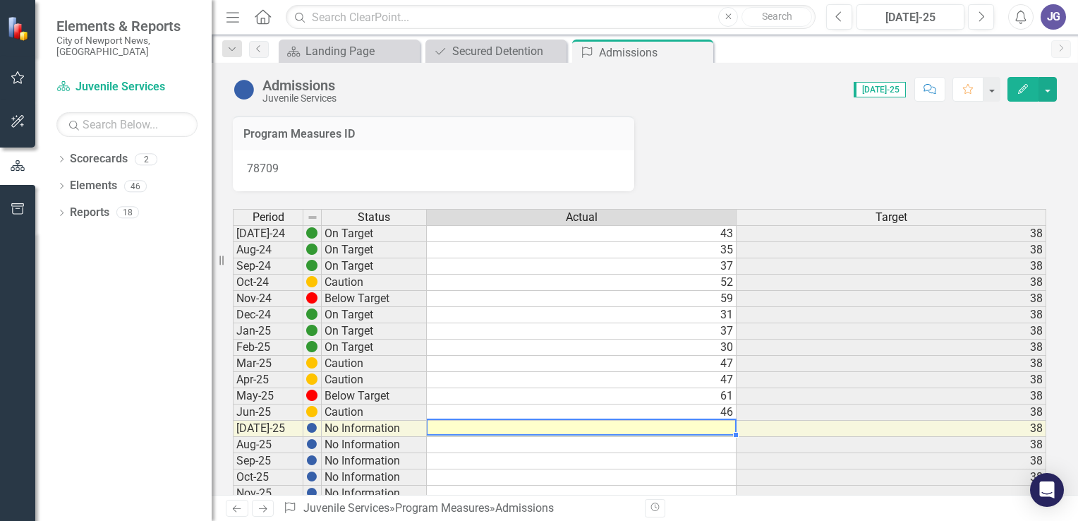
click at [723, 425] on td at bounding box center [582, 428] width 310 height 16
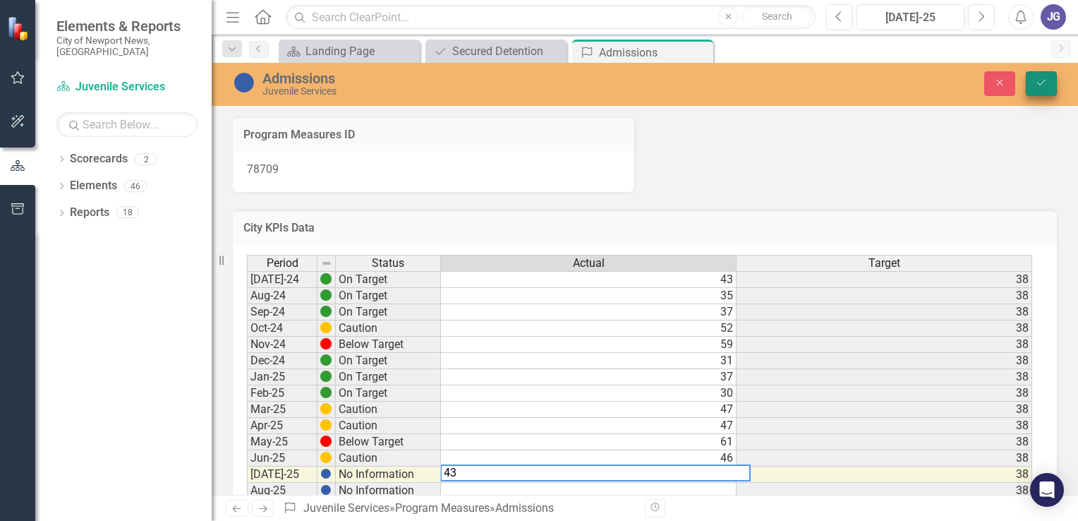
type textarea "43"
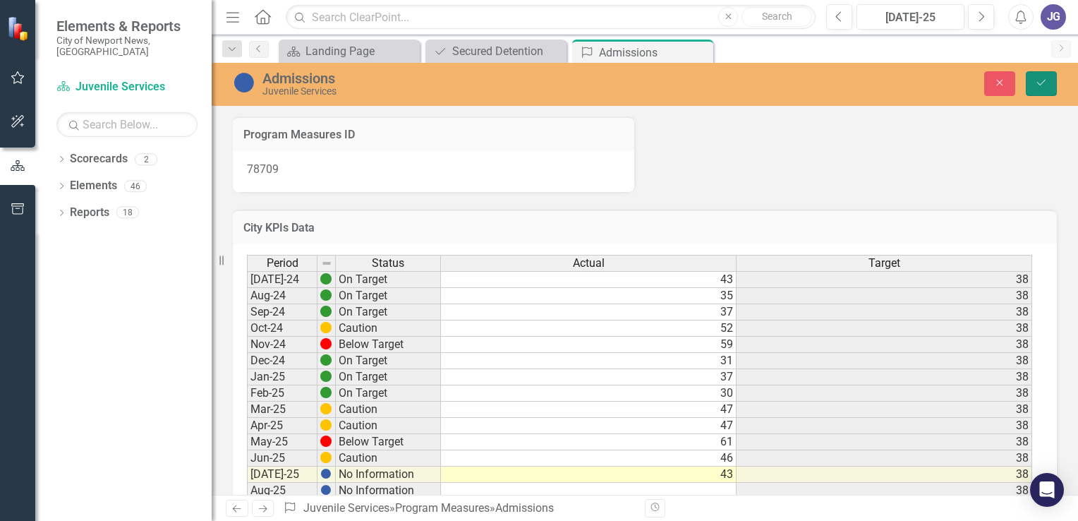
drag, startPoint x: 1042, startPoint y: 80, endPoint x: 976, endPoint y: 111, distance: 72.9
click at [1042, 79] on icon "Save" at bounding box center [1041, 83] width 13 height 10
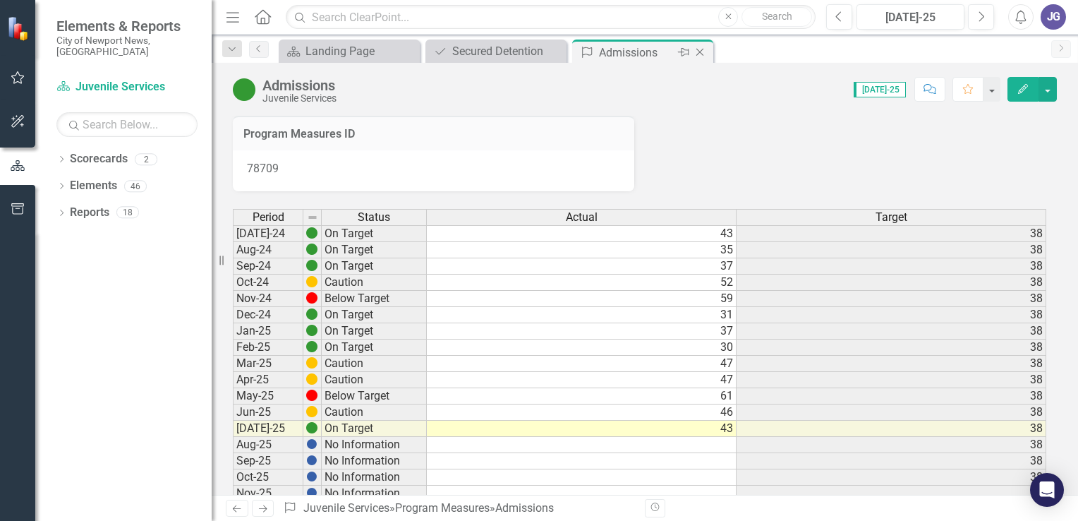
click at [701, 49] on icon "Close" at bounding box center [700, 52] width 14 height 11
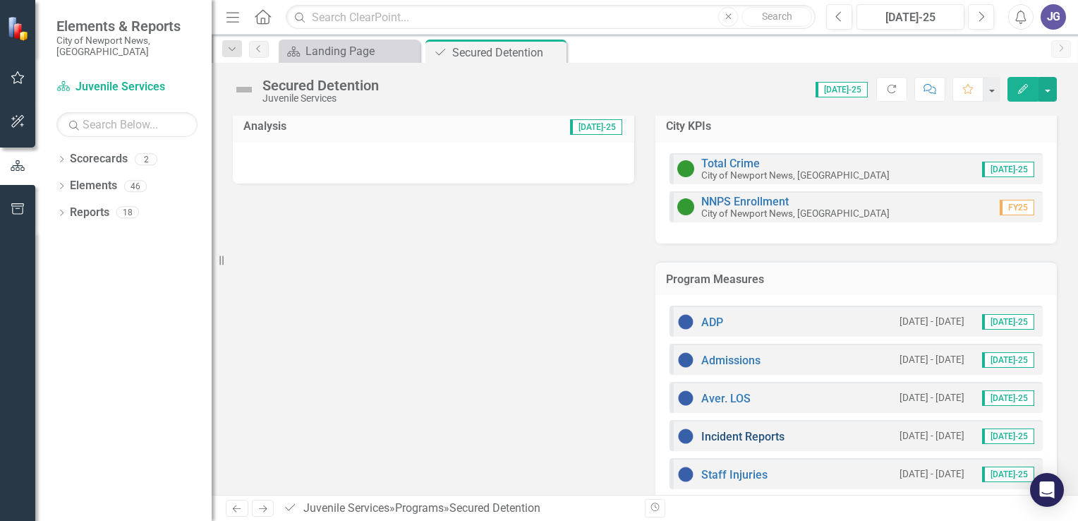
scroll to position [141, 0]
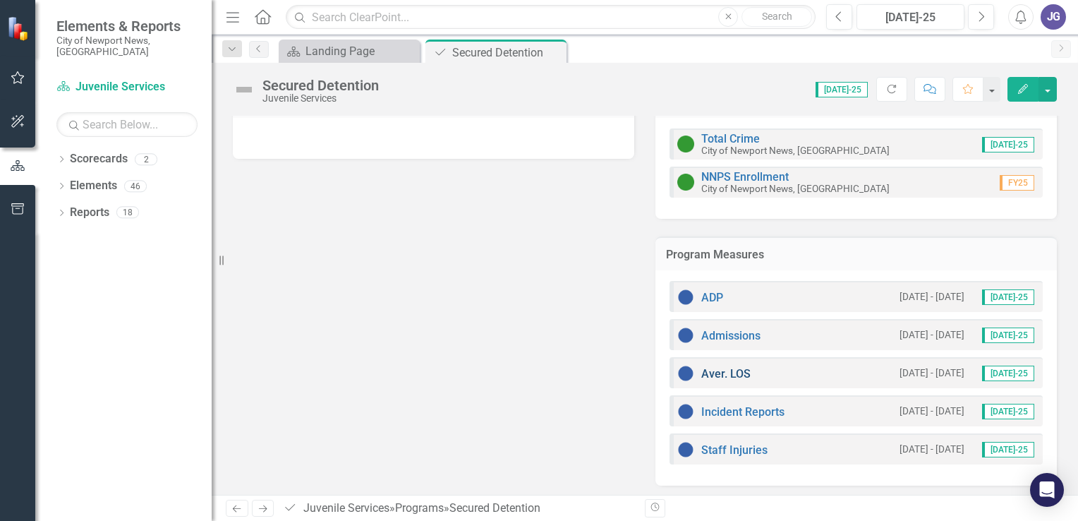
click at [728, 370] on link "Aver. LOS" at bounding box center [725, 373] width 49 height 13
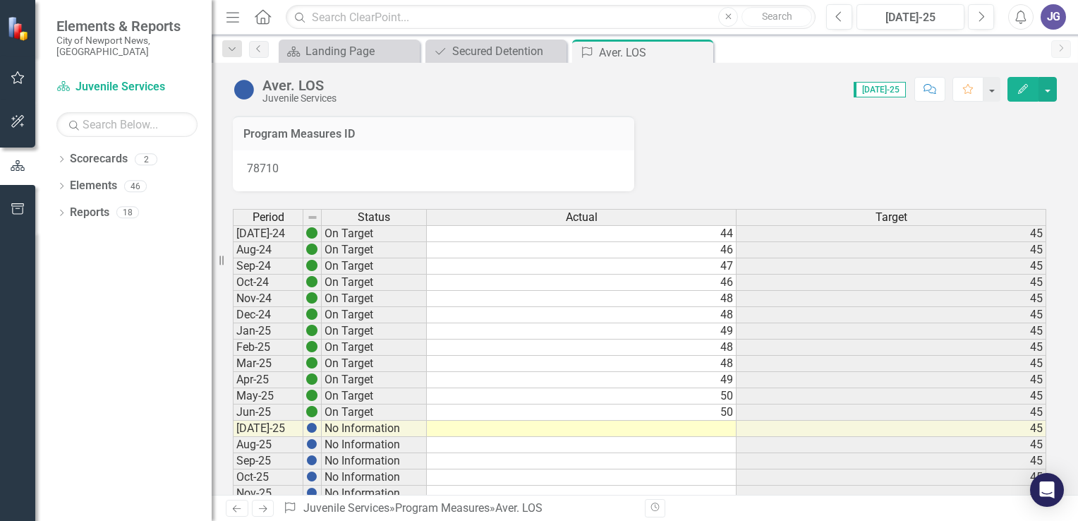
click at [730, 426] on td at bounding box center [582, 428] width 310 height 16
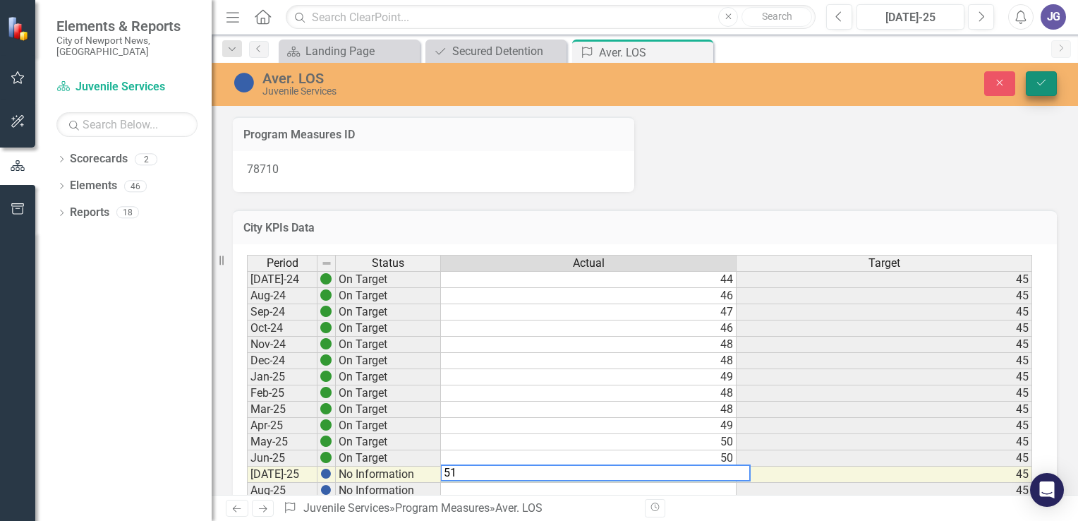
type textarea "51"
click at [1041, 80] on icon "Save" at bounding box center [1041, 83] width 13 height 10
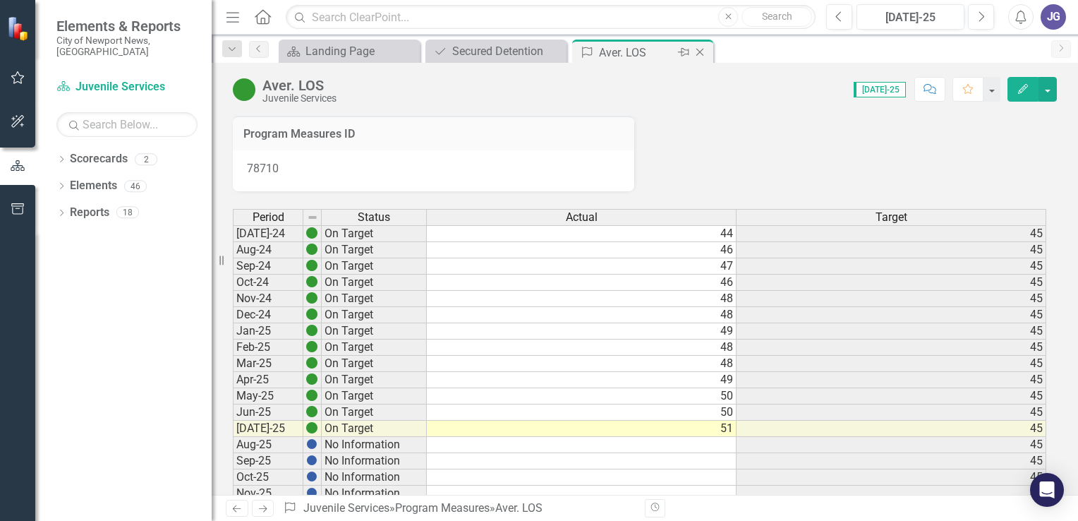
click at [698, 49] on icon "Close" at bounding box center [700, 52] width 14 height 11
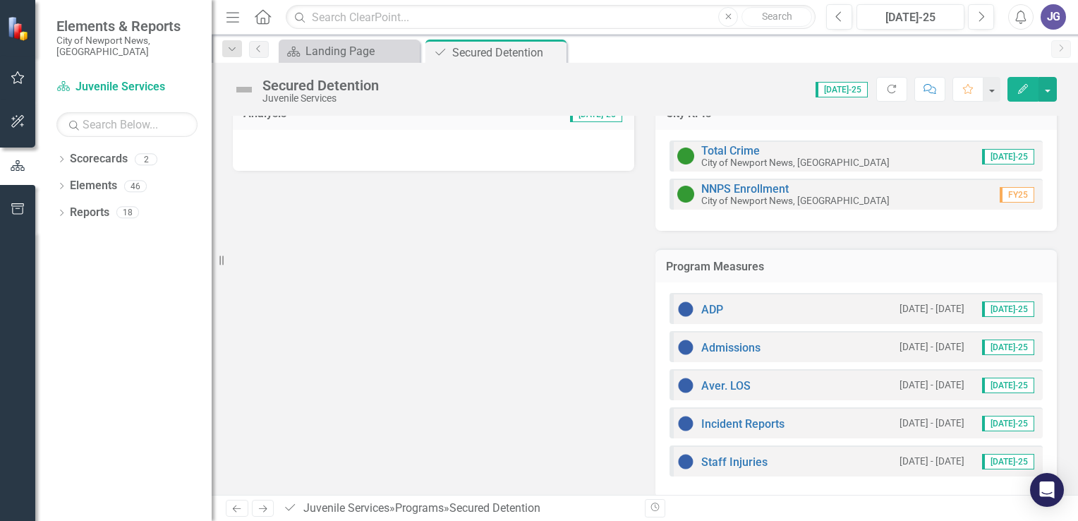
scroll to position [144, 0]
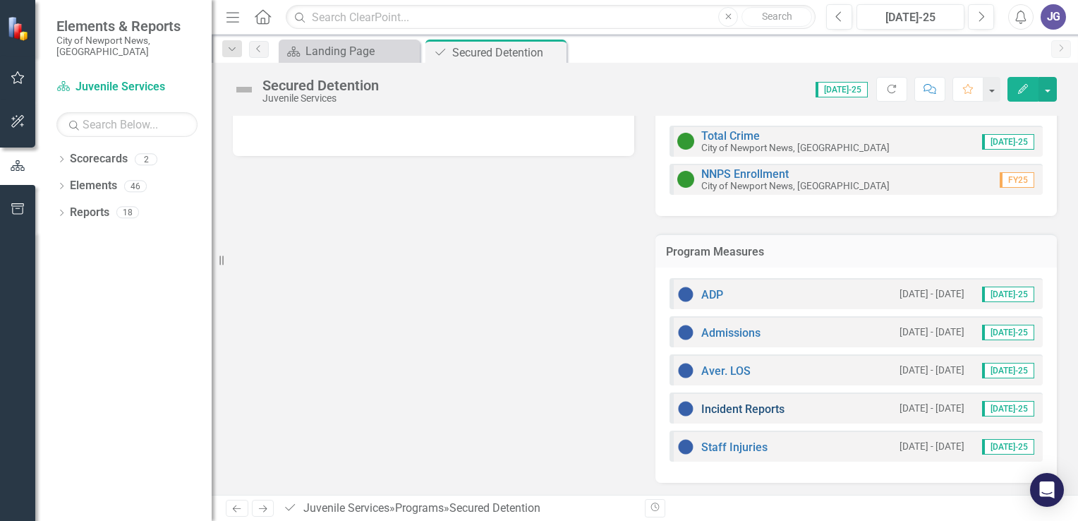
click at [756, 406] on link "Incident Reports" at bounding box center [742, 408] width 83 height 13
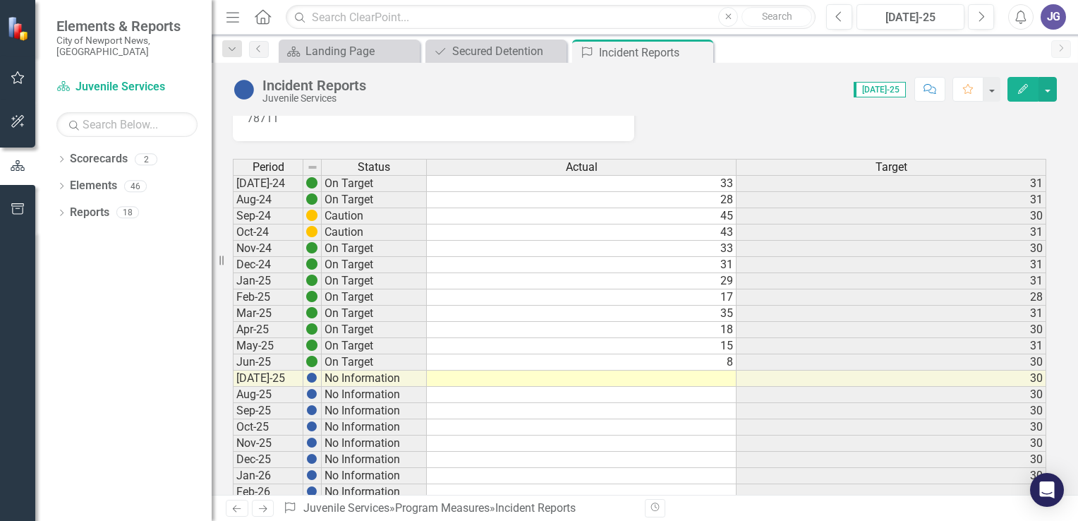
scroll to position [71, 0]
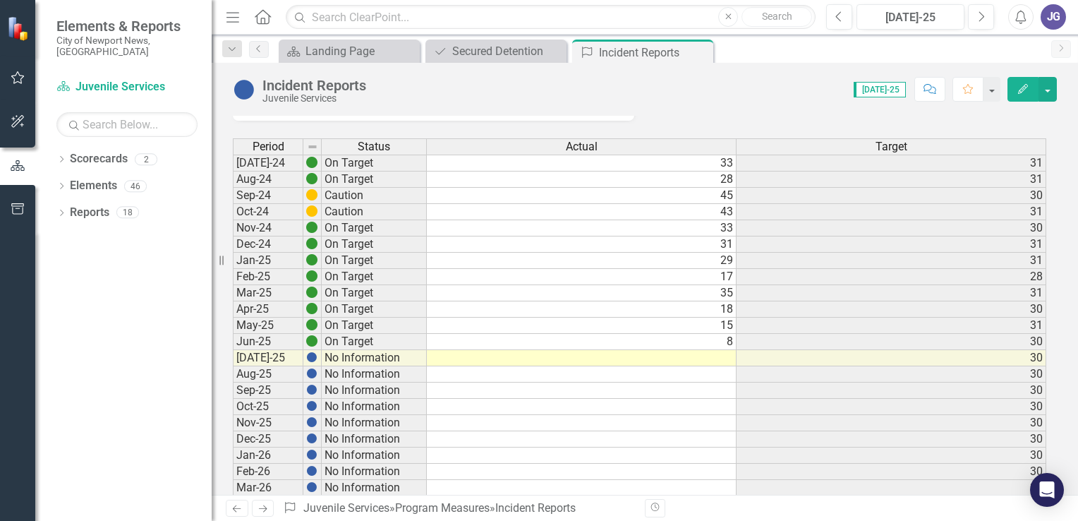
click at [725, 357] on td at bounding box center [582, 358] width 310 height 16
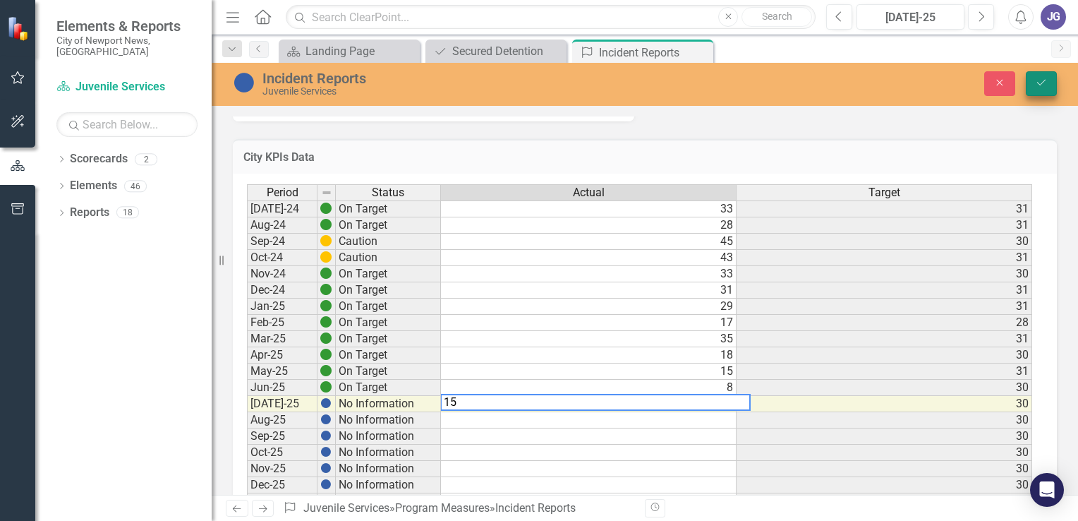
type textarea "15"
click at [1041, 82] on icon "Save" at bounding box center [1041, 83] width 13 height 10
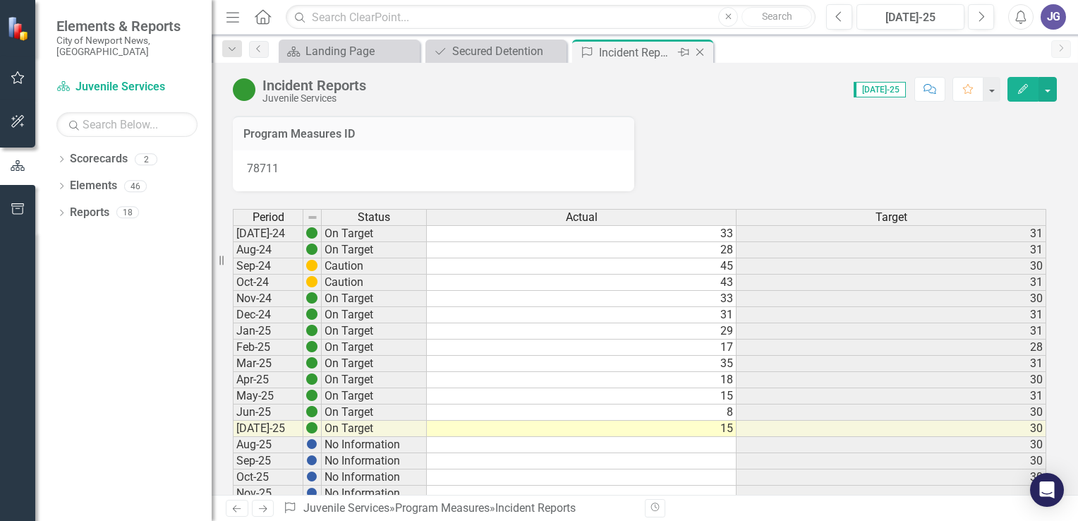
click at [703, 51] on icon "Close" at bounding box center [700, 52] width 14 height 11
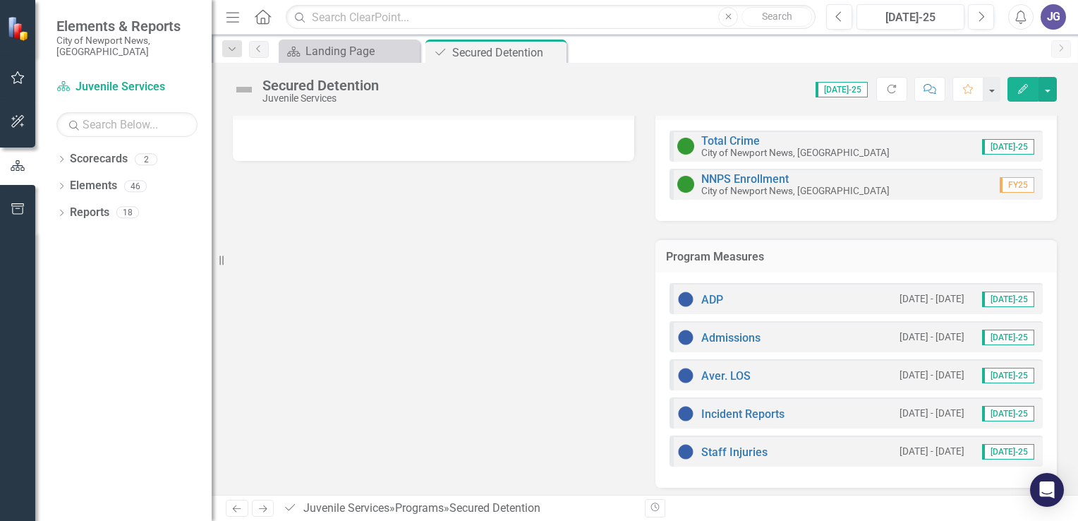
scroll to position [144, 0]
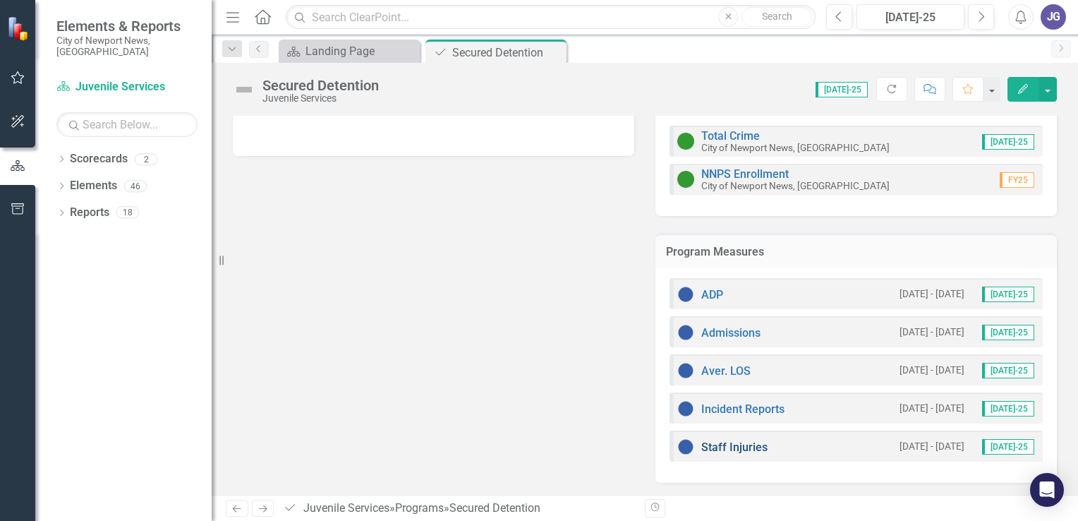
click at [701, 443] on link "Staff Injuries" at bounding box center [734, 446] width 66 height 13
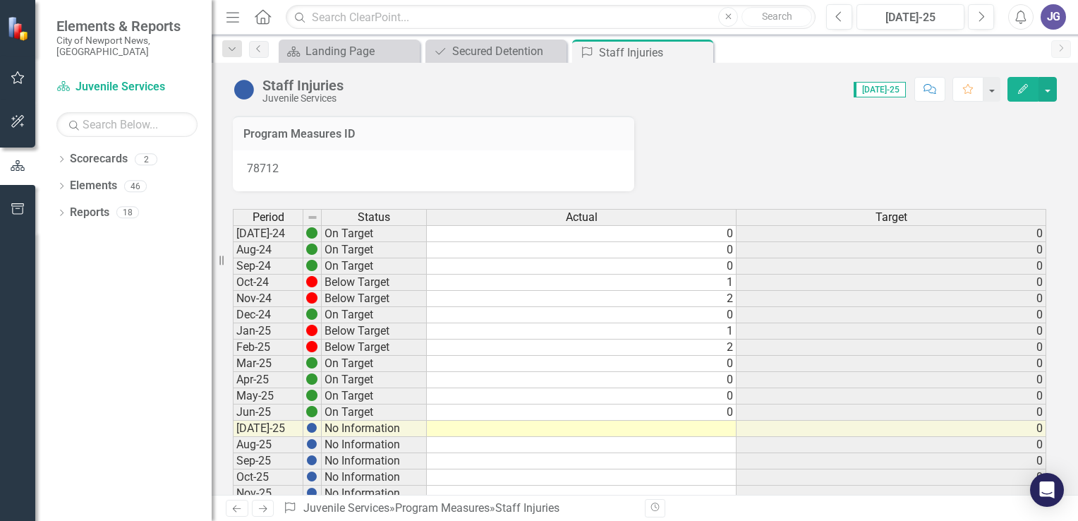
click at [725, 431] on td at bounding box center [582, 428] width 310 height 16
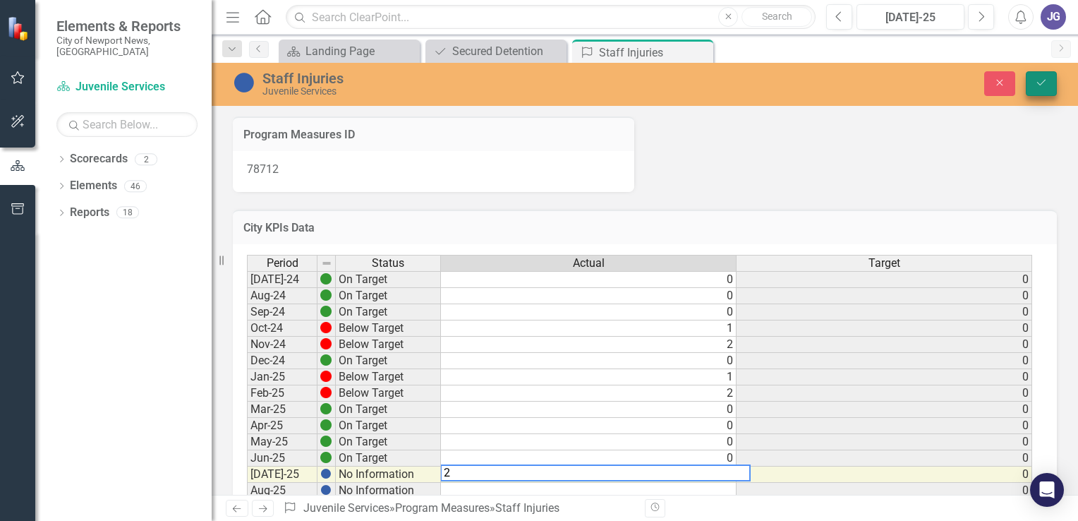
type textarea "2"
click at [1042, 80] on icon "Save" at bounding box center [1041, 83] width 13 height 10
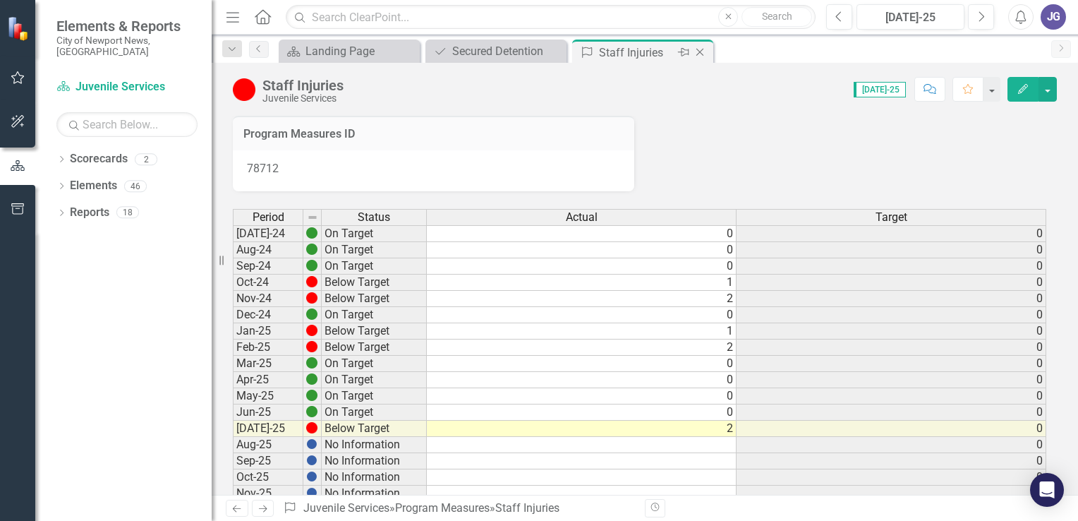
click at [700, 51] on icon at bounding box center [700, 53] width 8 height 8
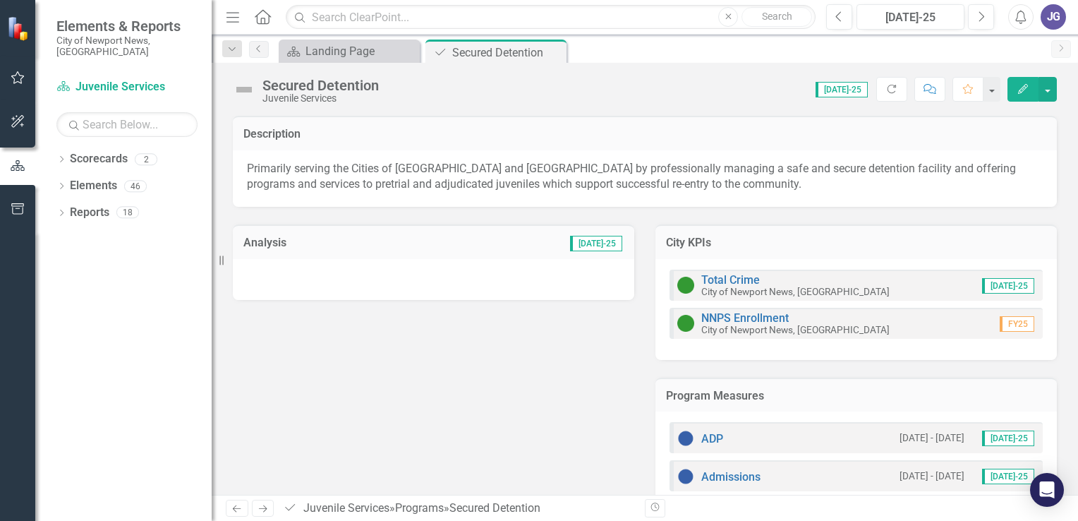
click at [363, 286] on div at bounding box center [433, 279] width 401 height 41
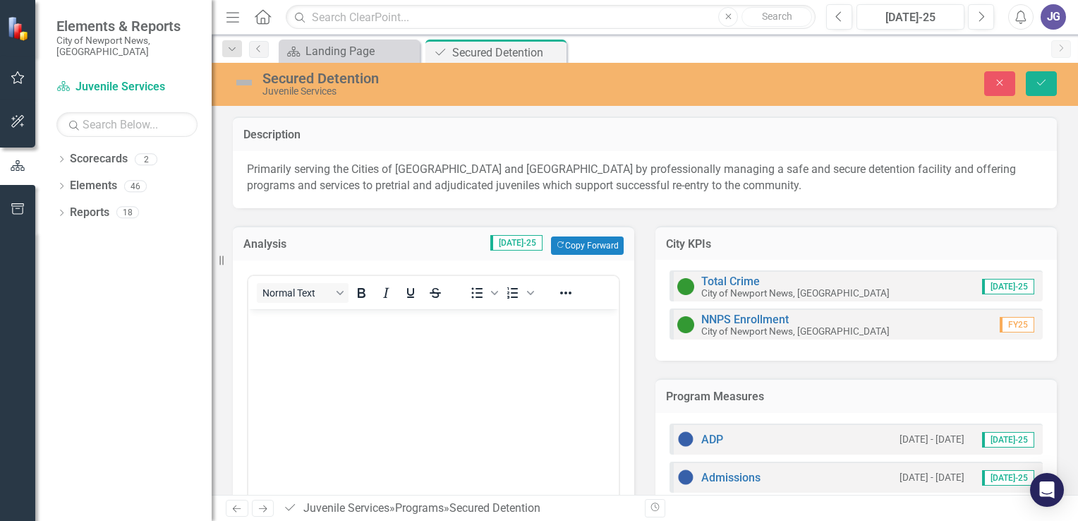
click at [371, 373] on body "Rich Text Area. Press ALT-0 for help." at bounding box center [433, 414] width 370 height 212
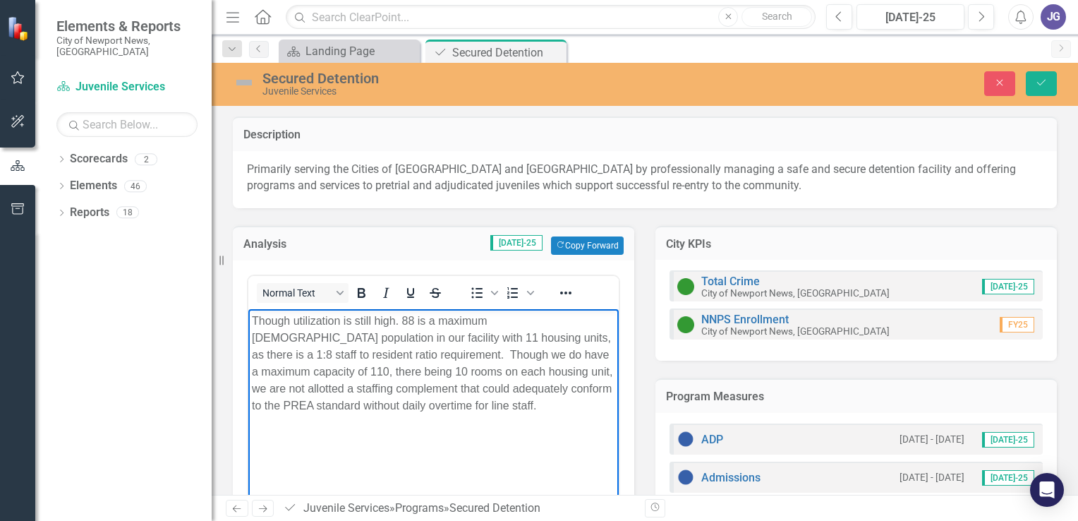
click at [446, 402] on p "Though utilization is still high. 88 is a maximum [DEMOGRAPHIC_DATA] population…" at bounding box center [433, 363] width 363 height 102
click at [538, 411] on p "Though utilization is still high. 88 is a maximum [DEMOGRAPHIC_DATA] population…" at bounding box center [433, 371] width 363 height 119
click at [380, 425] on p "Though utilization is still high. 88 is a maximum [DEMOGRAPHIC_DATA] population…" at bounding box center [433, 371] width 363 height 119
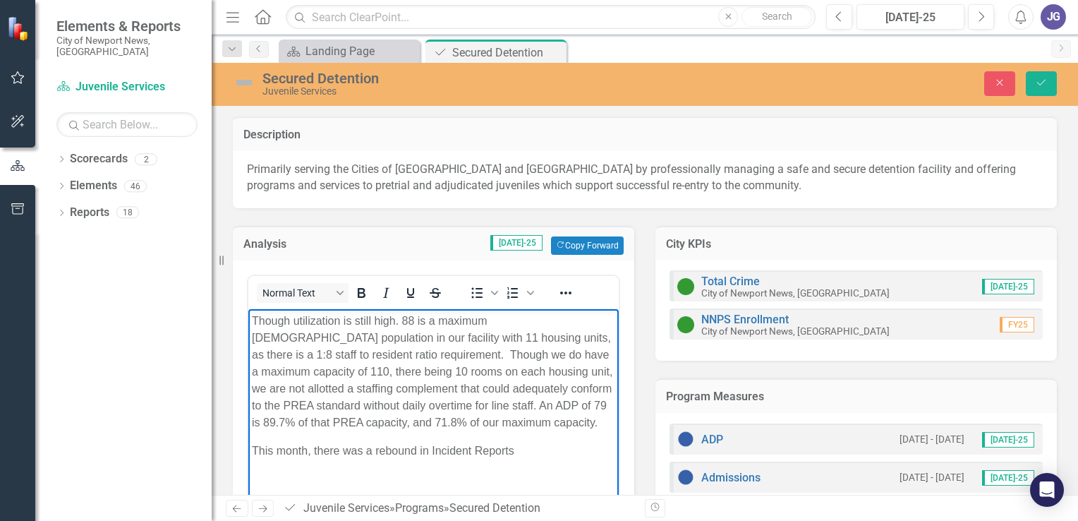
click at [538, 451] on p "This month, there was a rebound in Incident Reports" at bounding box center [433, 450] width 363 height 17
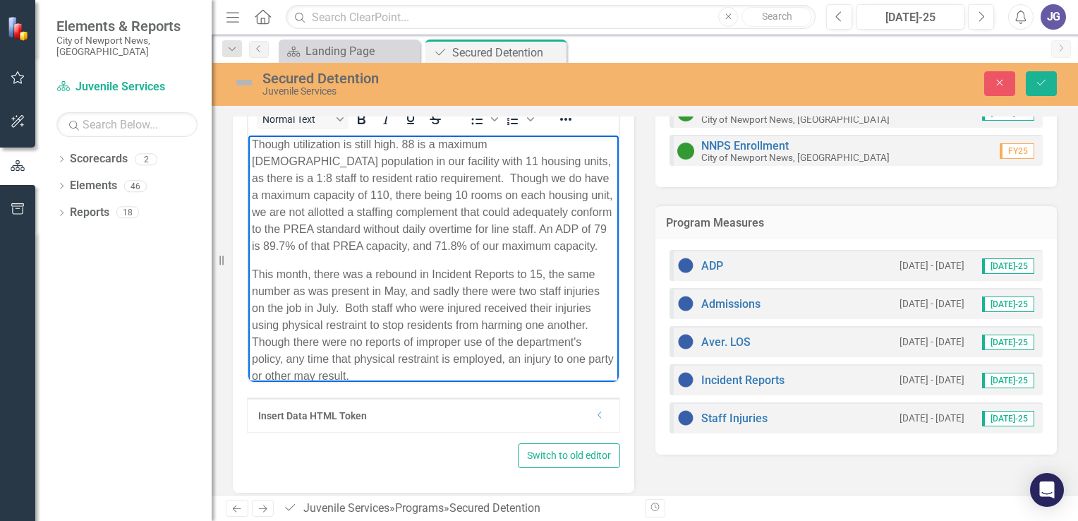
scroll to position [183, 0]
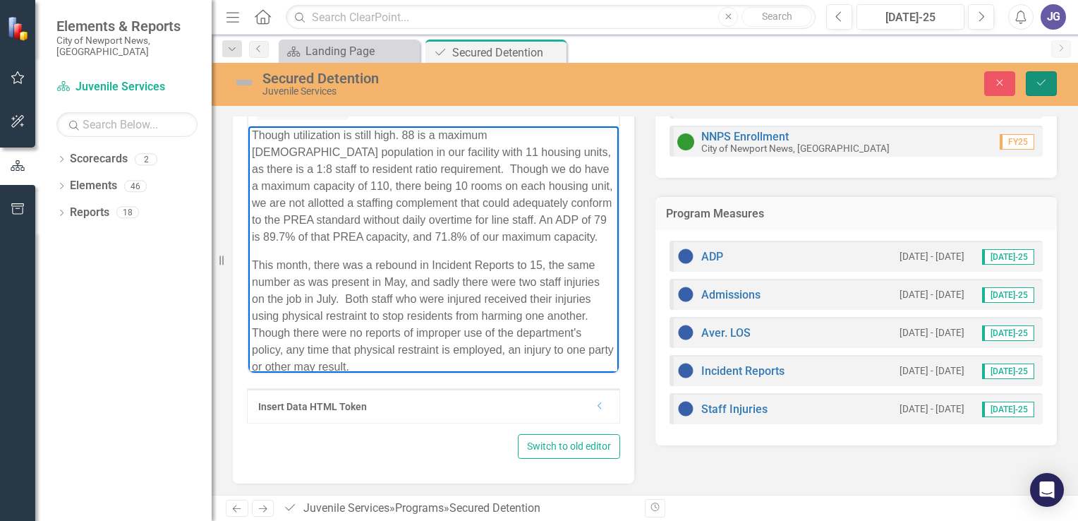
click at [1042, 80] on icon "Save" at bounding box center [1041, 83] width 13 height 10
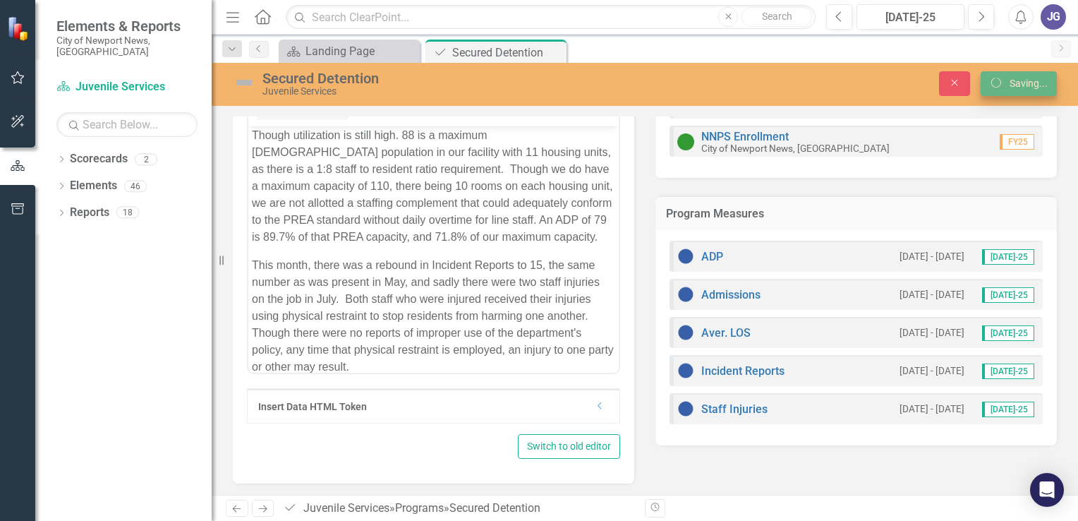
scroll to position [145, 0]
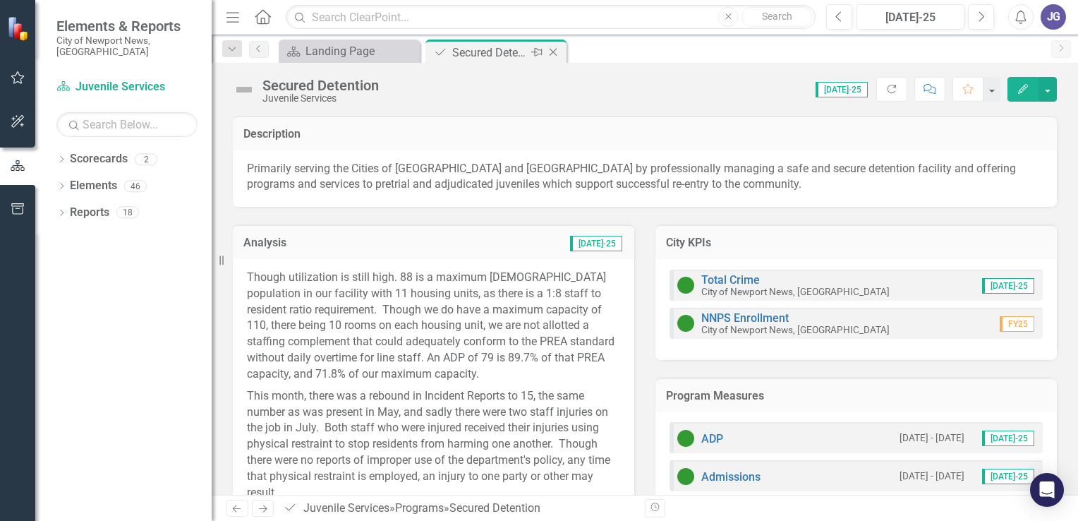
click at [553, 52] on icon at bounding box center [554, 53] width 8 height 8
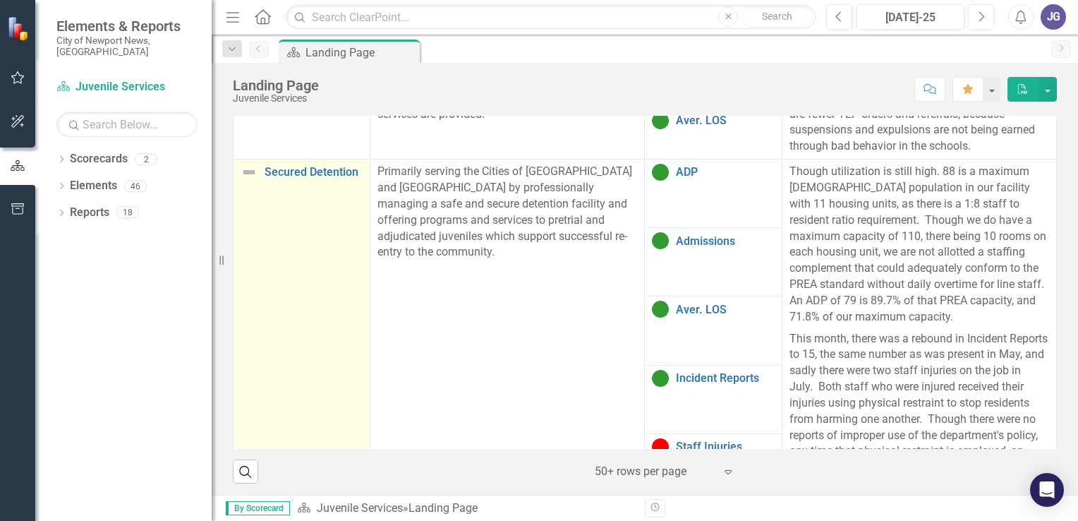
scroll to position [564, 0]
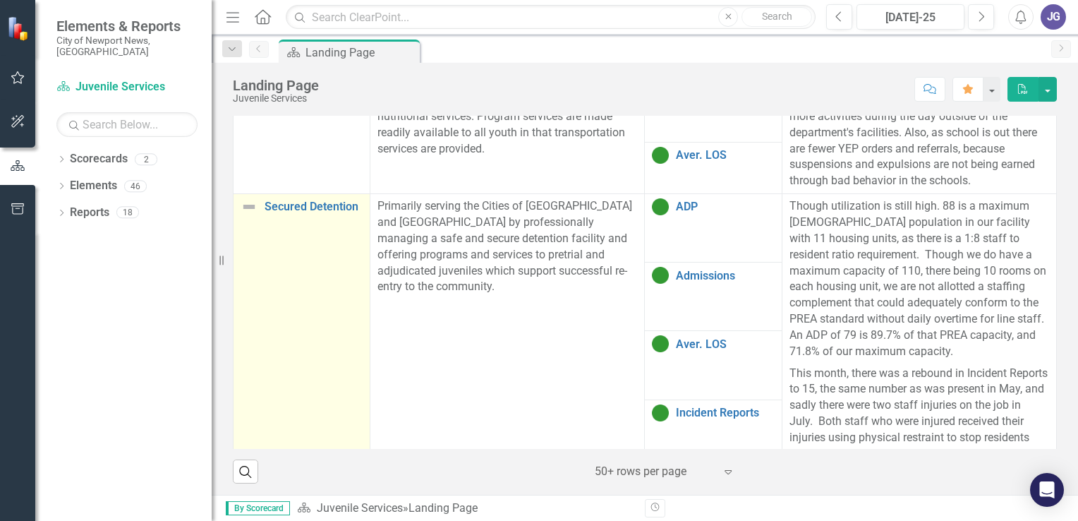
click at [248, 215] on img at bounding box center [249, 206] width 17 height 17
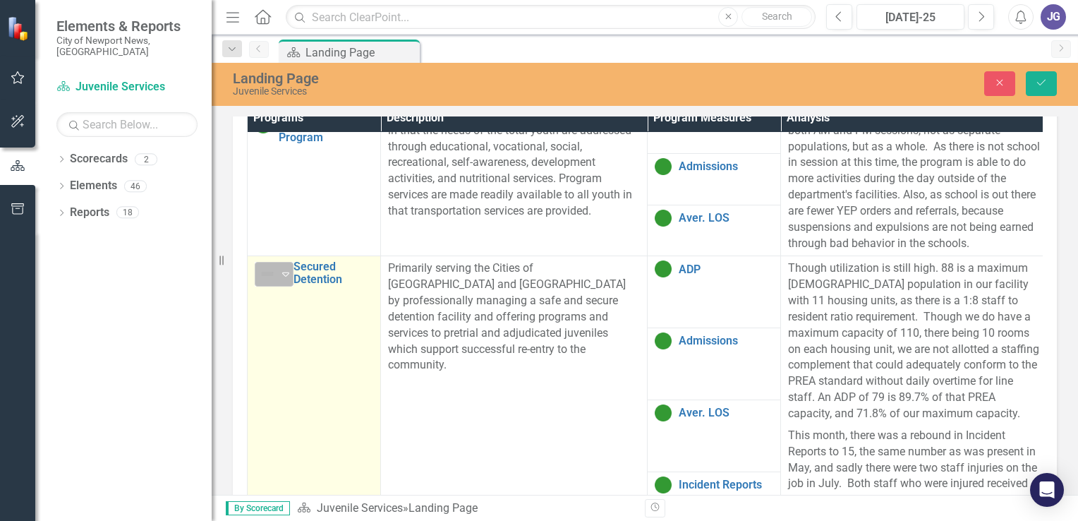
click at [289, 268] on icon "Expand" at bounding box center [286, 273] width 14 height 11
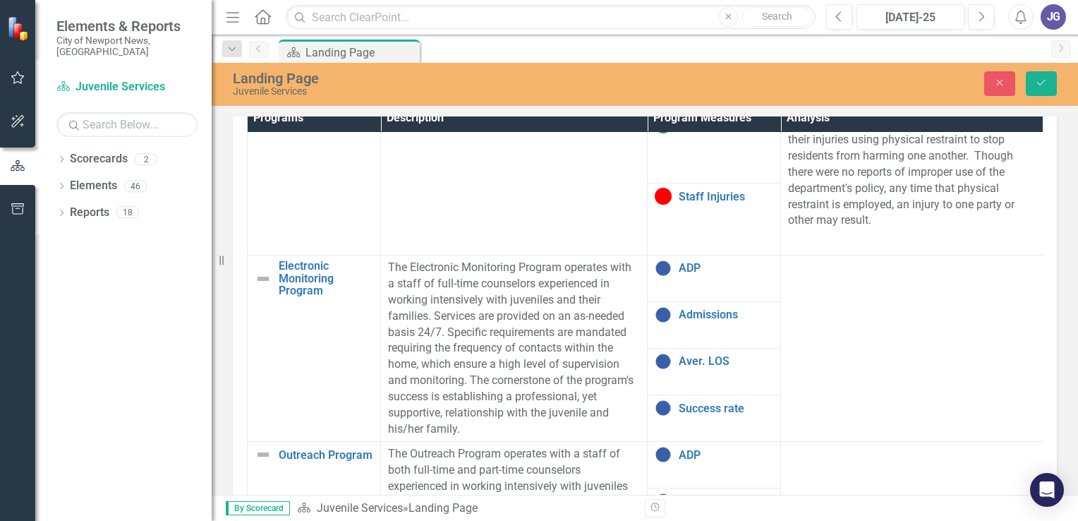
scroll to position [917, 0]
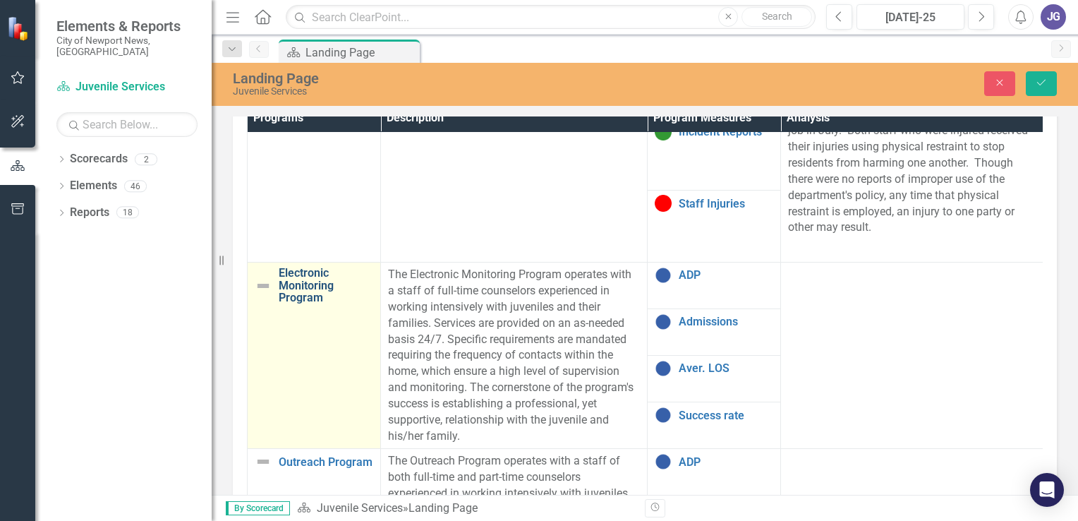
click at [308, 286] on link "Electronic Monitoring Program" at bounding box center [326, 285] width 95 height 37
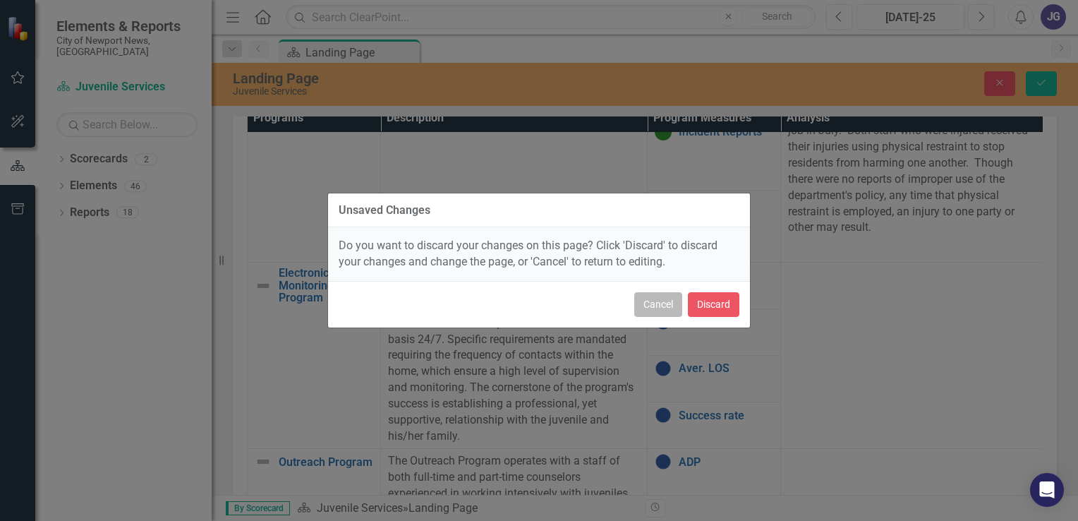
click at [652, 311] on button "Cancel" at bounding box center [658, 304] width 48 height 25
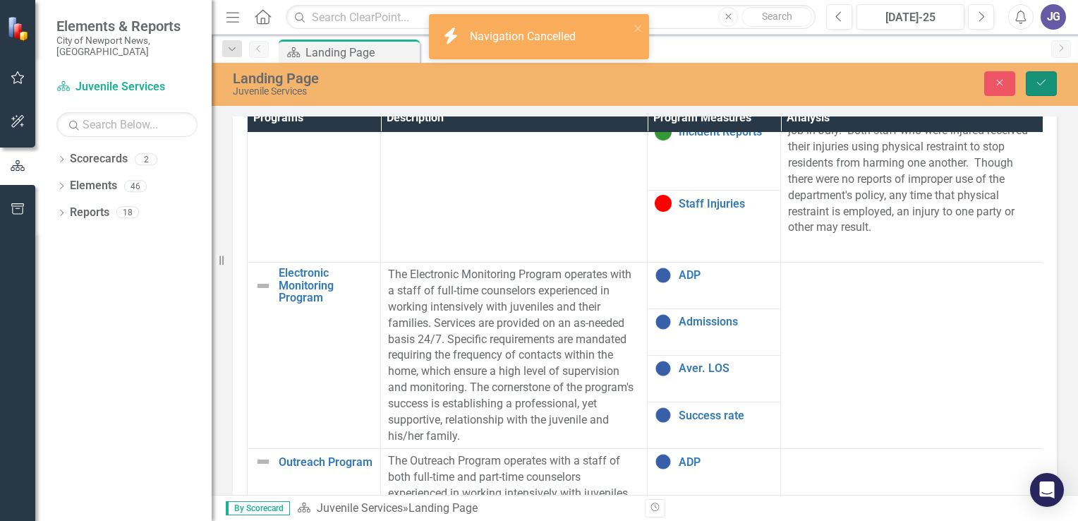
click at [1043, 83] on icon "Save" at bounding box center [1041, 83] width 13 height 10
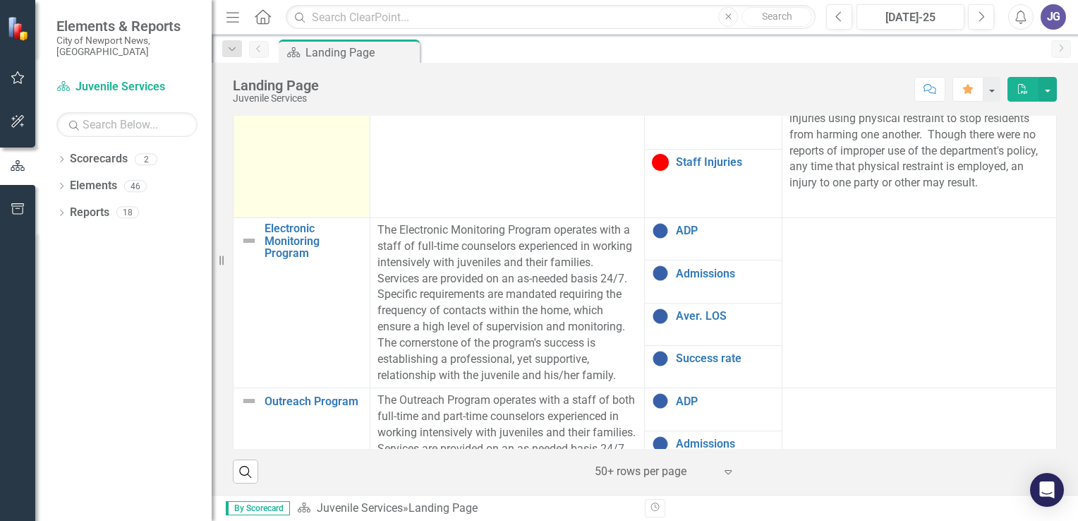
scroll to position [988, 0]
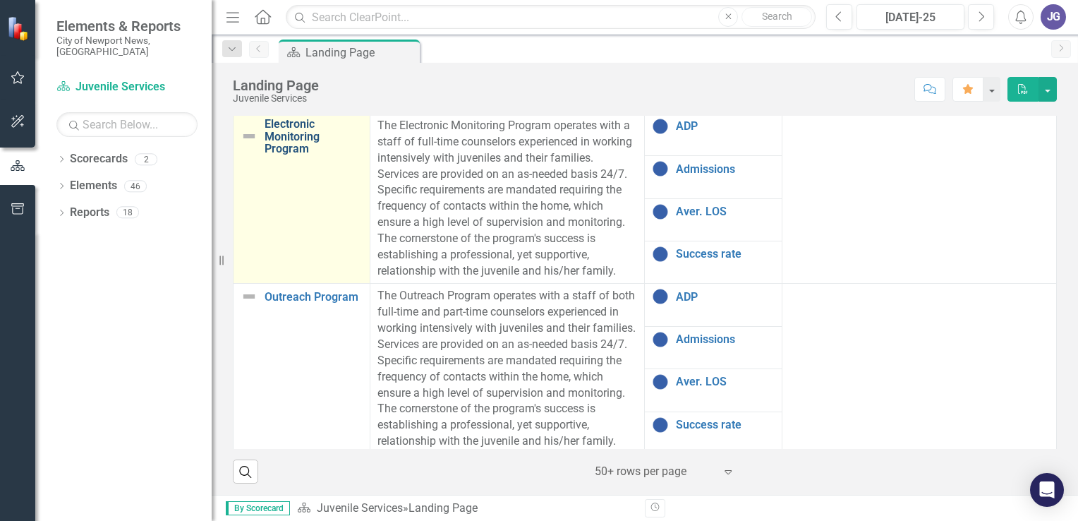
click at [296, 155] on link "Electronic Monitoring Program" at bounding box center [314, 136] width 98 height 37
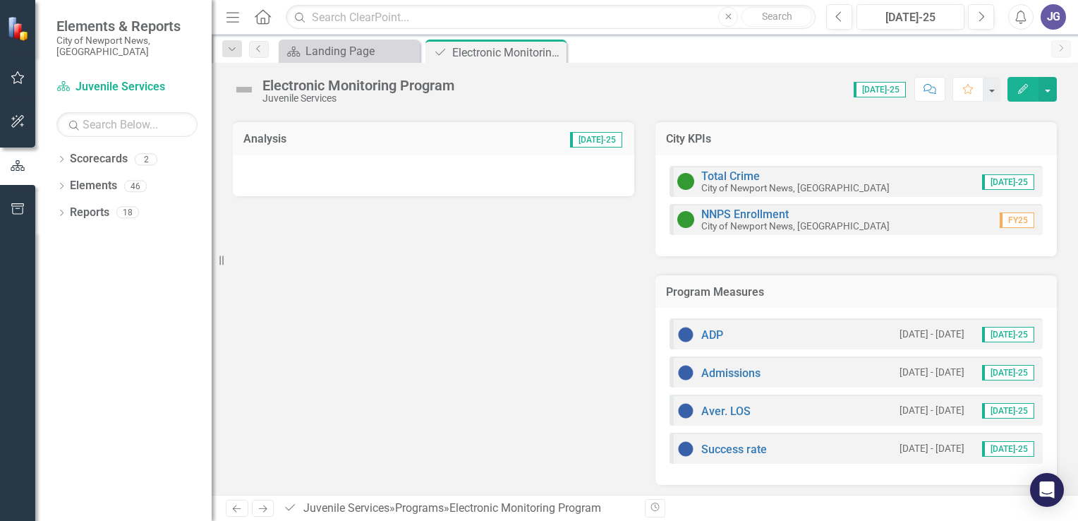
scroll to position [138, 0]
click at [711, 329] on link "ADP" at bounding box center [712, 332] width 22 height 13
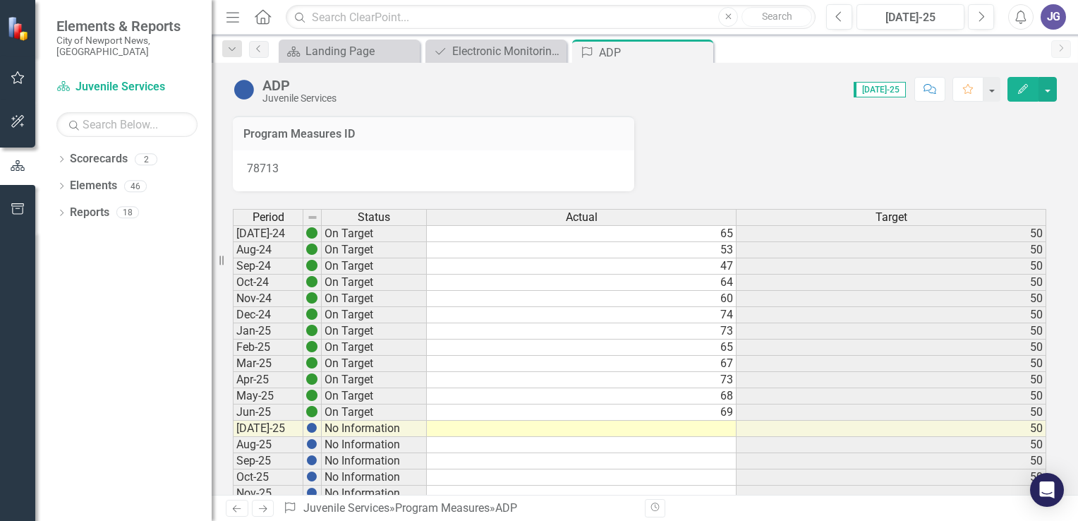
click at [712, 430] on td at bounding box center [582, 428] width 310 height 16
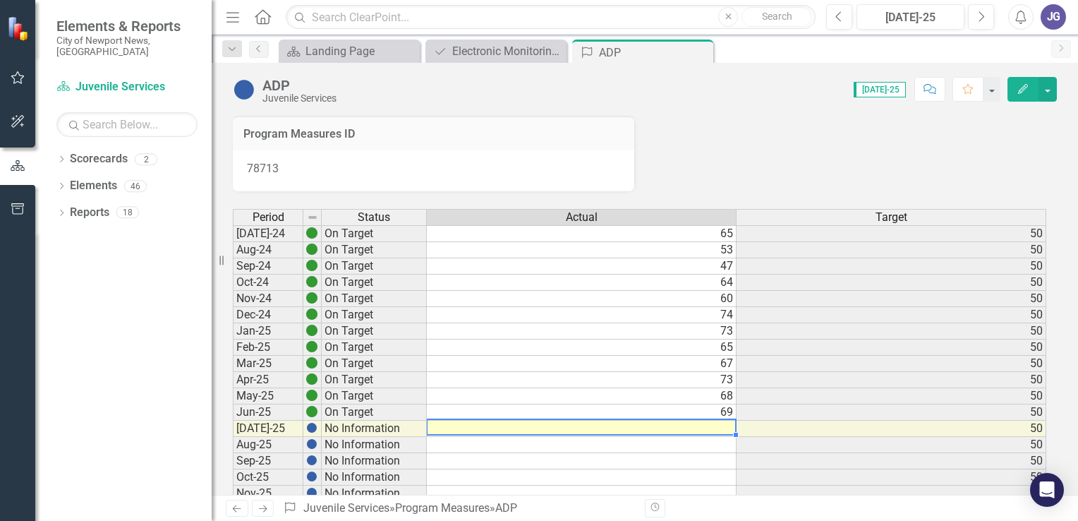
click at [722, 430] on td at bounding box center [582, 428] width 310 height 16
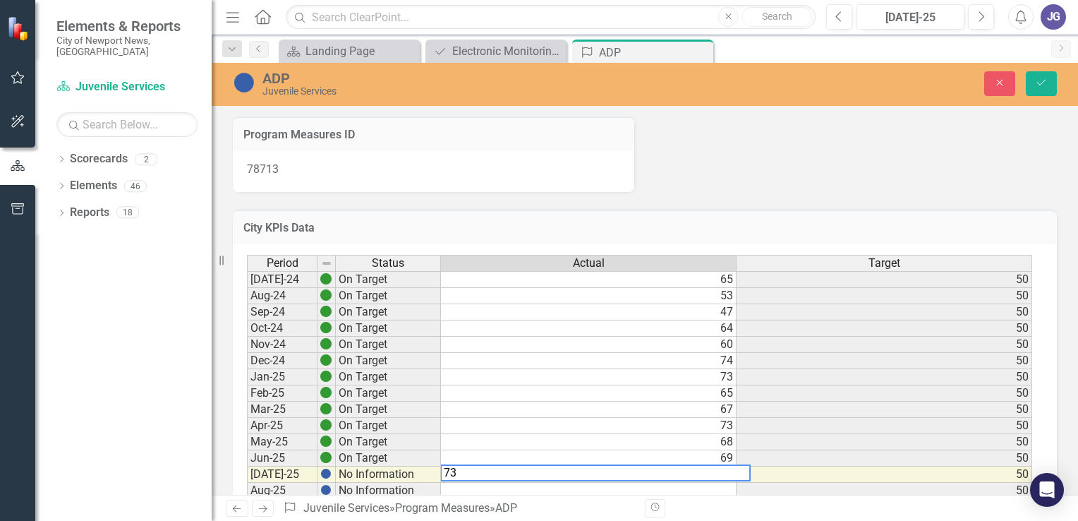
type textarea "73"
click at [1040, 76] on button "Save" at bounding box center [1041, 83] width 31 height 25
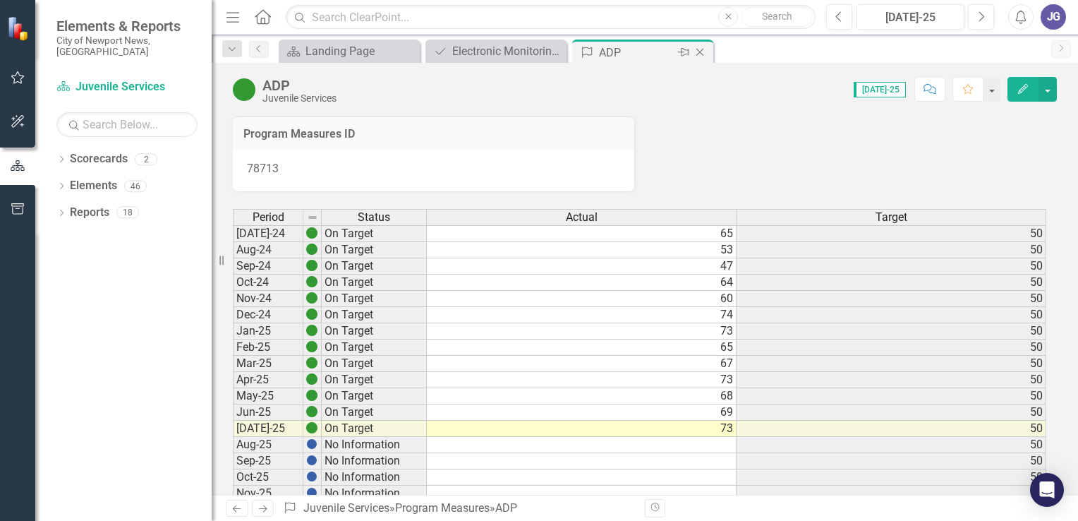
click at [700, 49] on icon "Close" at bounding box center [700, 52] width 14 height 11
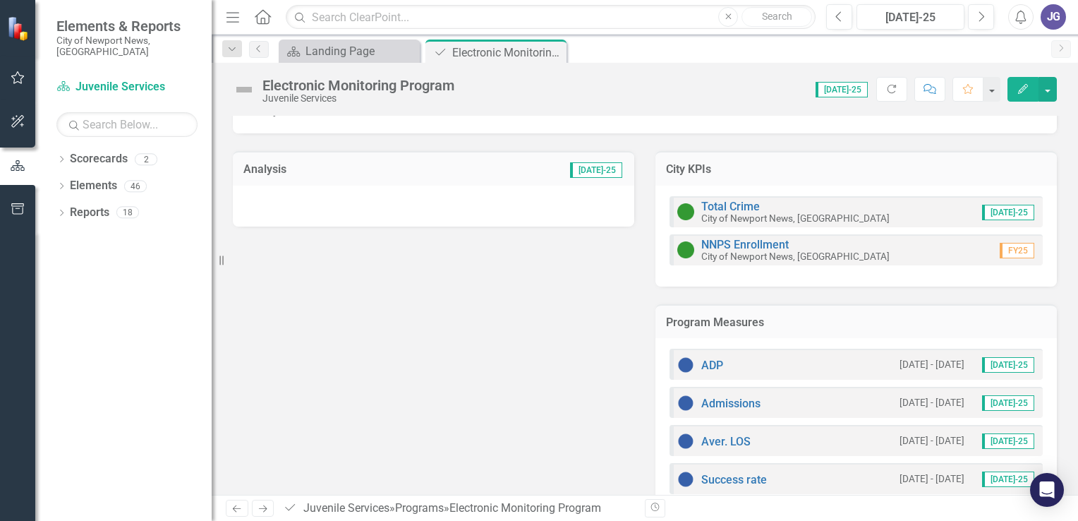
scroll to position [138, 0]
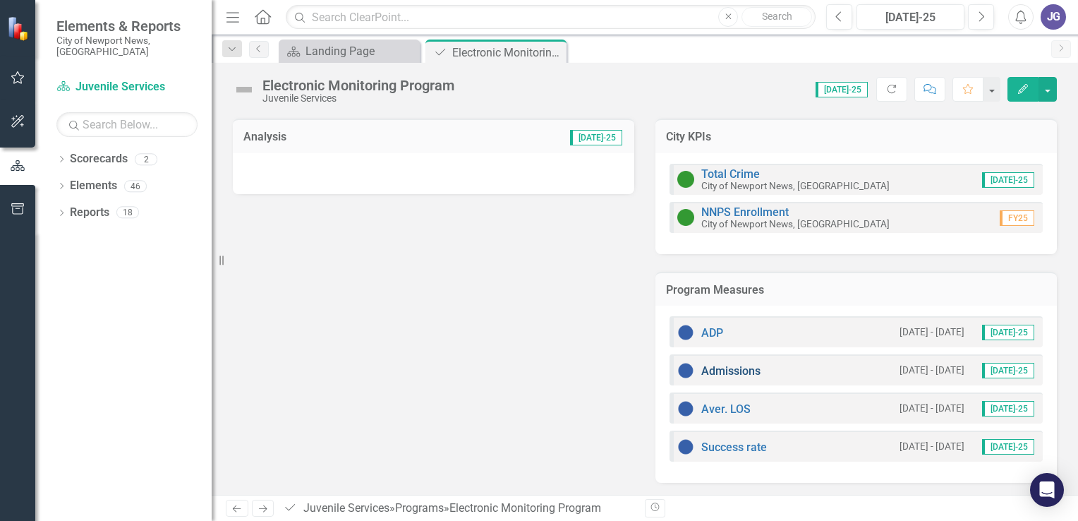
click at [740, 371] on link "Admissions" at bounding box center [730, 370] width 59 height 13
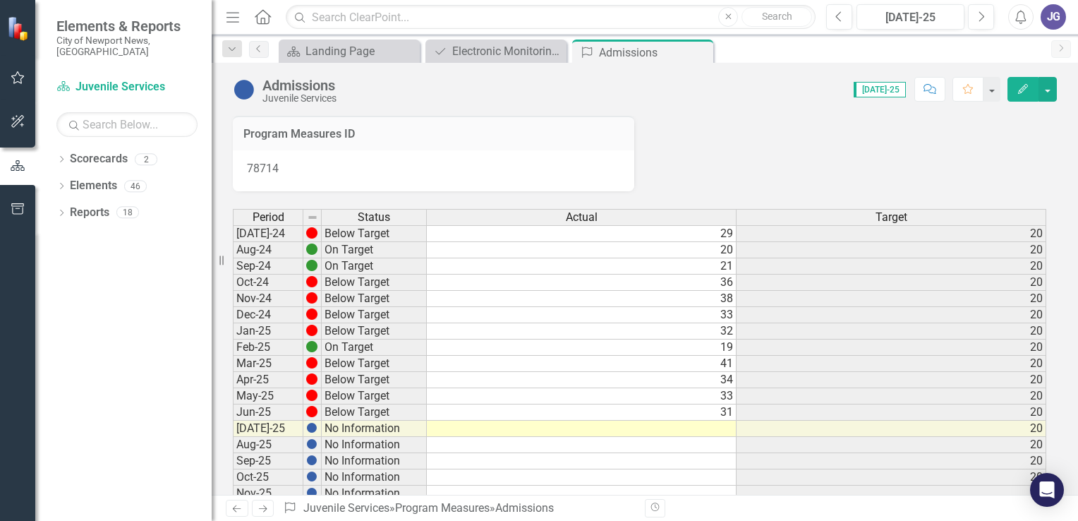
click at [724, 430] on td at bounding box center [582, 428] width 310 height 16
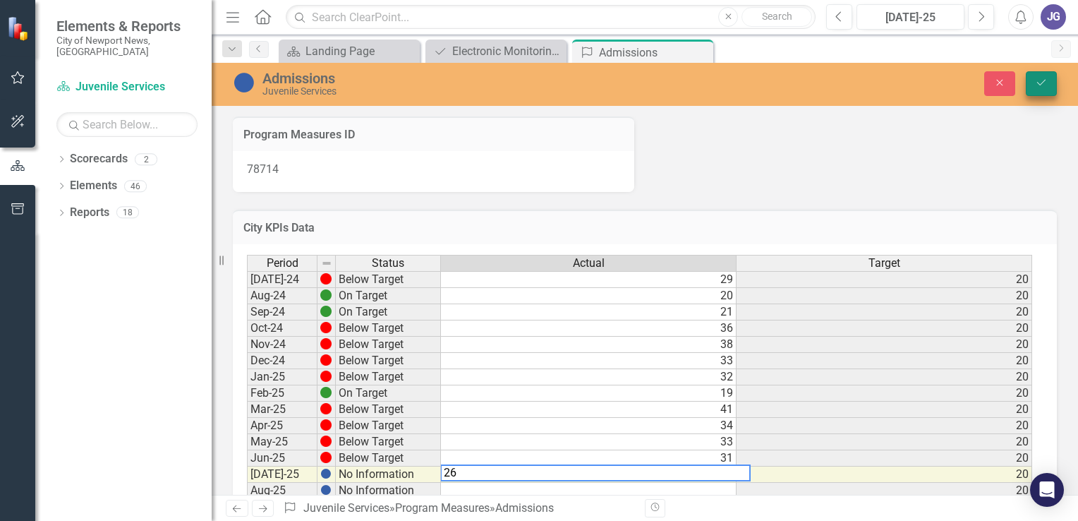
type textarea "26"
click at [1045, 82] on icon "Save" at bounding box center [1041, 83] width 13 height 10
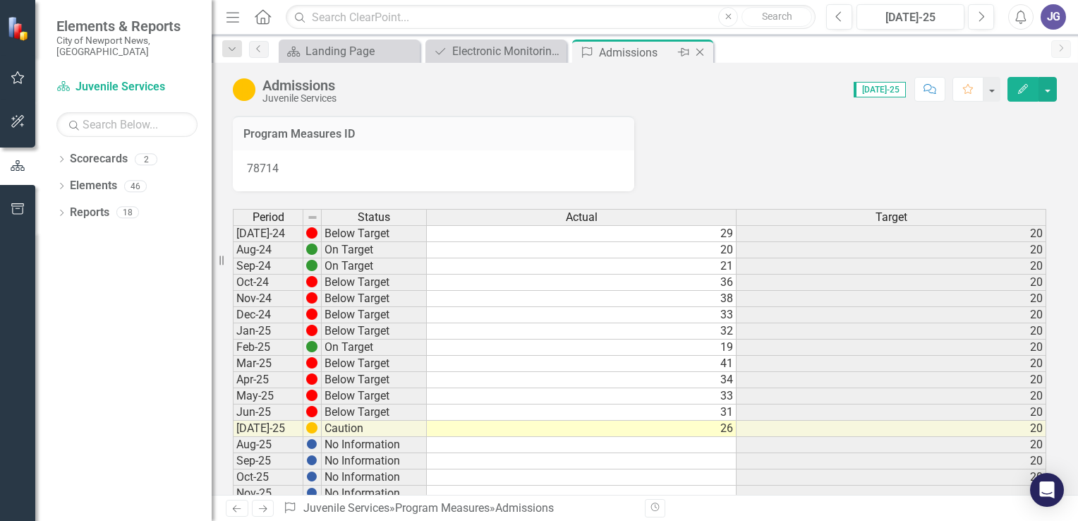
click at [703, 50] on icon "Close" at bounding box center [700, 52] width 14 height 11
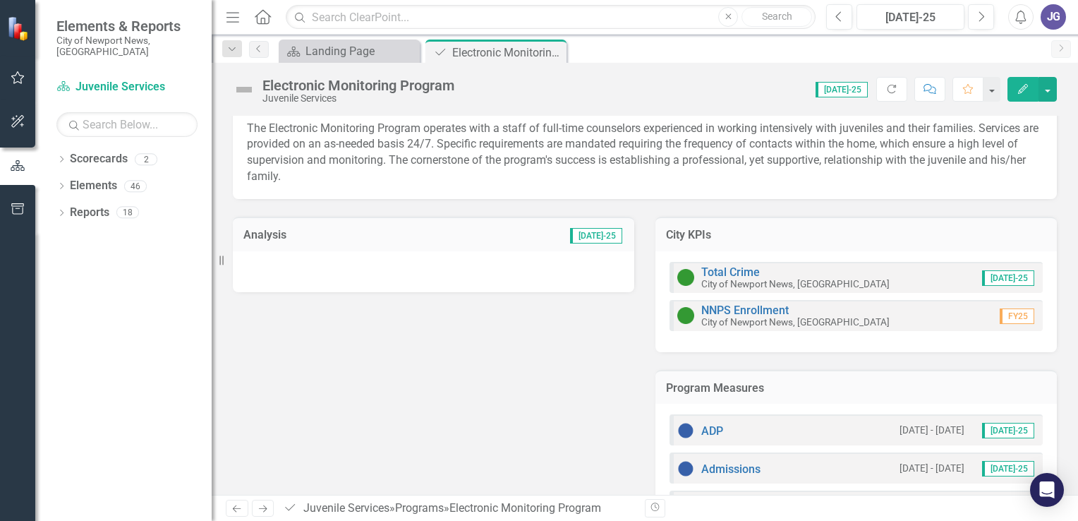
scroll to position [138, 0]
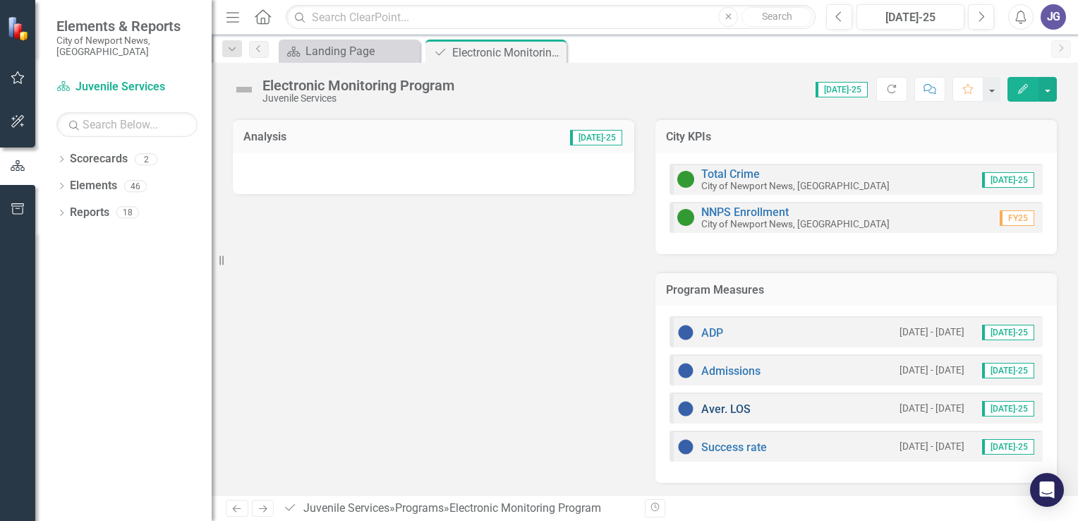
click at [717, 406] on link "Aver. LOS" at bounding box center [725, 408] width 49 height 13
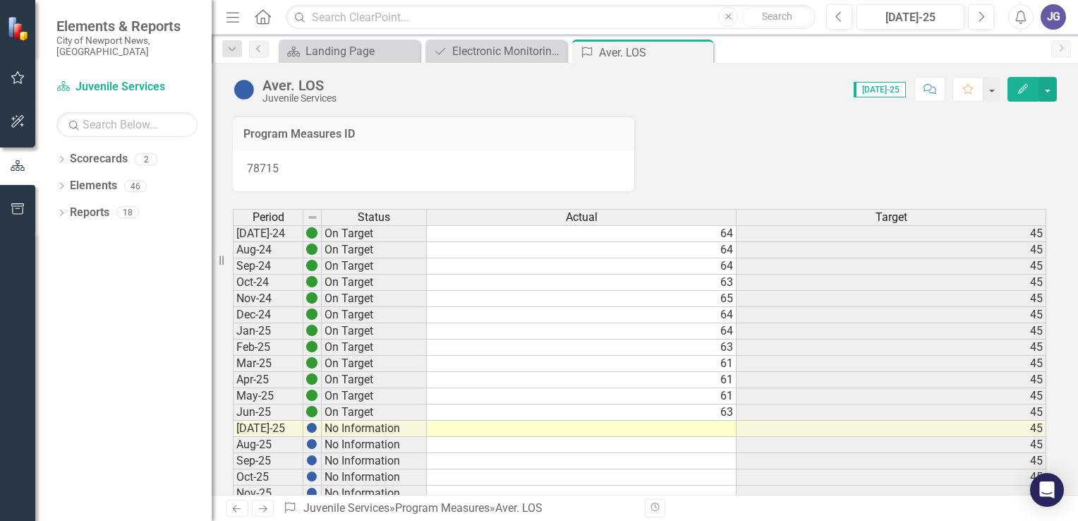
click at [727, 428] on td at bounding box center [582, 428] width 310 height 16
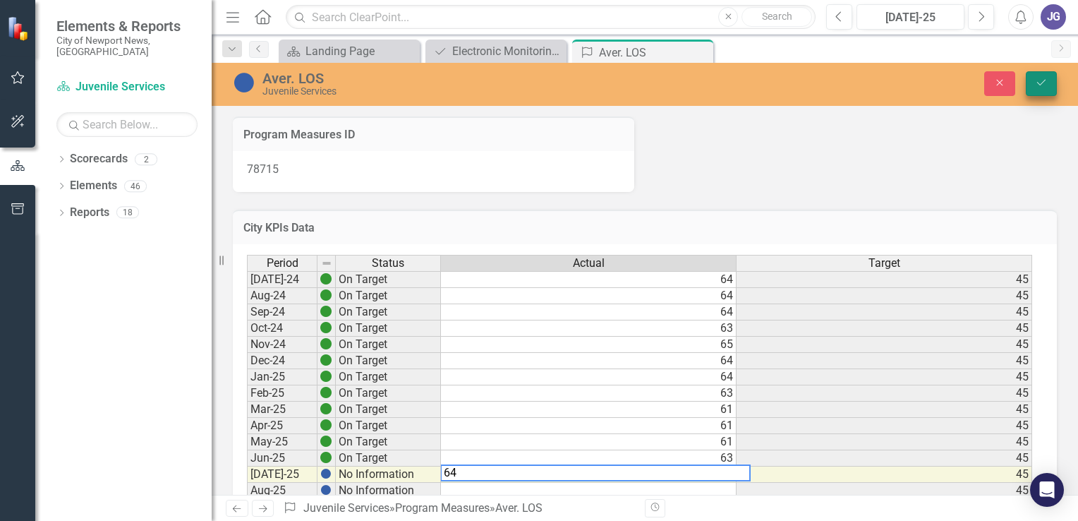
type textarea "64"
click at [1041, 80] on icon "Save" at bounding box center [1041, 83] width 13 height 10
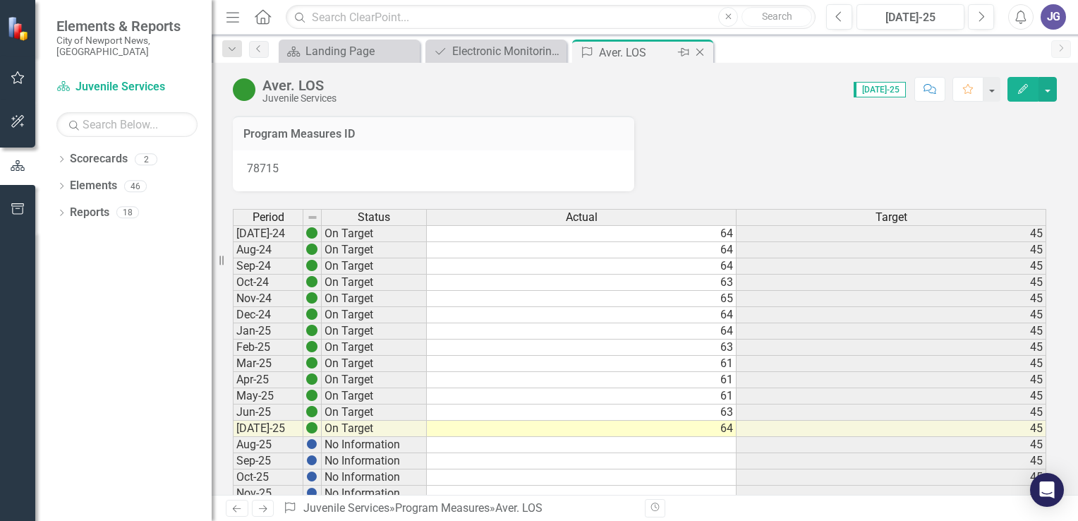
click at [700, 51] on icon "Close" at bounding box center [700, 52] width 14 height 11
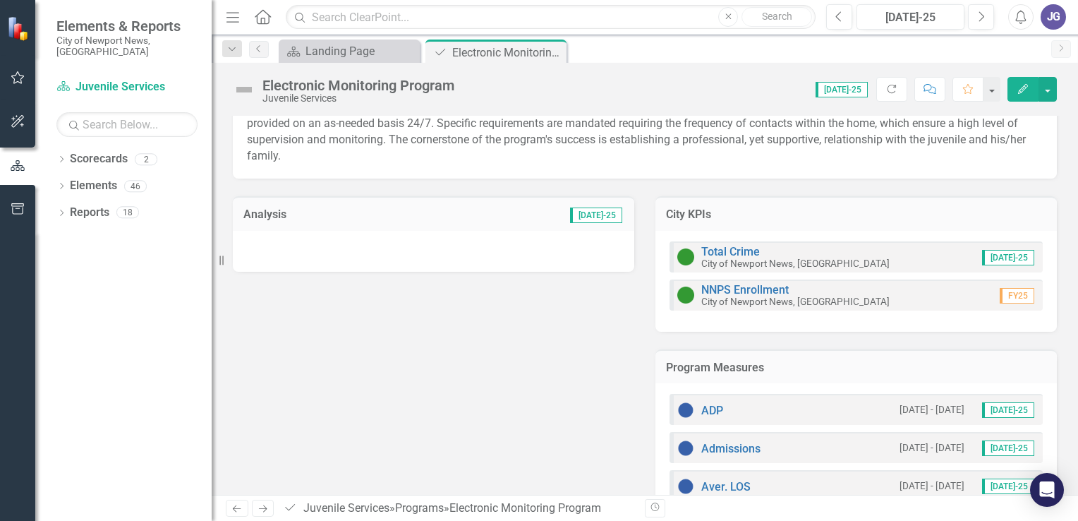
scroll to position [138, 0]
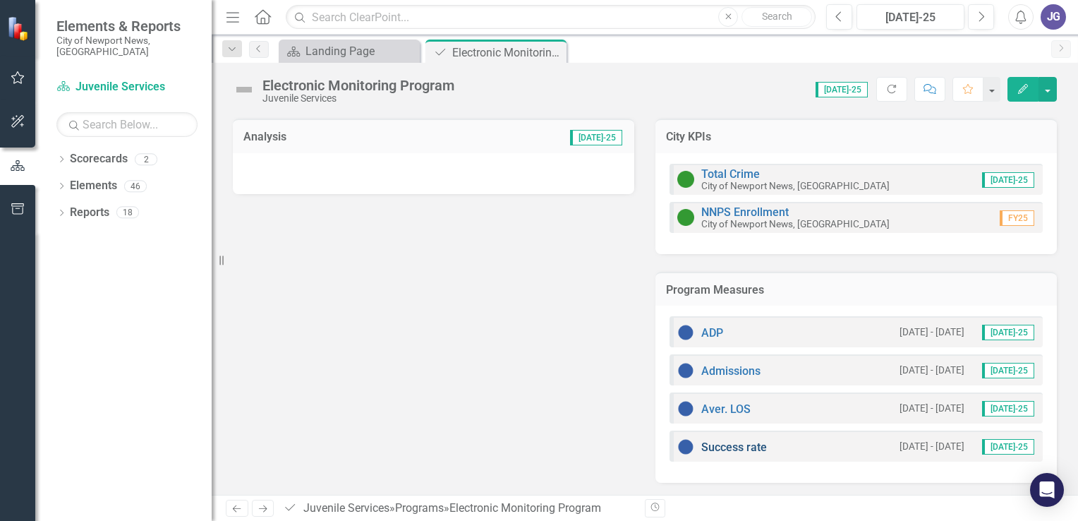
click at [734, 447] on link "Success rate" at bounding box center [734, 446] width 66 height 13
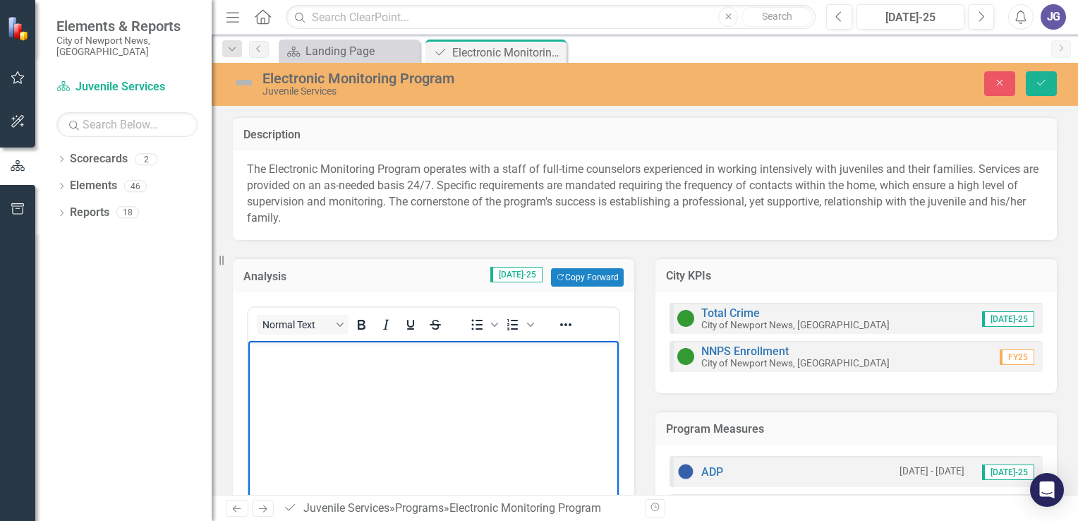
click at [408, 382] on body "Rich Text Area. Press ALT-0 for help." at bounding box center [433, 447] width 370 height 212
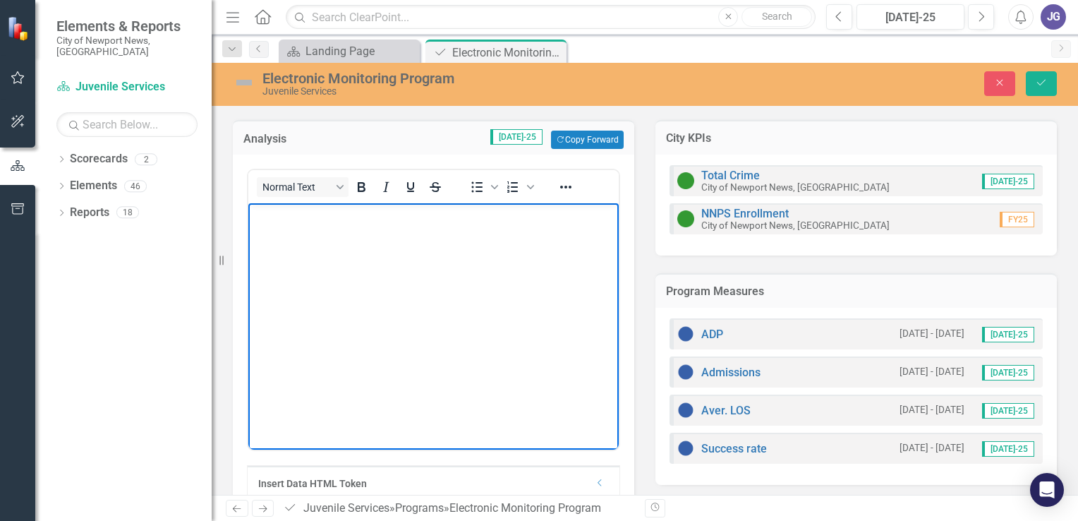
scroll to position [141, 0]
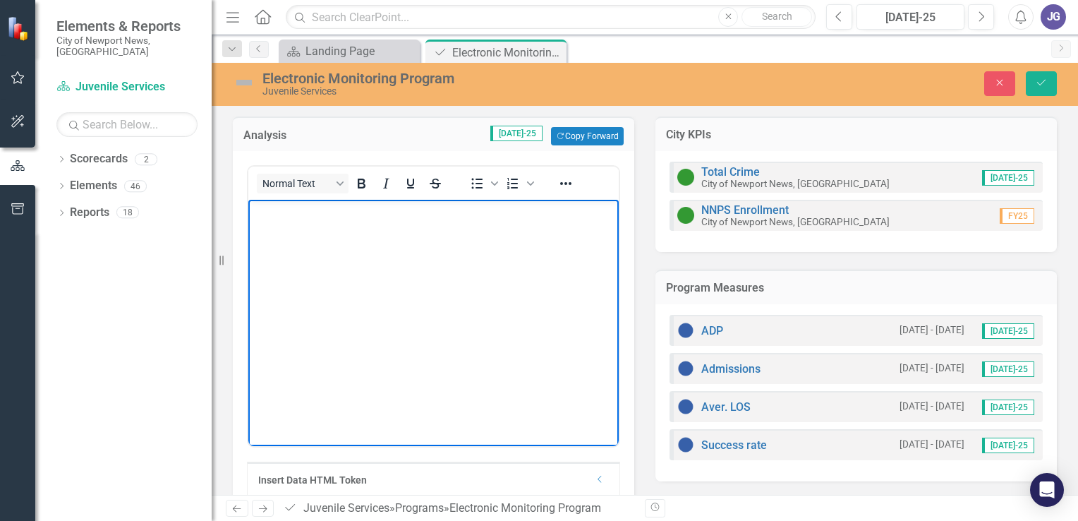
click at [508, 229] on body "Rich Text Area. Press ALT-0 for help." at bounding box center [433, 306] width 370 height 212
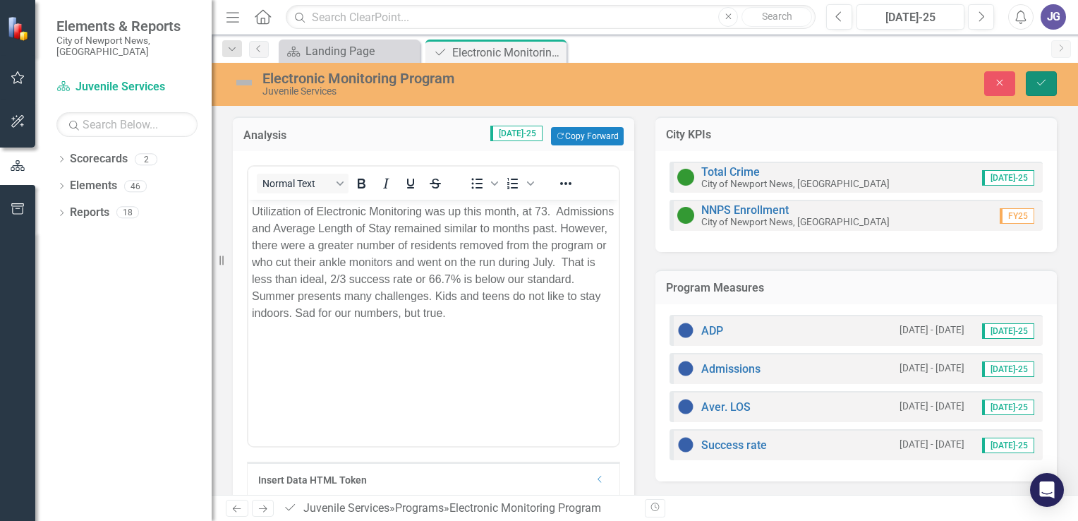
click at [1041, 82] on icon "Save" at bounding box center [1041, 83] width 13 height 10
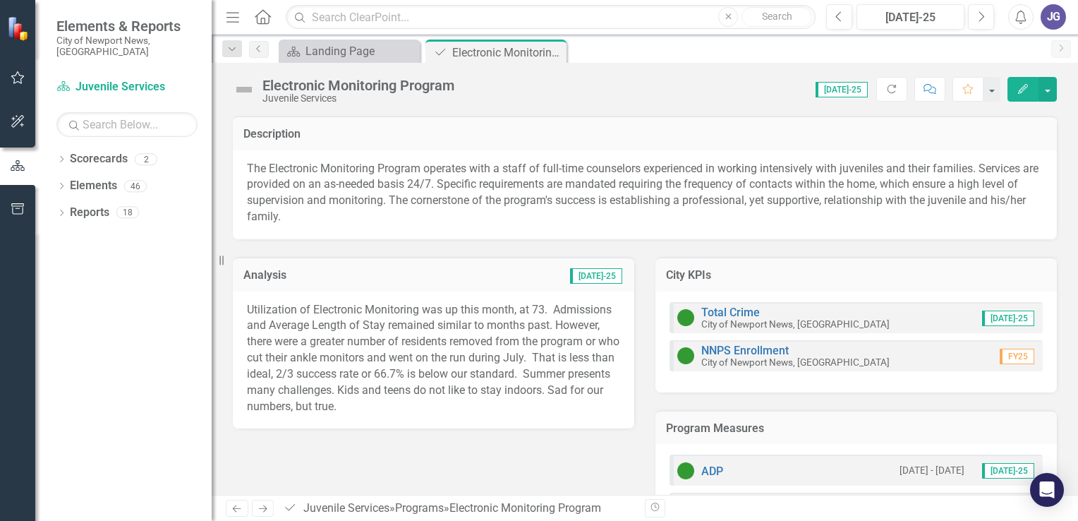
drag, startPoint x: 552, startPoint y: 50, endPoint x: 547, endPoint y: 56, distance: 7.6
click at [0, 0] on icon at bounding box center [0, 0] width 0 height 0
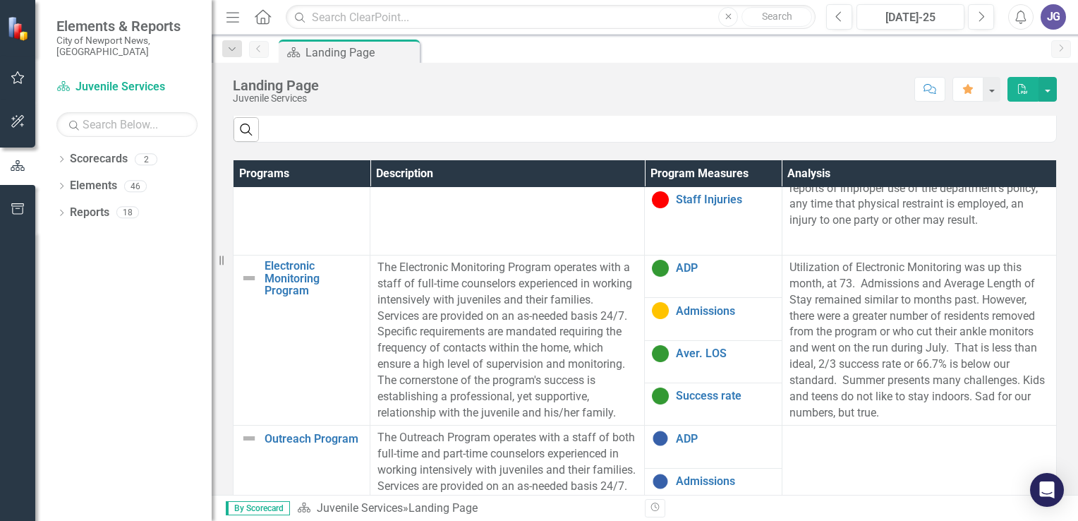
scroll to position [988, 0]
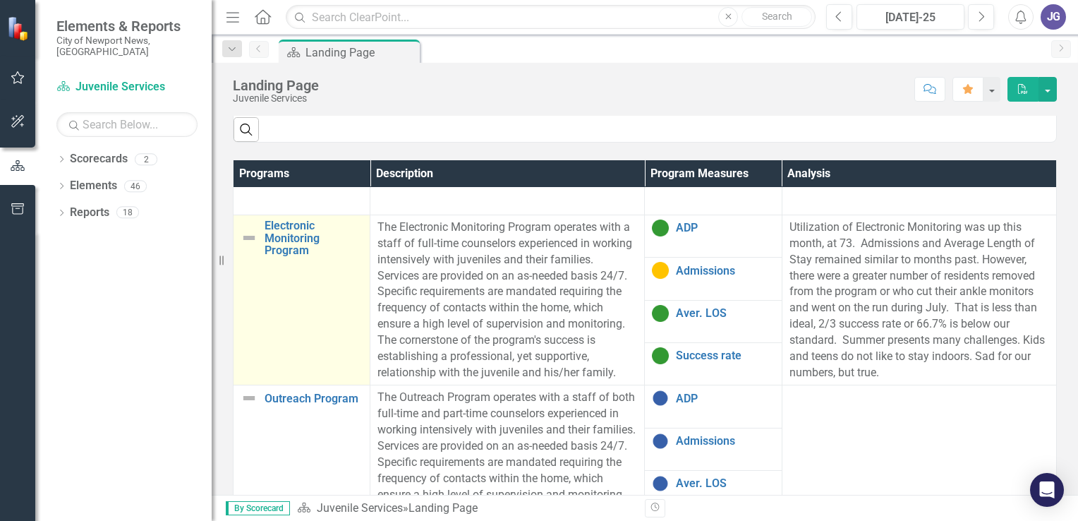
click at [247, 246] on img at bounding box center [249, 237] width 17 height 17
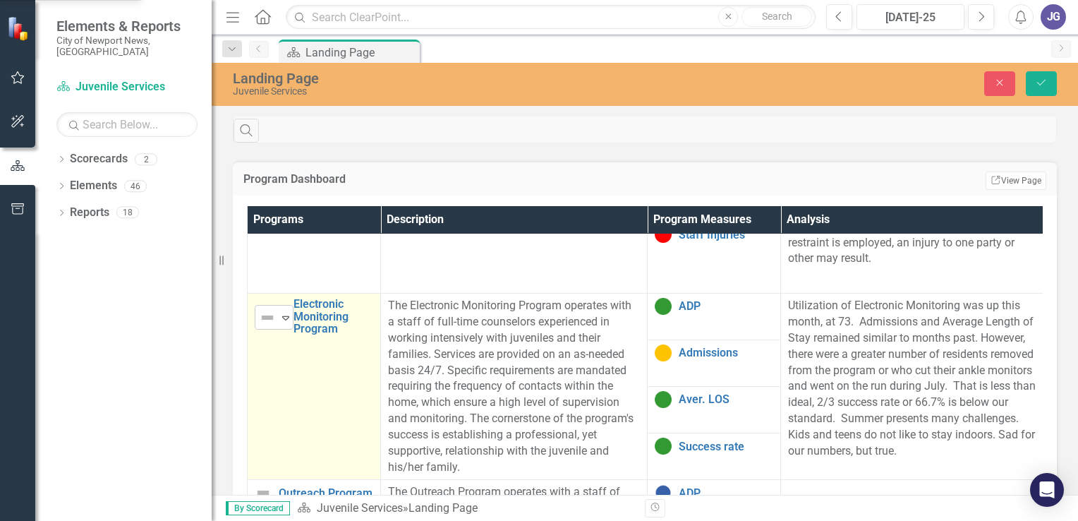
click at [286, 318] on icon "Expand" at bounding box center [286, 317] width 14 height 11
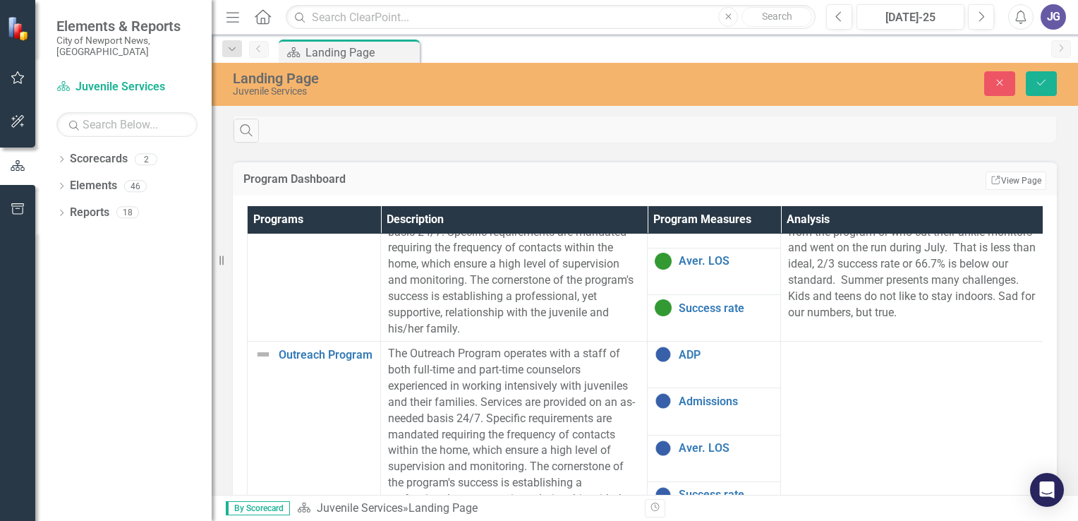
scroll to position [1172, 0]
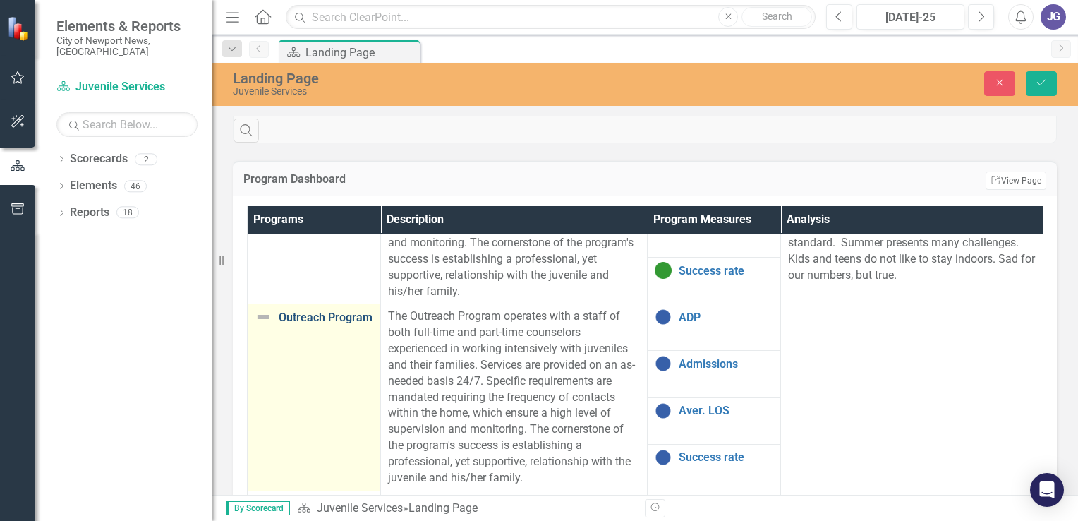
click at [333, 311] on link "Outreach Program" at bounding box center [326, 317] width 95 height 13
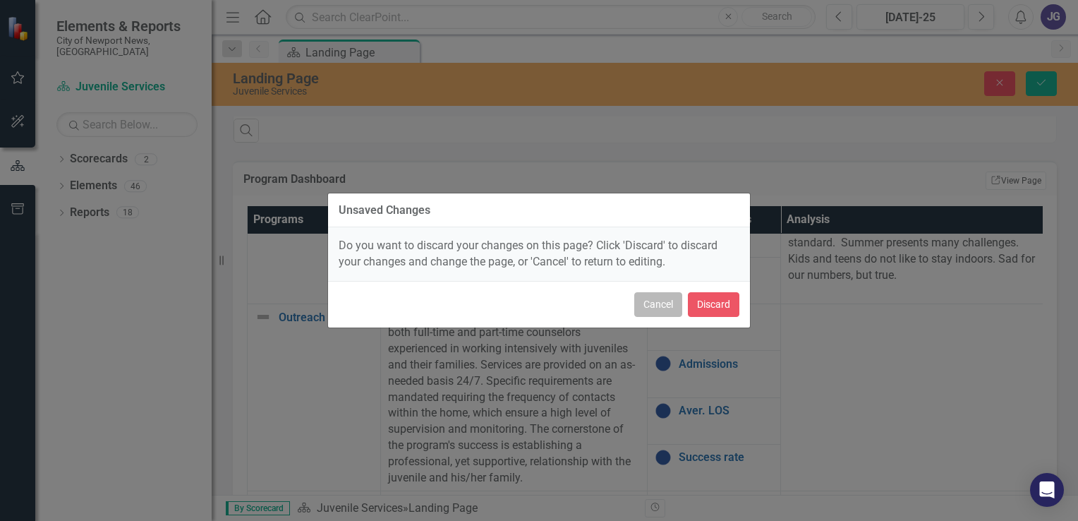
click at [662, 306] on button "Cancel" at bounding box center [658, 304] width 48 height 25
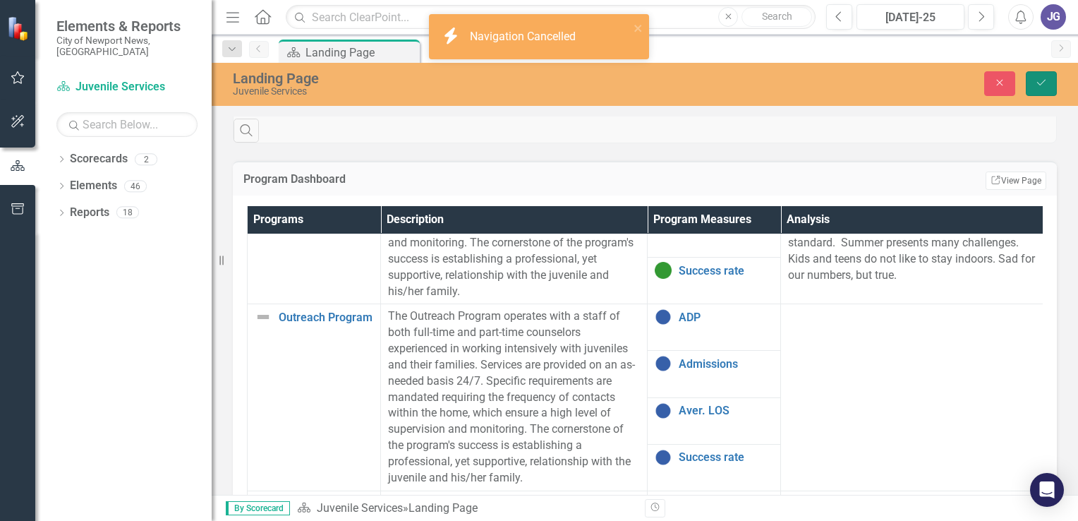
click at [1039, 80] on icon "Save" at bounding box center [1041, 83] width 13 height 10
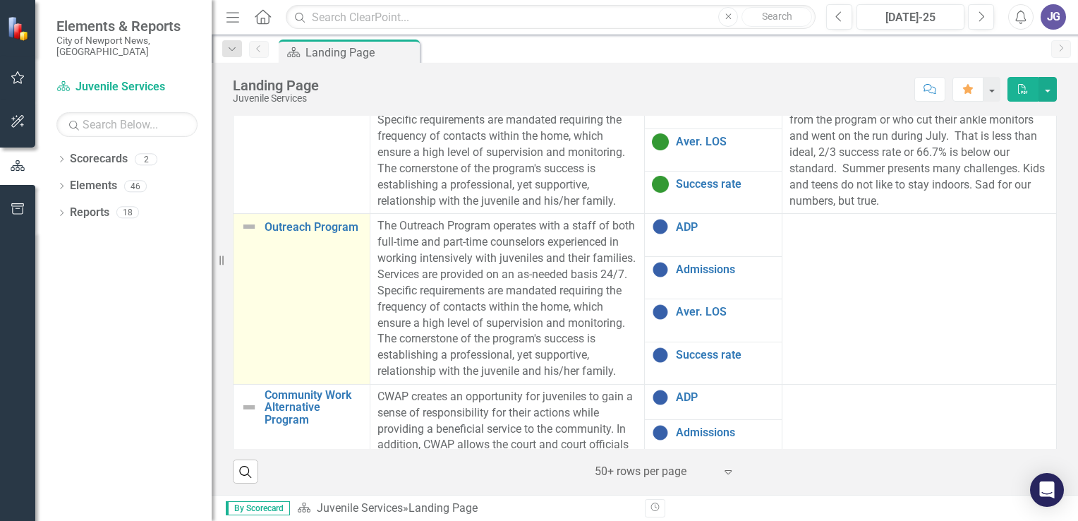
scroll to position [1058, 0]
click at [292, 233] on link "Outreach Program" at bounding box center [314, 226] width 98 height 13
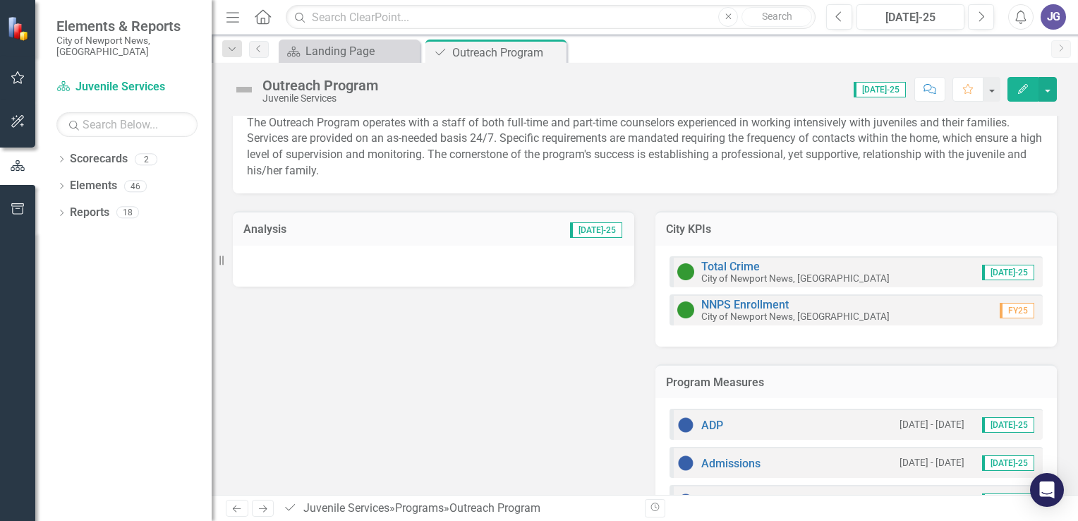
scroll to position [138, 0]
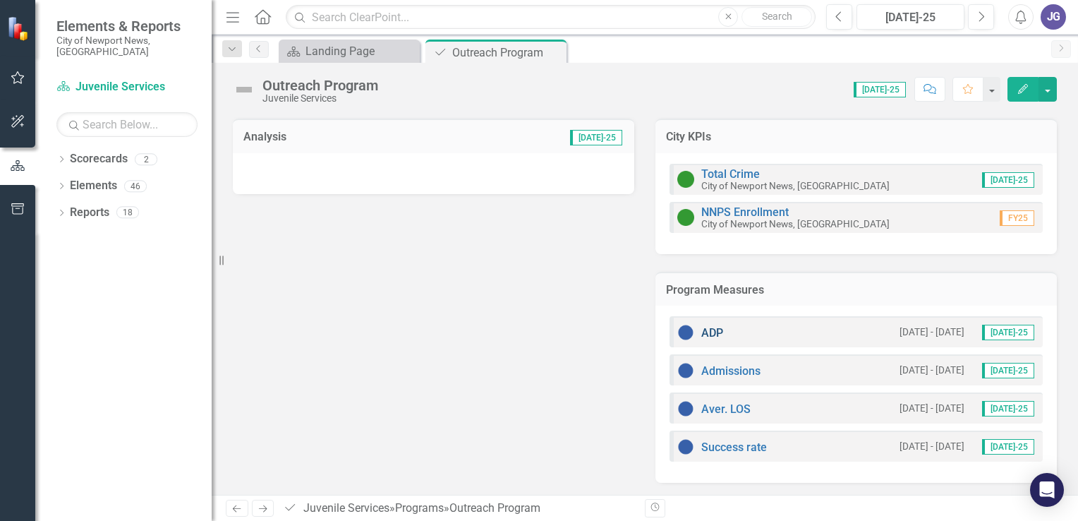
click at [705, 329] on link "ADP" at bounding box center [712, 332] width 22 height 13
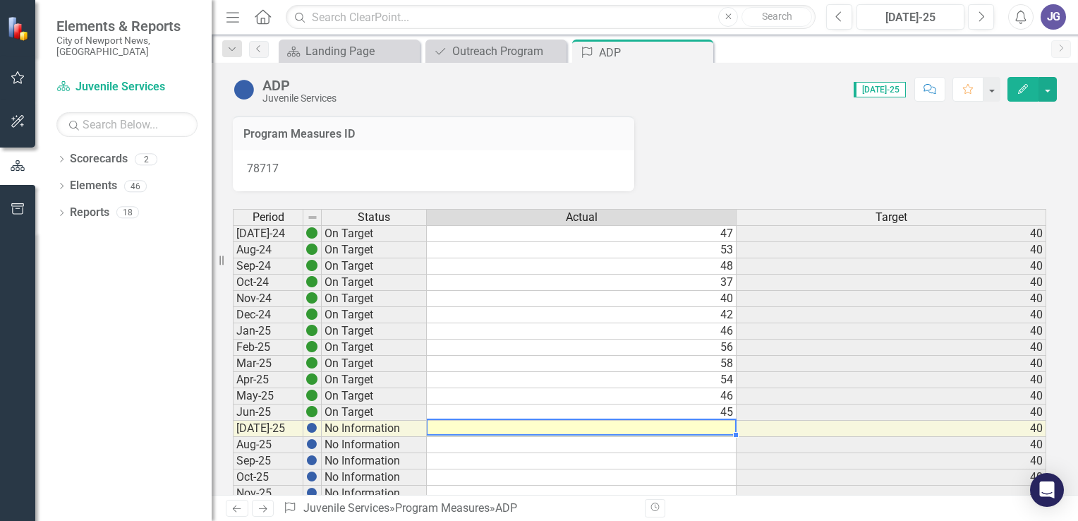
click at [724, 427] on td at bounding box center [582, 428] width 310 height 16
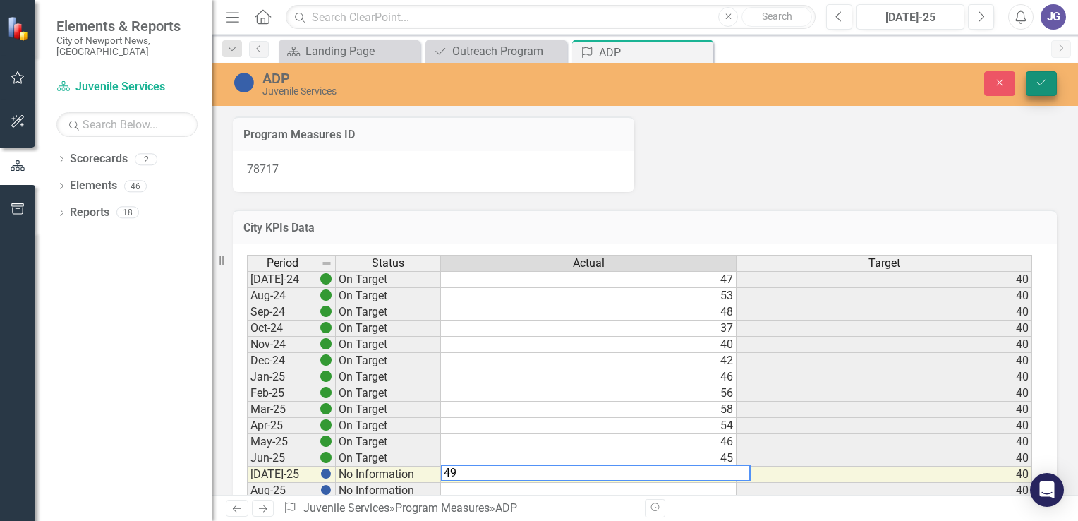
type textarea "49"
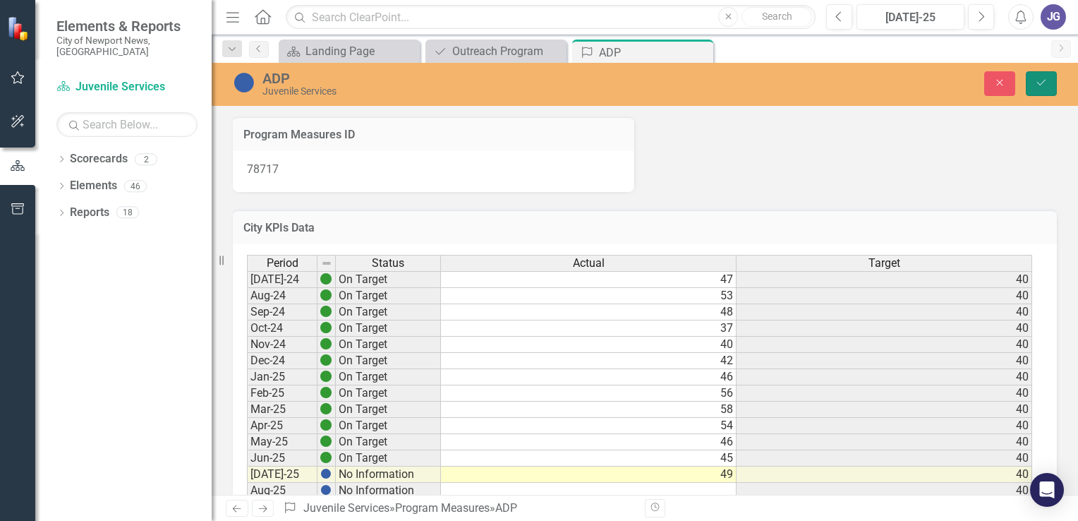
click at [1039, 80] on icon "Save" at bounding box center [1041, 83] width 13 height 10
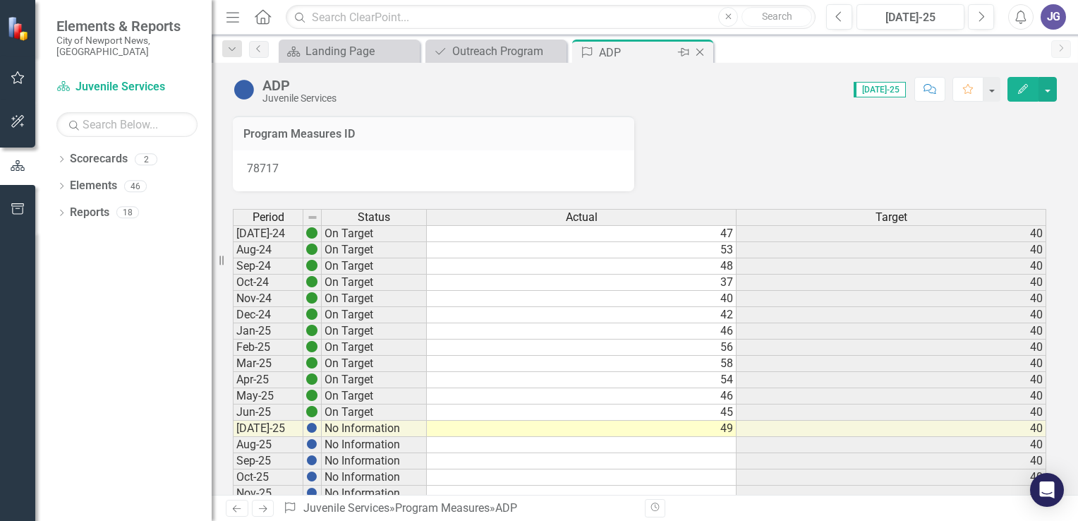
click at [700, 50] on icon "Close" at bounding box center [700, 52] width 14 height 11
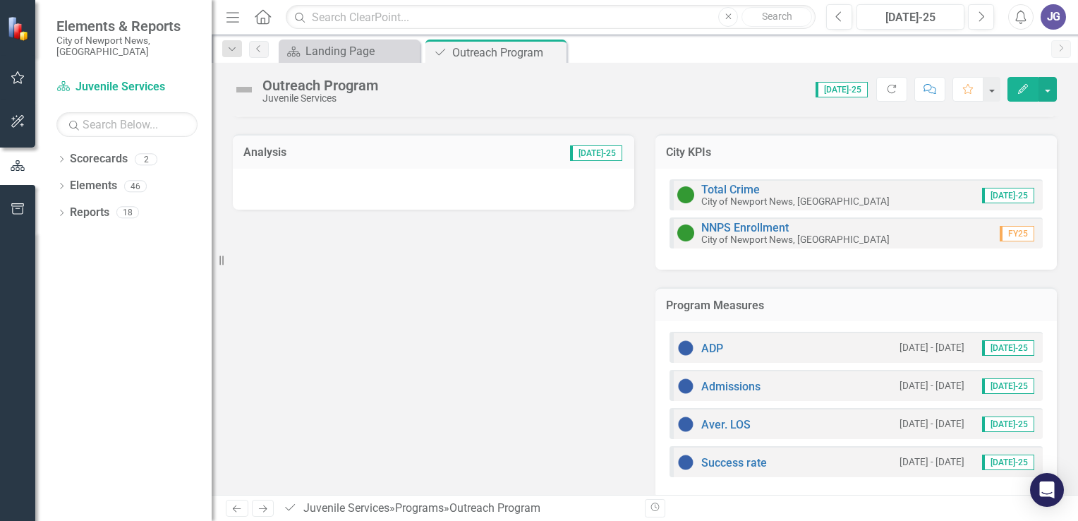
scroll to position [138, 0]
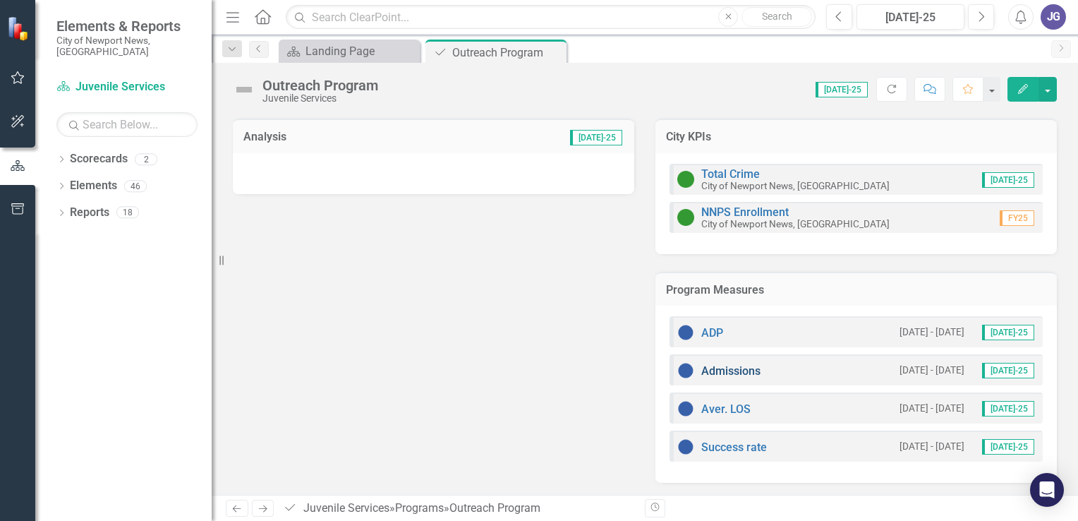
click at [720, 370] on link "Admissions" at bounding box center [730, 370] width 59 height 13
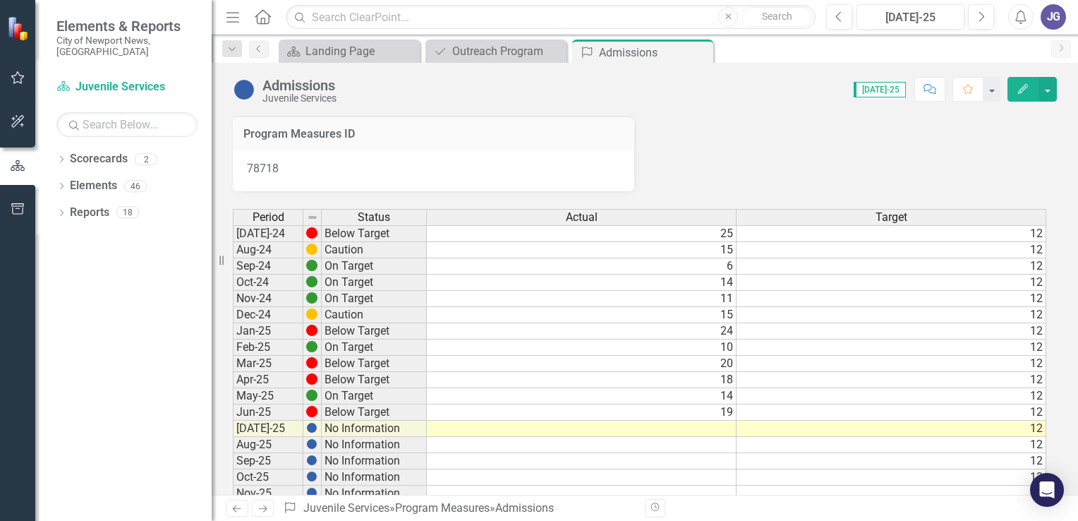
click at [720, 427] on td at bounding box center [582, 428] width 310 height 16
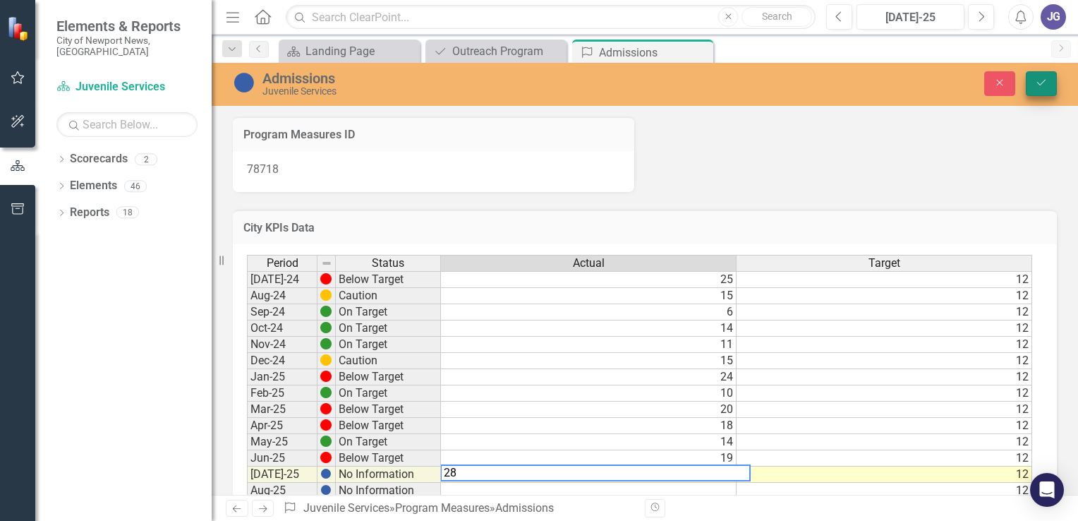
type textarea "28"
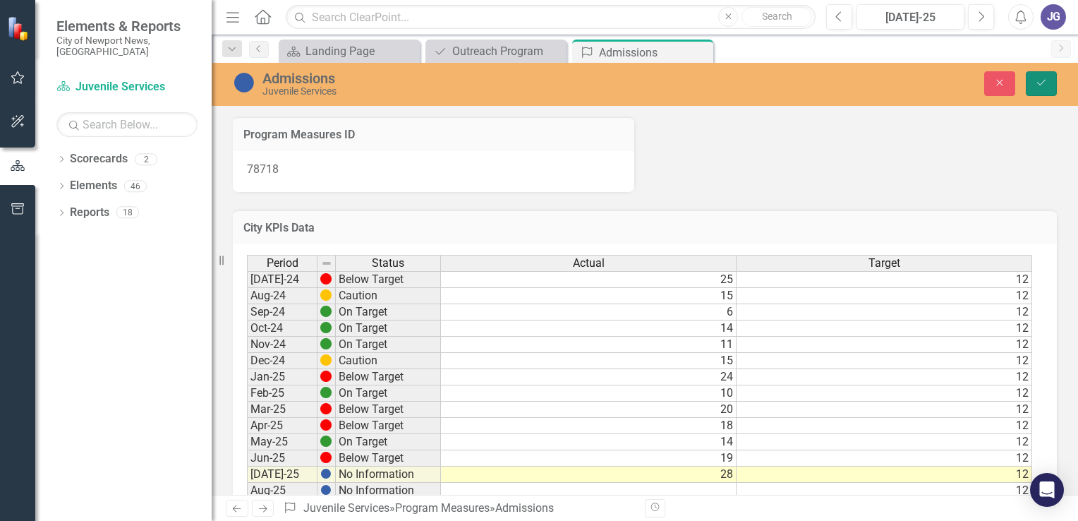
click at [1040, 75] on button "Save" at bounding box center [1041, 83] width 31 height 25
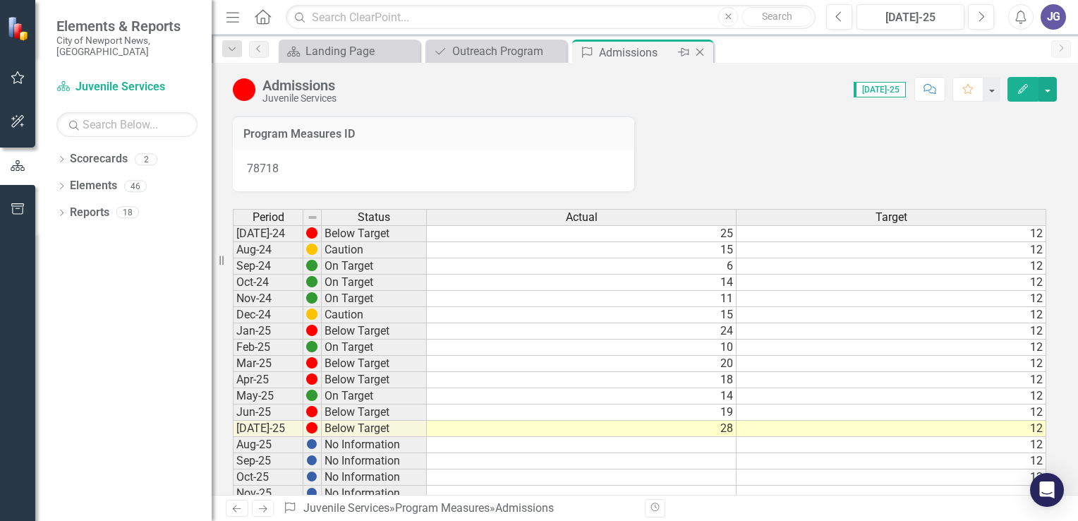
click at [698, 48] on icon "Close" at bounding box center [700, 52] width 14 height 11
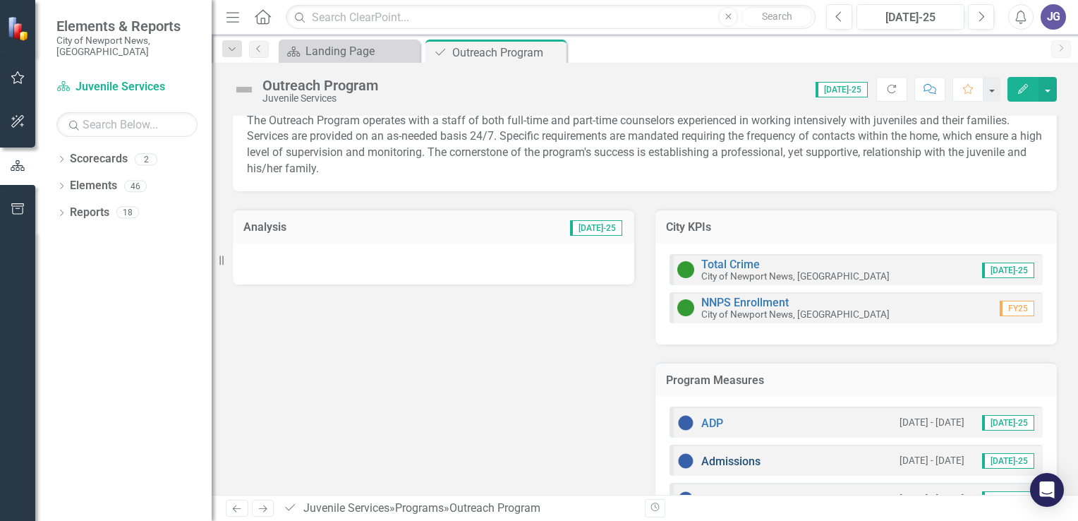
scroll to position [138, 0]
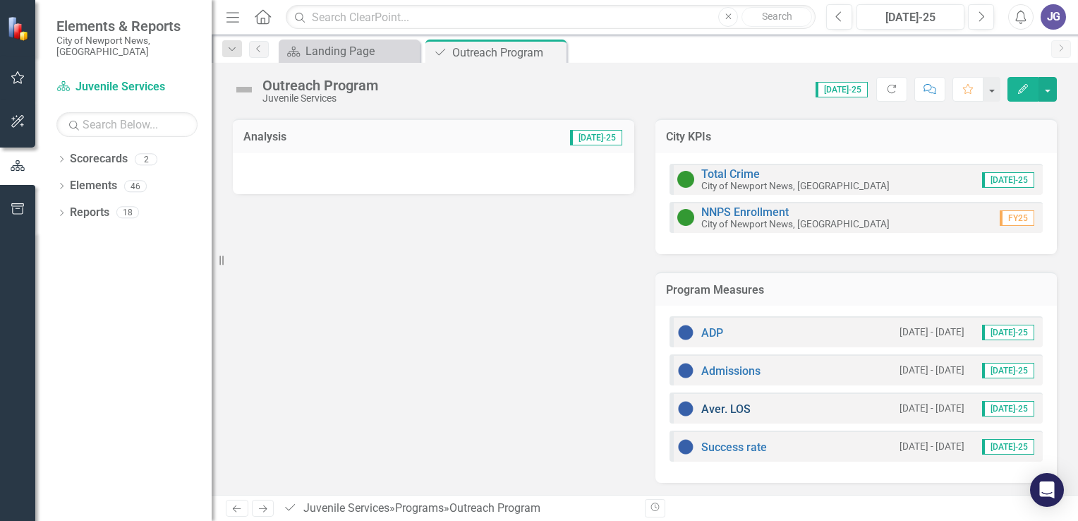
click at [720, 406] on link "Aver. LOS" at bounding box center [725, 408] width 49 height 13
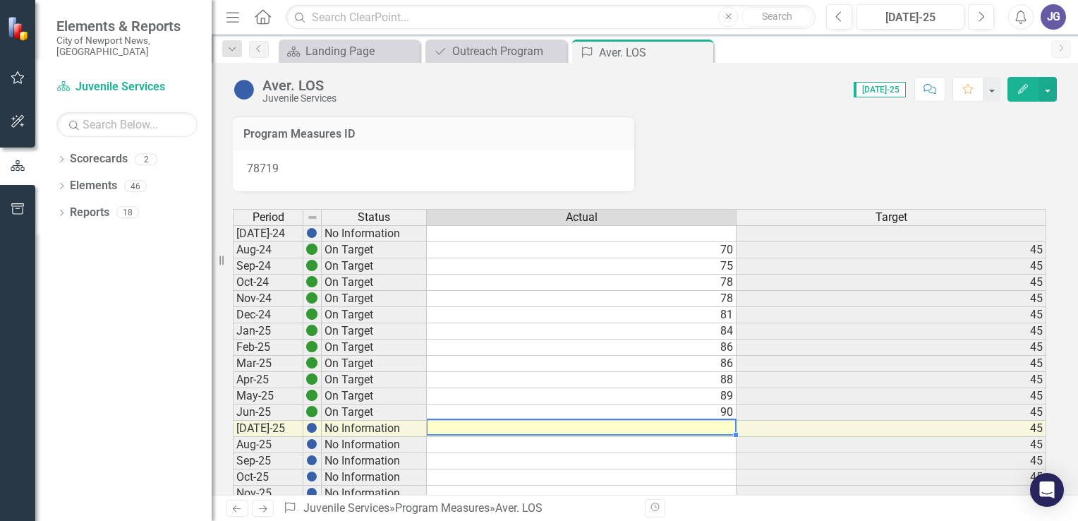
click at [726, 427] on td at bounding box center [582, 428] width 310 height 16
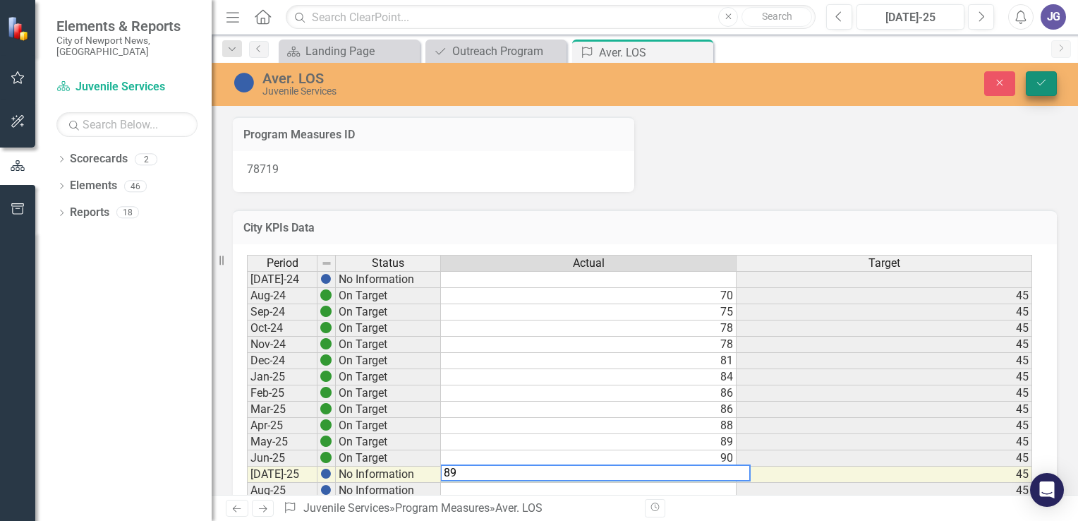
type textarea "89"
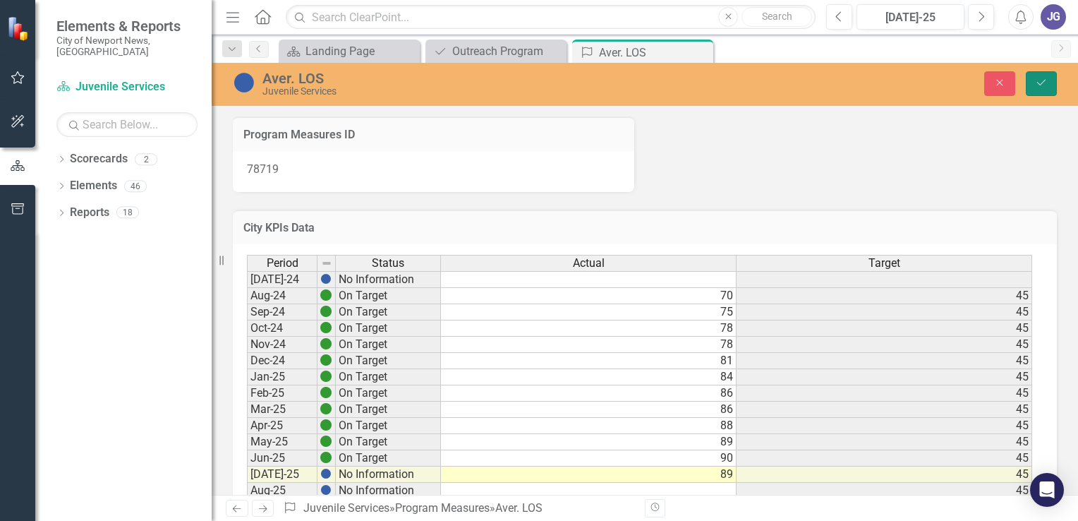
click at [1044, 88] on button "Save" at bounding box center [1041, 83] width 31 height 25
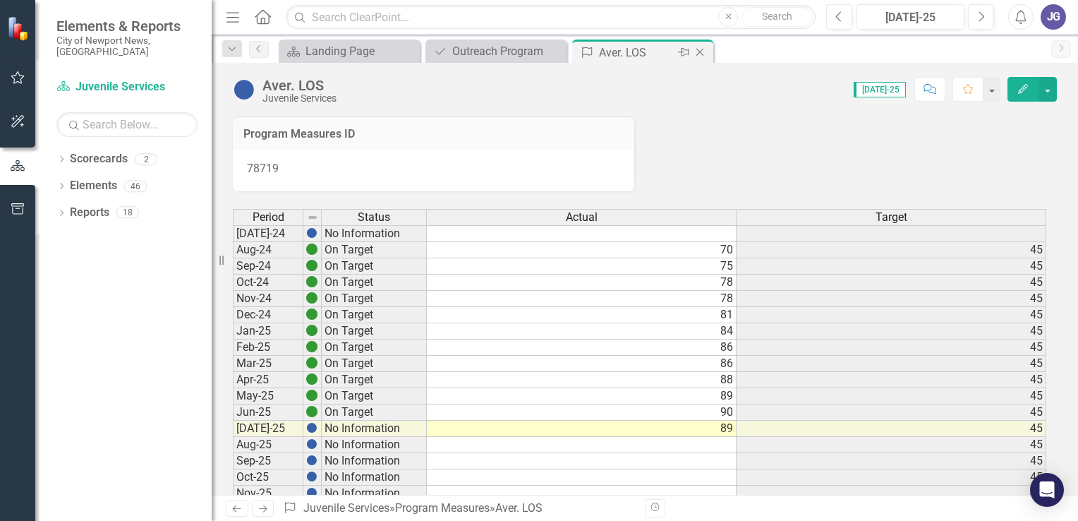
click at [698, 49] on icon "Close" at bounding box center [700, 52] width 14 height 11
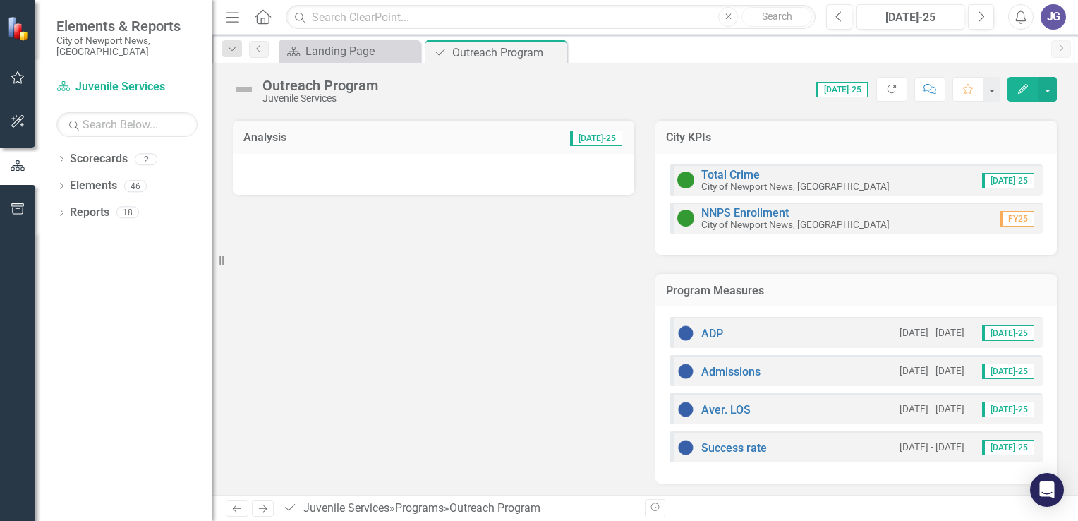
scroll to position [138, 0]
click at [713, 447] on link "Success rate" at bounding box center [734, 446] width 66 height 13
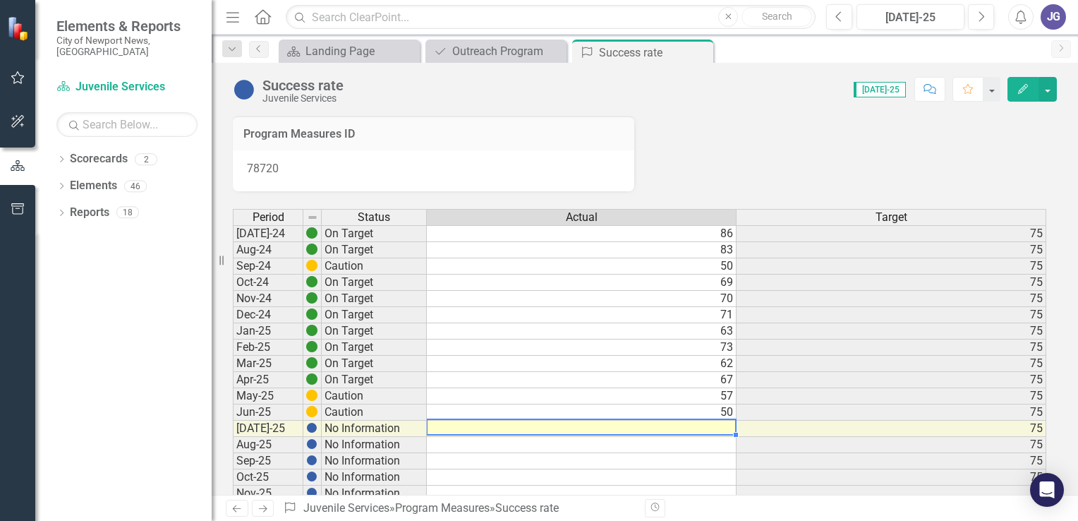
click at [724, 430] on td at bounding box center [582, 428] width 310 height 16
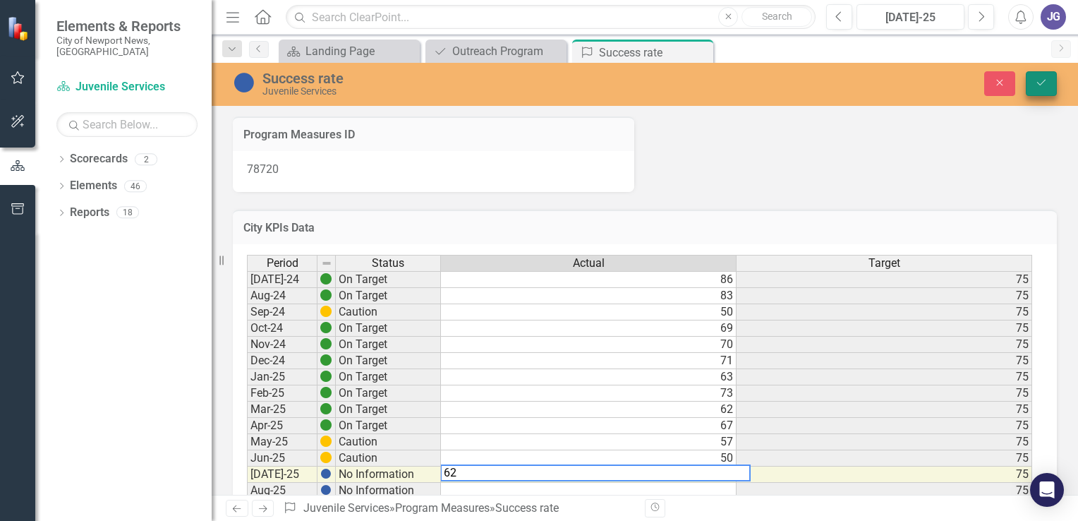
type textarea "62"
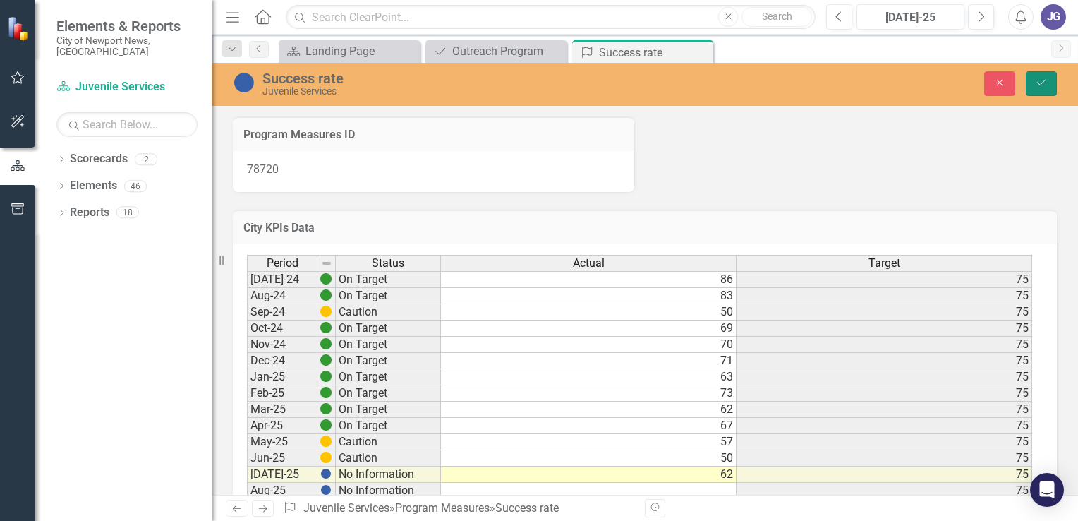
click at [1038, 78] on icon "Save" at bounding box center [1041, 83] width 13 height 10
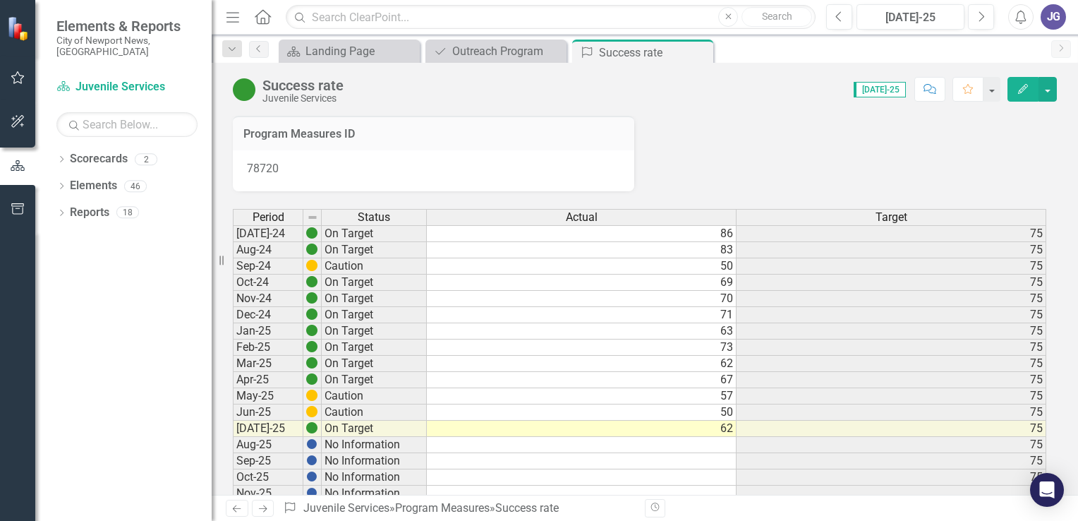
click at [0, 0] on icon "Close" at bounding box center [0, 0] width 0 height 0
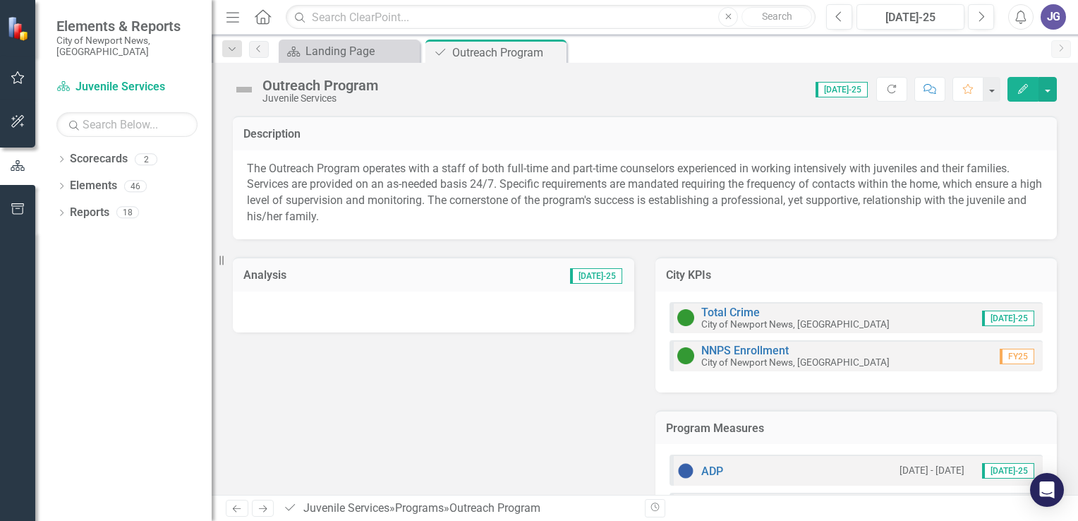
click at [273, 314] on div at bounding box center [433, 311] width 401 height 41
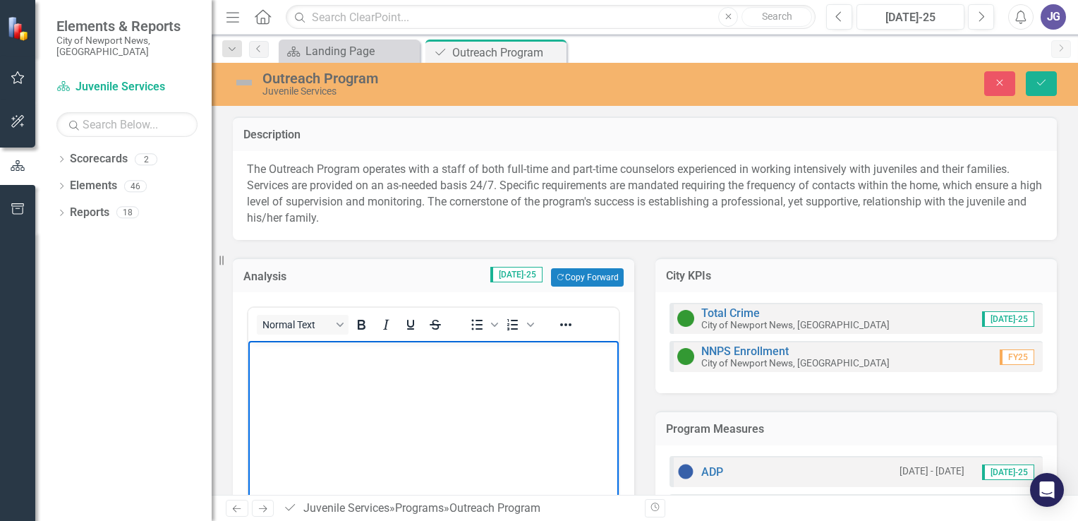
click at [293, 358] on p "Rich Text Area. Press ALT-0 for help." at bounding box center [433, 352] width 363 height 17
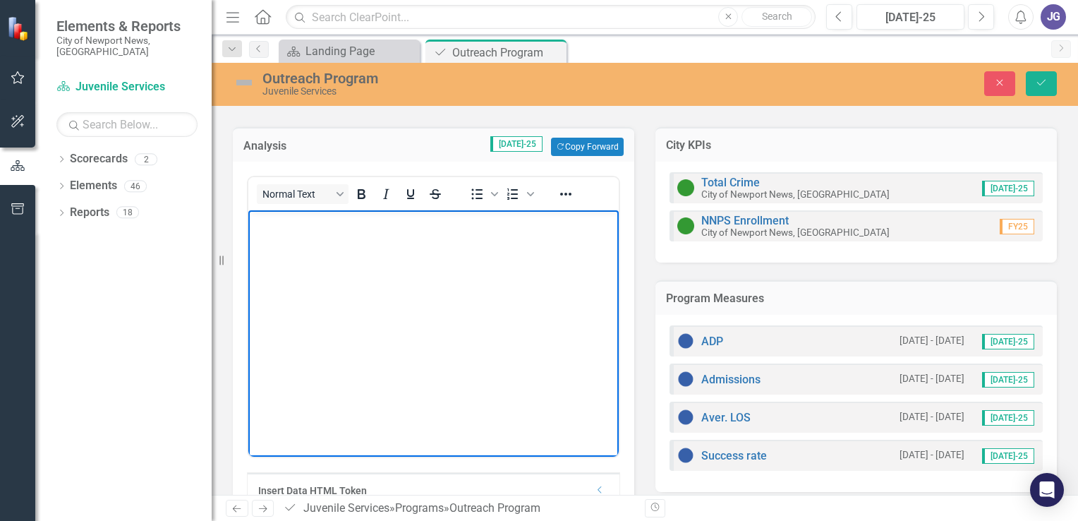
scroll to position [141, 0]
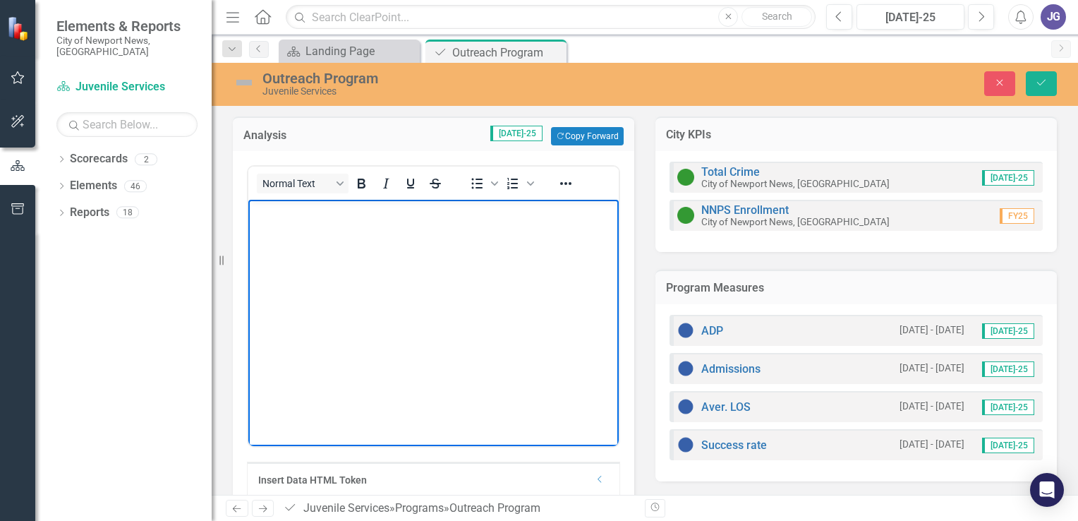
click at [406, 252] on body "Rich Text Area. Press ALT-0 for help." at bounding box center [433, 306] width 370 height 212
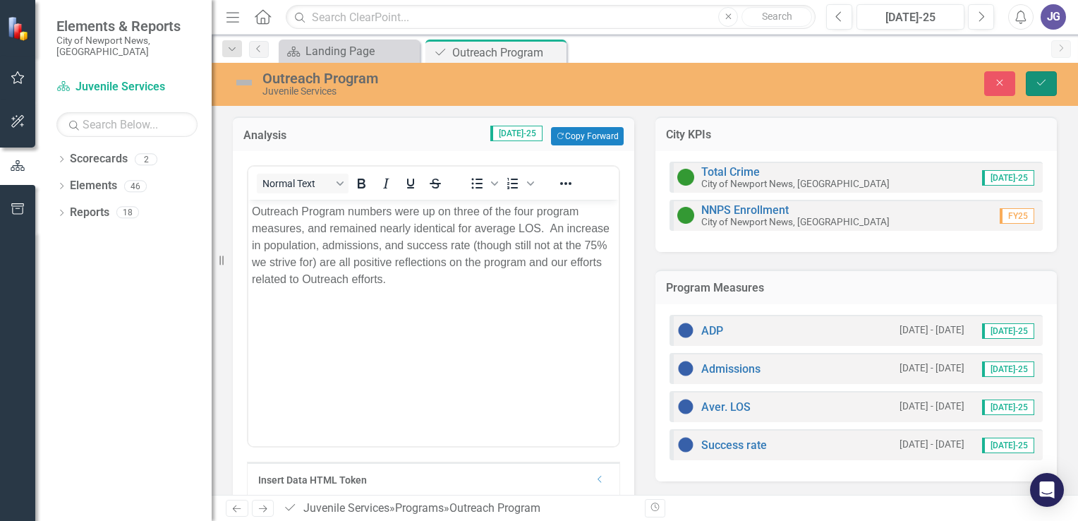
click at [1044, 81] on icon "submit" at bounding box center [1041, 83] width 8 height 6
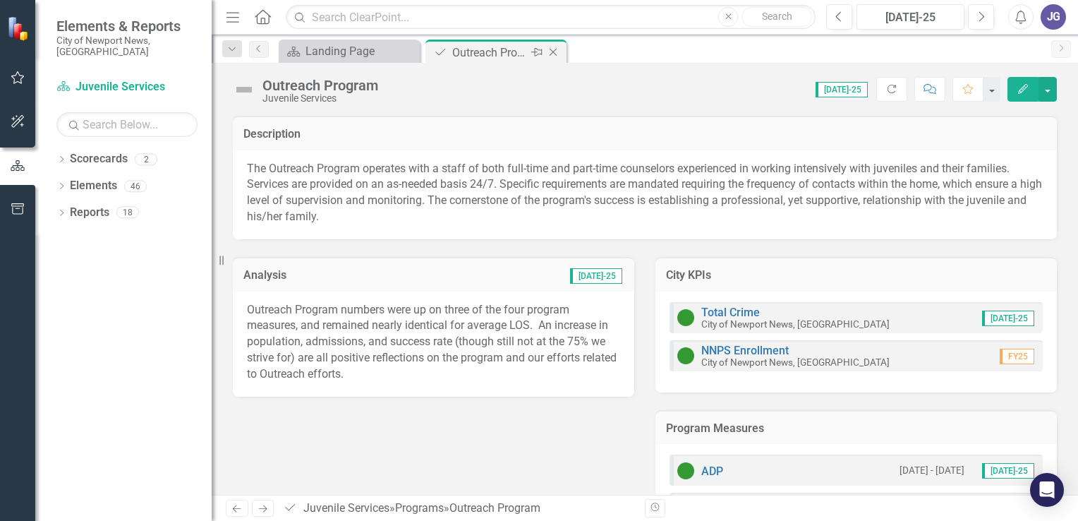
click at [550, 49] on icon at bounding box center [554, 53] width 8 height 8
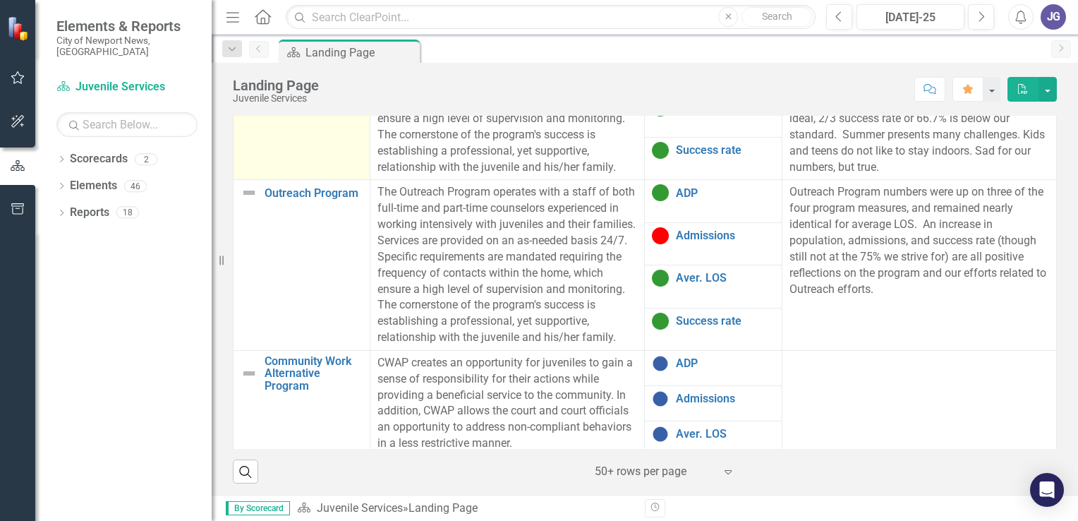
scroll to position [1129, 0]
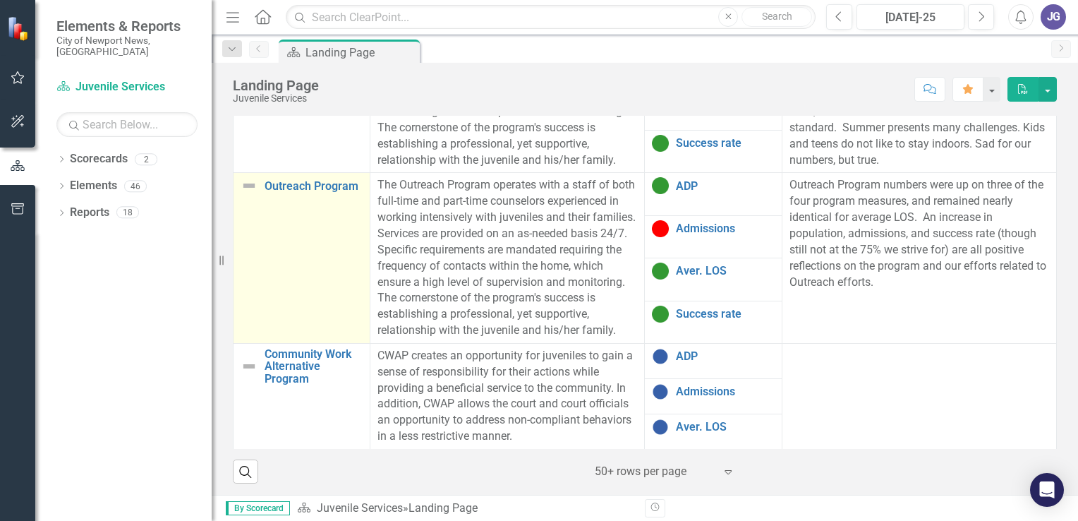
click at [248, 194] on img at bounding box center [249, 185] width 17 height 17
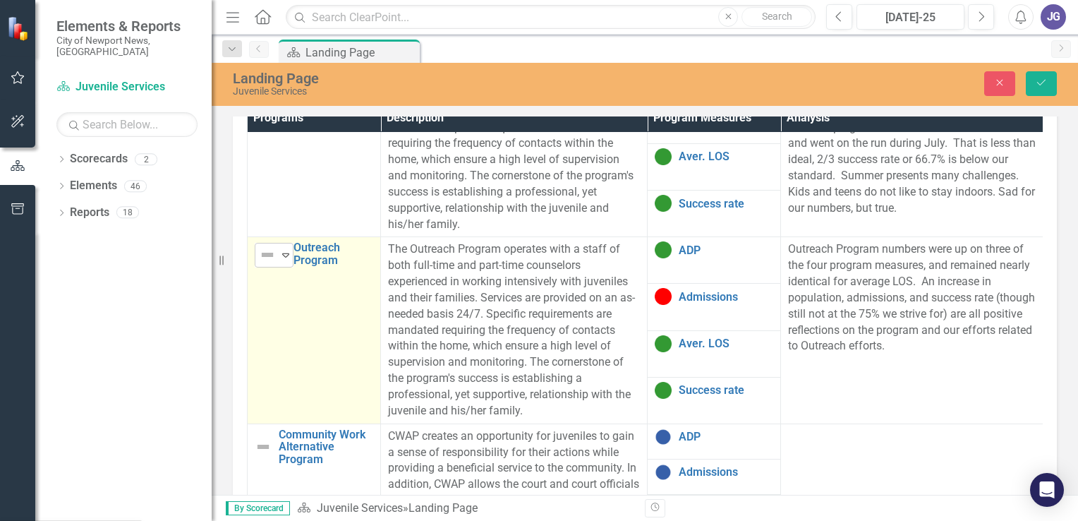
click at [282, 253] on icon "Expand" at bounding box center [286, 254] width 14 height 11
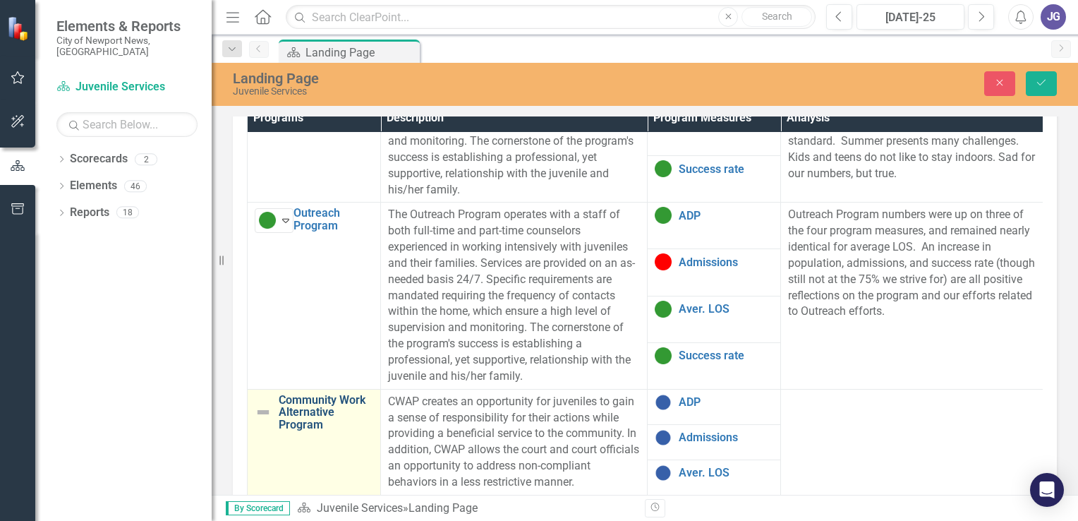
click at [310, 394] on link "Community Work Alternative Program" at bounding box center [326, 412] width 95 height 37
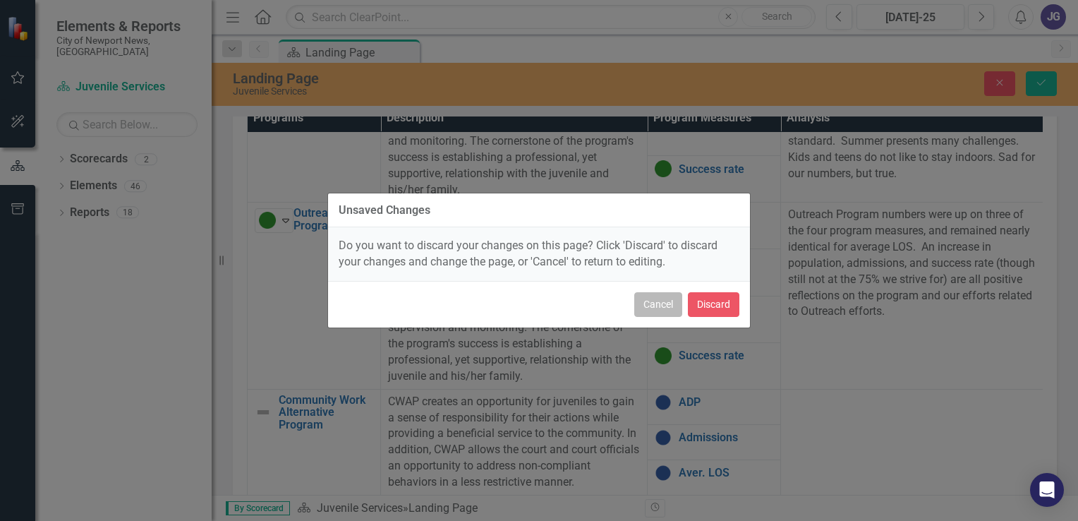
click at [659, 308] on button "Cancel" at bounding box center [658, 304] width 48 height 25
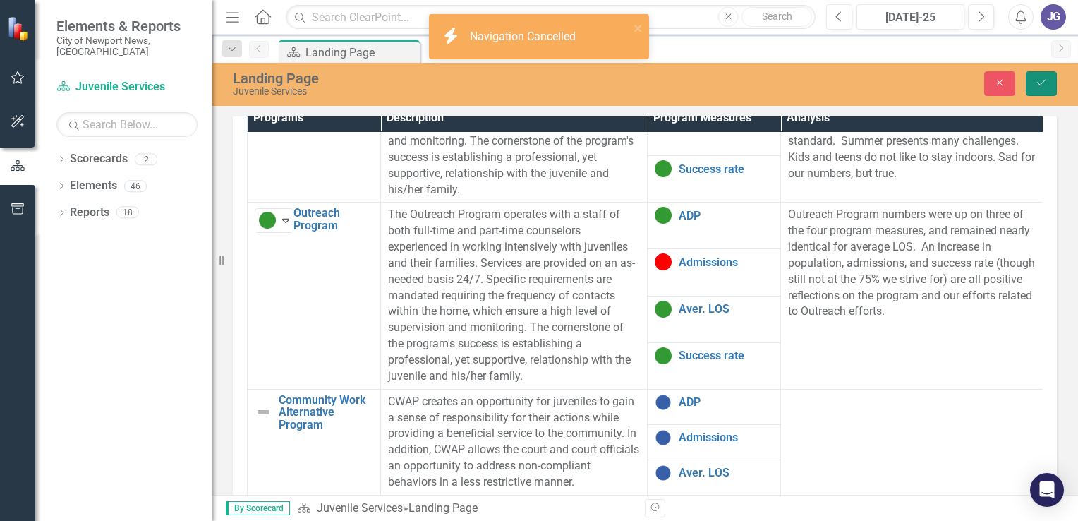
click at [1046, 80] on icon "Save" at bounding box center [1041, 83] width 13 height 10
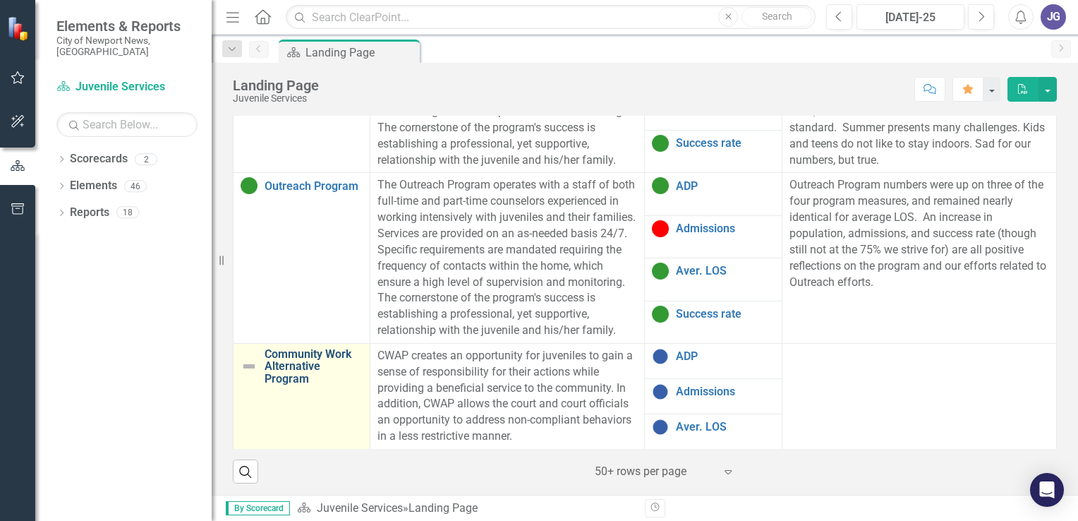
scroll to position [1163, 0]
click at [286, 371] on link "Community Work Alternative Program" at bounding box center [314, 366] width 98 height 37
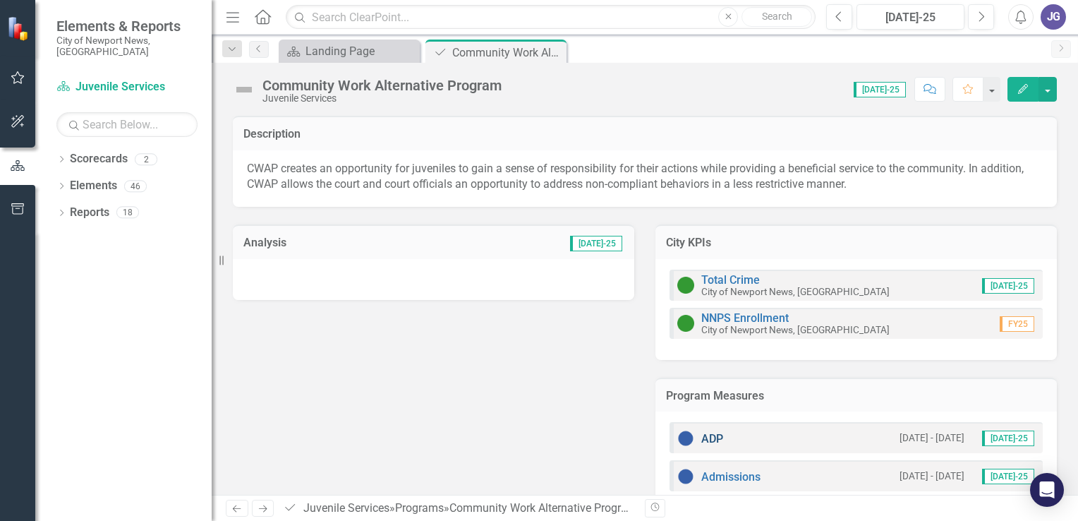
click at [705, 439] on link "ADP" at bounding box center [712, 438] width 22 height 13
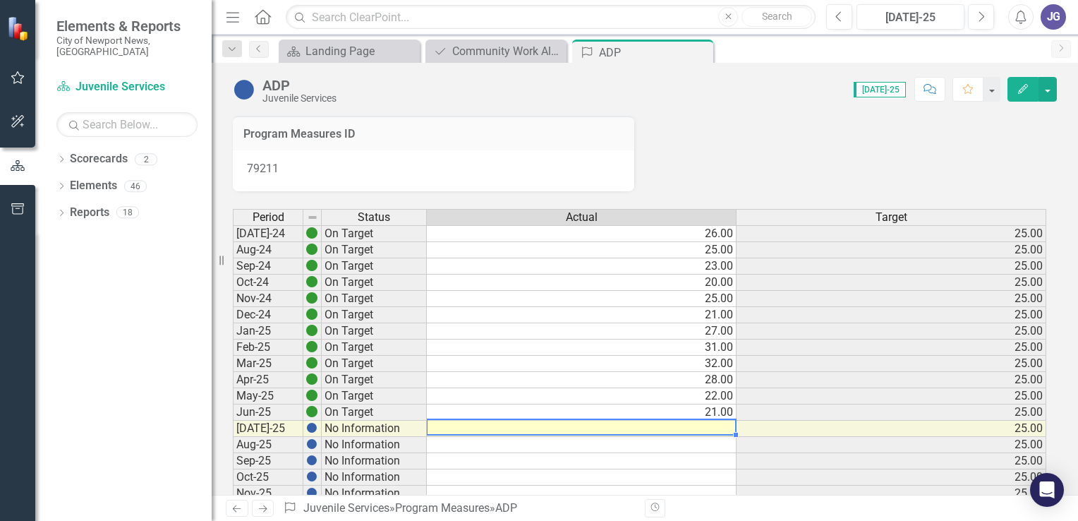
click at [709, 427] on td at bounding box center [582, 428] width 310 height 16
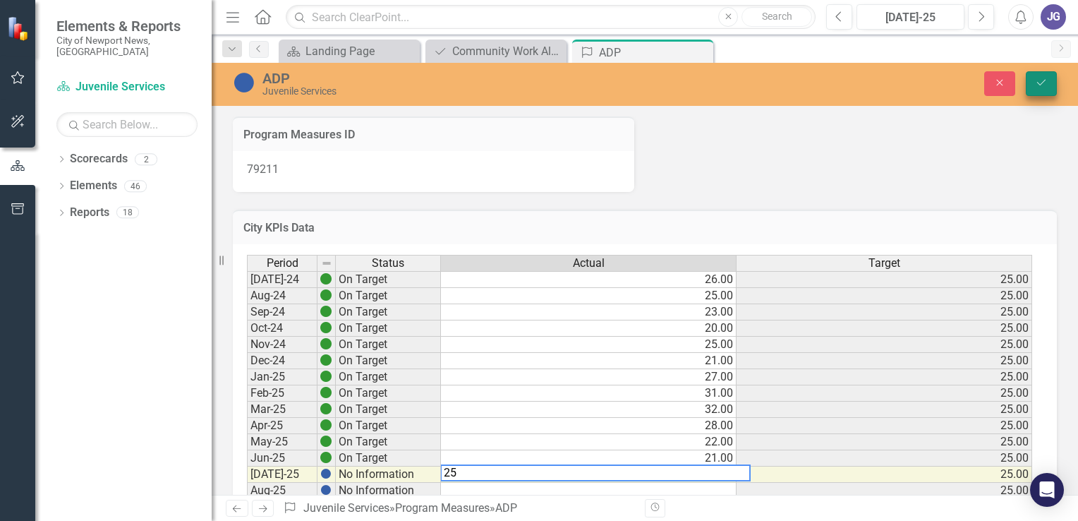
type textarea "25"
click at [1045, 83] on icon "Save" at bounding box center [1041, 83] width 13 height 10
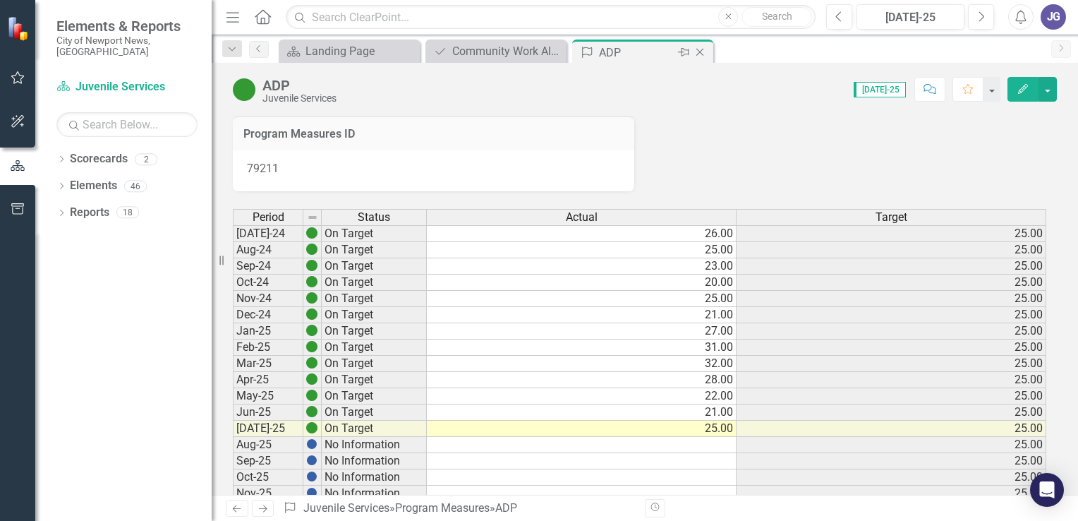
click at [699, 49] on icon "Close" at bounding box center [700, 52] width 14 height 11
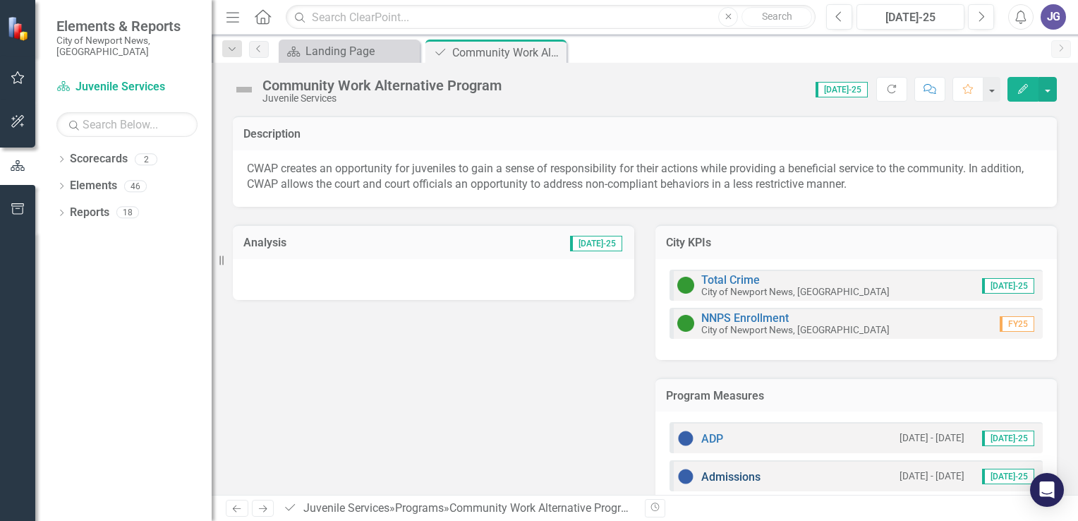
click at [729, 475] on link "Admissions" at bounding box center [730, 476] width 59 height 13
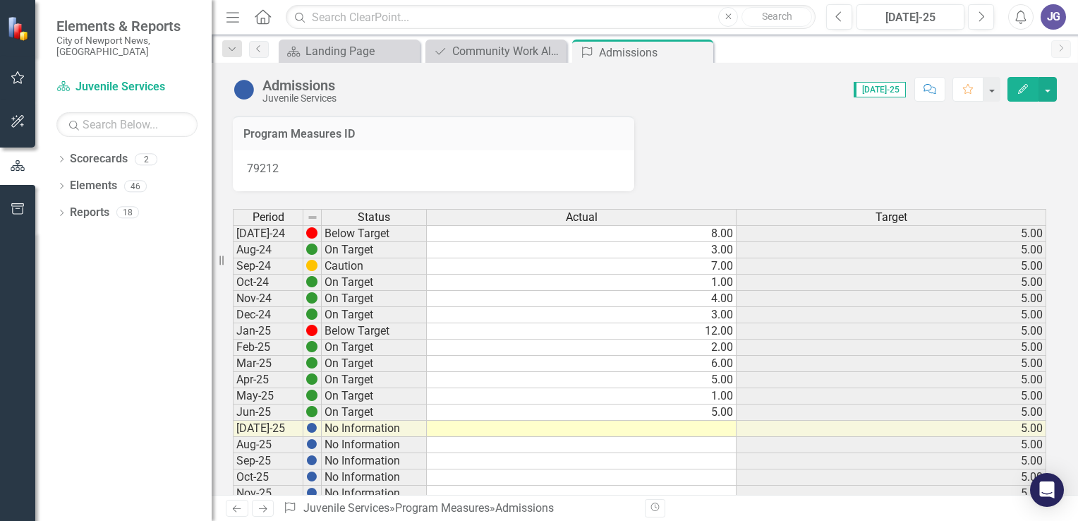
click at [716, 428] on td at bounding box center [582, 428] width 310 height 16
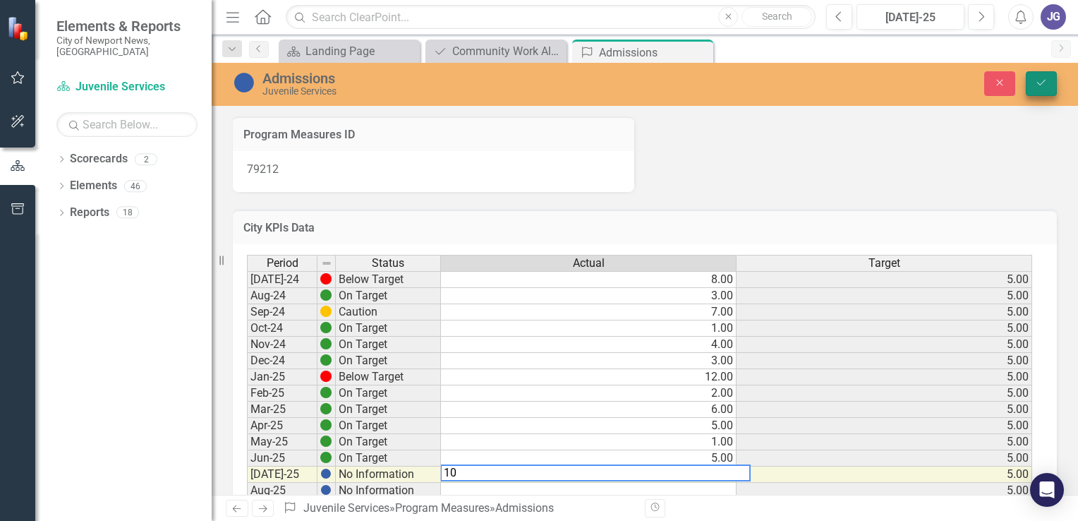
type textarea "10"
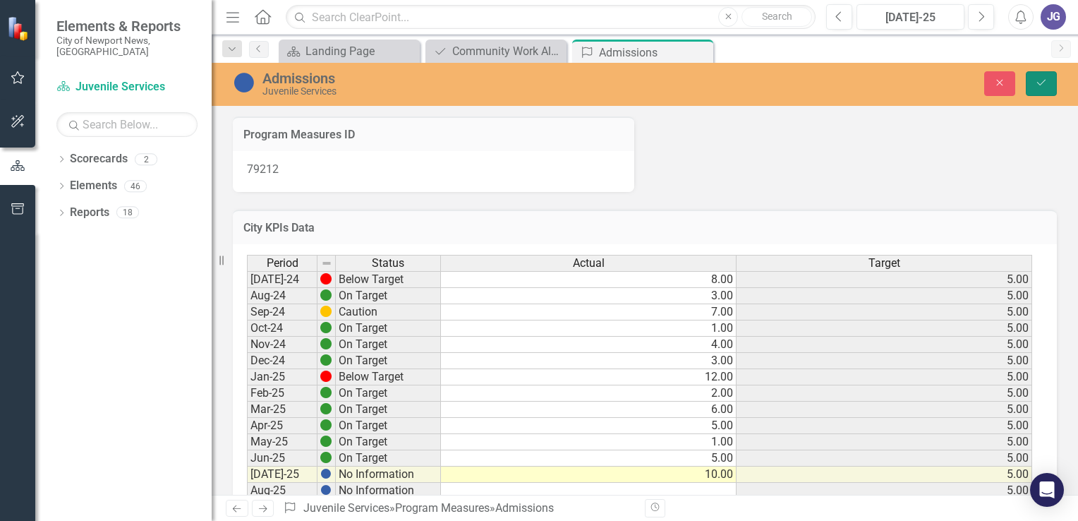
click at [1041, 80] on icon "Save" at bounding box center [1041, 83] width 13 height 10
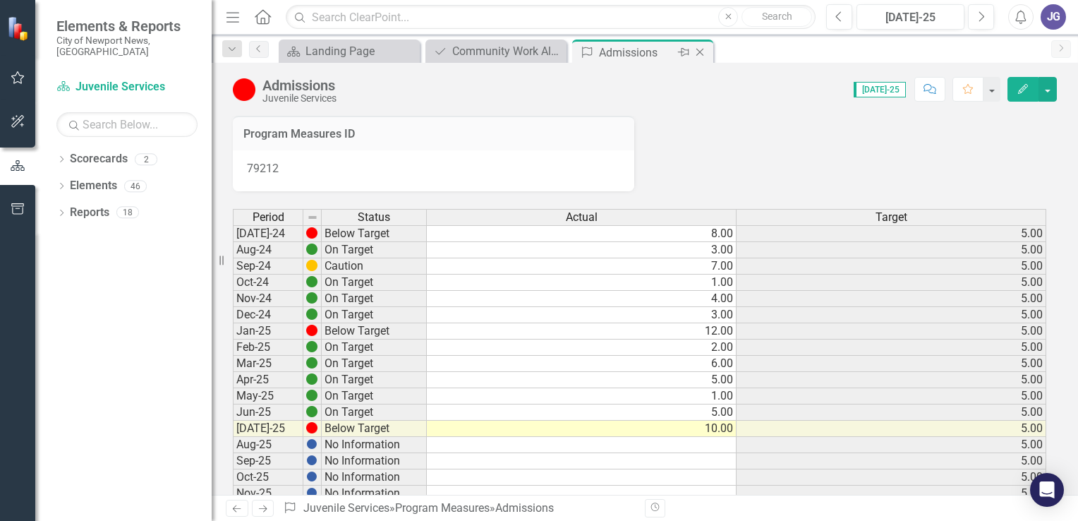
click at [700, 51] on icon "Close" at bounding box center [700, 52] width 14 height 11
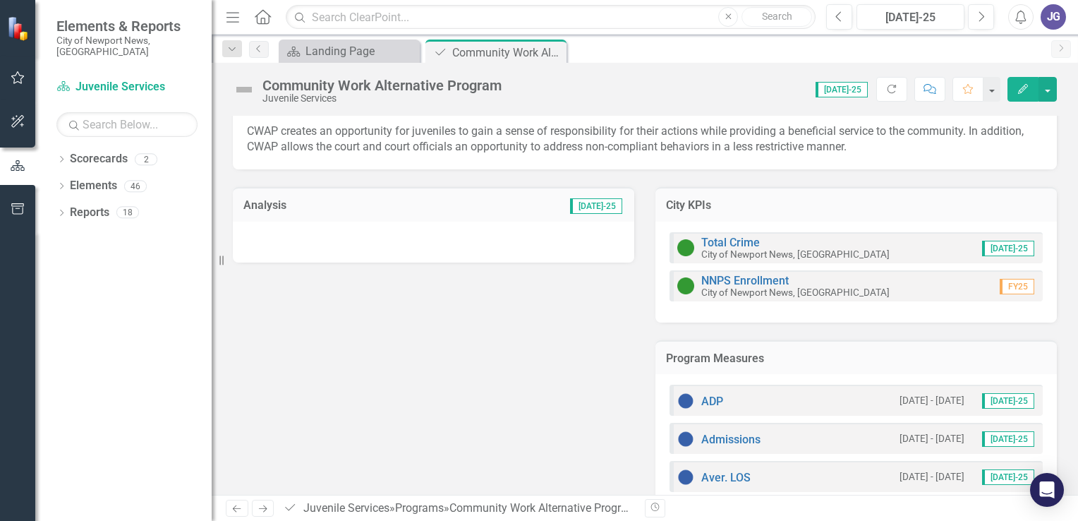
scroll to position [68, 0]
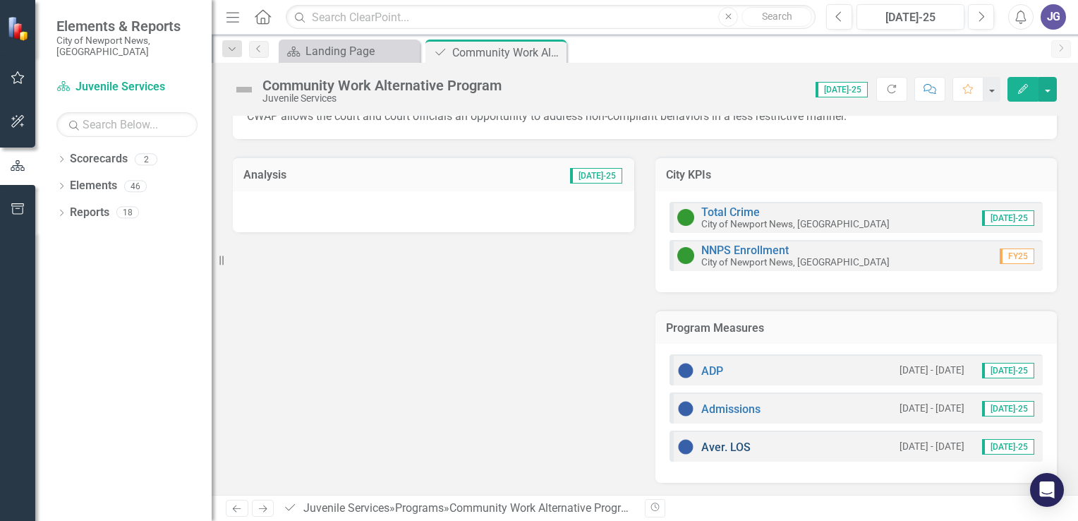
click at [732, 447] on link "Aver. LOS" at bounding box center [725, 446] width 49 height 13
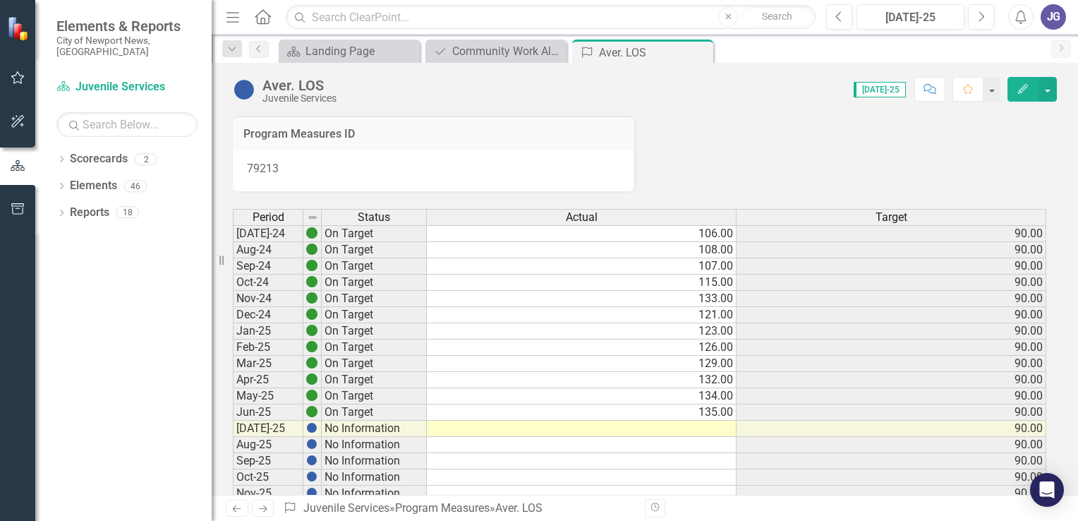
click at [709, 430] on td at bounding box center [582, 428] width 310 height 16
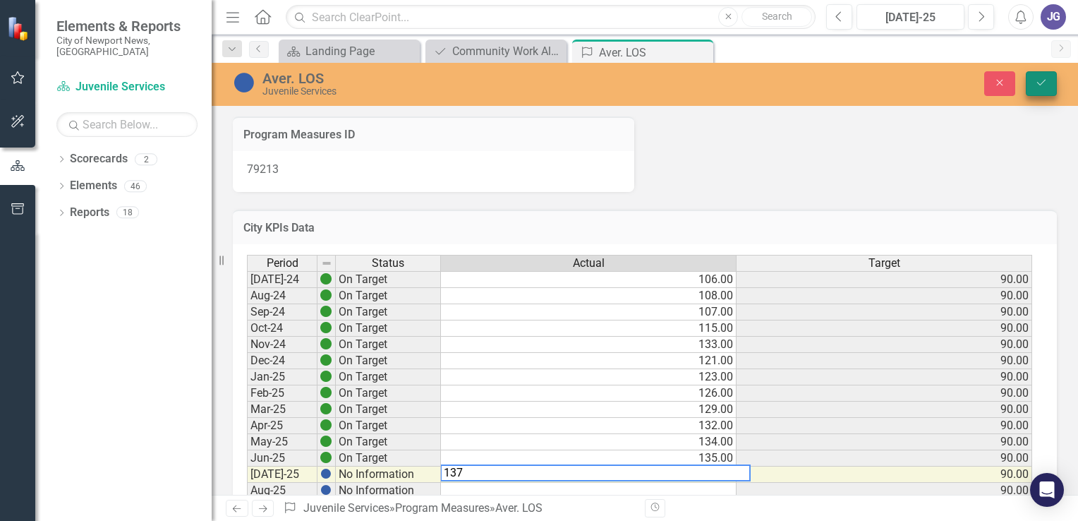
type textarea "137"
drag, startPoint x: 1043, startPoint y: 83, endPoint x: 1000, endPoint y: 67, distance: 45.7
click at [1042, 81] on icon "Save" at bounding box center [1041, 83] width 13 height 10
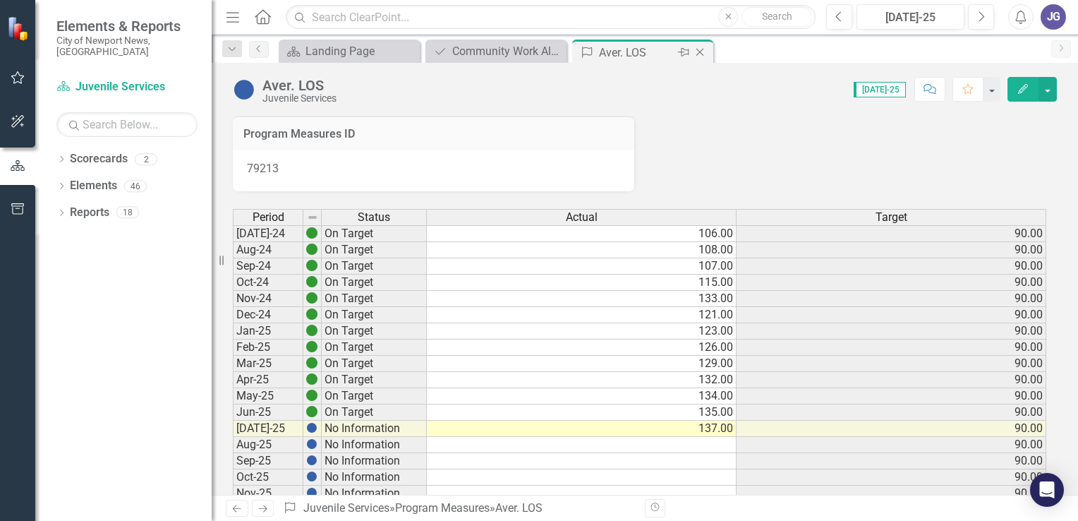
click at [698, 51] on icon "Close" at bounding box center [700, 52] width 14 height 11
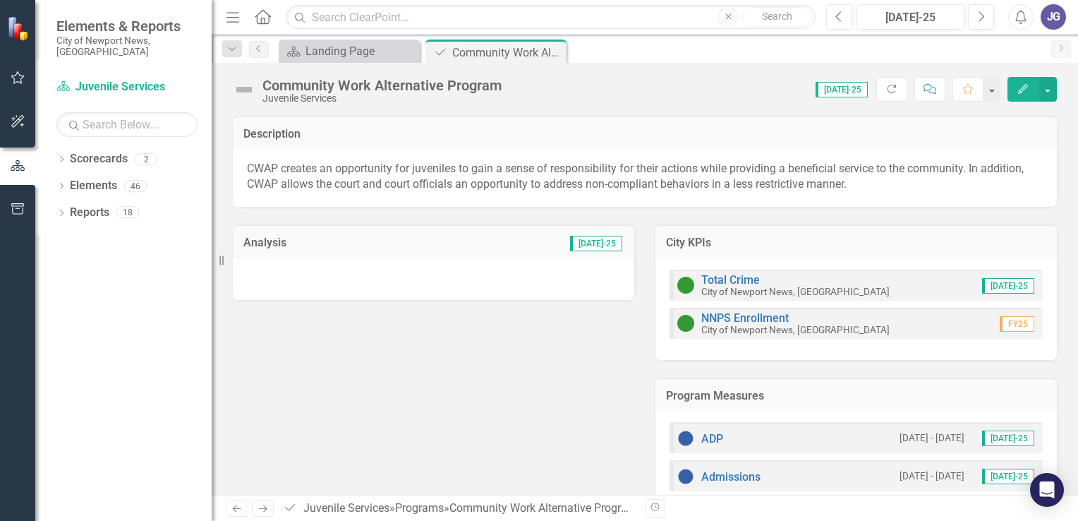
click at [274, 280] on div at bounding box center [433, 279] width 401 height 41
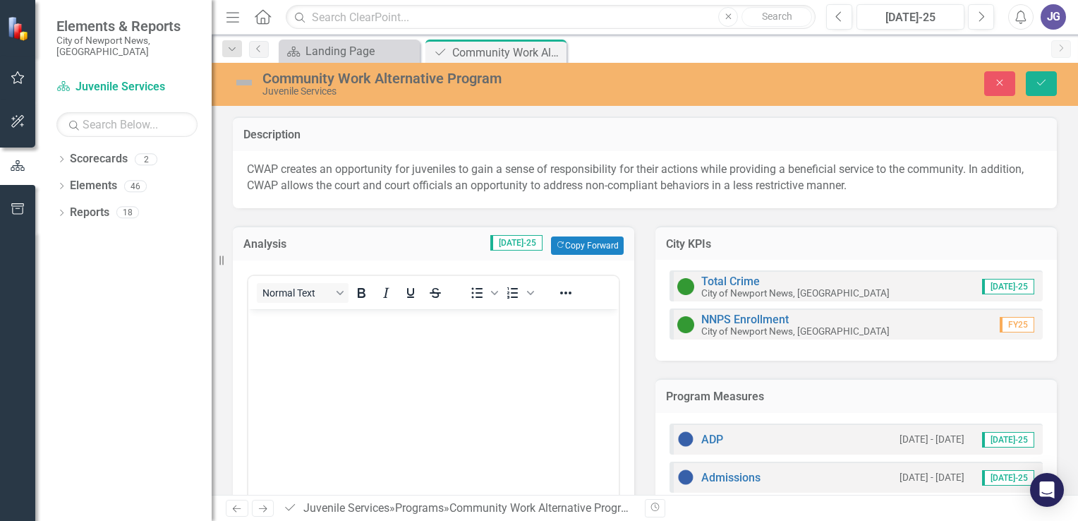
click at [288, 335] on body "Rich Text Area. Press ALT-0 for help." at bounding box center [433, 414] width 370 height 212
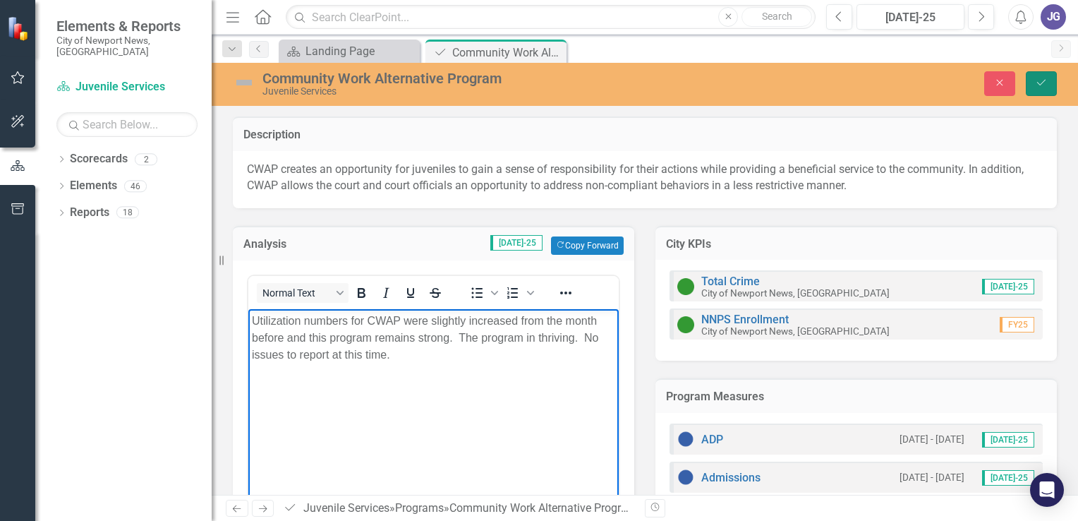
click at [1049, 82] on button "Save" at bounding box center [1041, 83] width 31 height 25
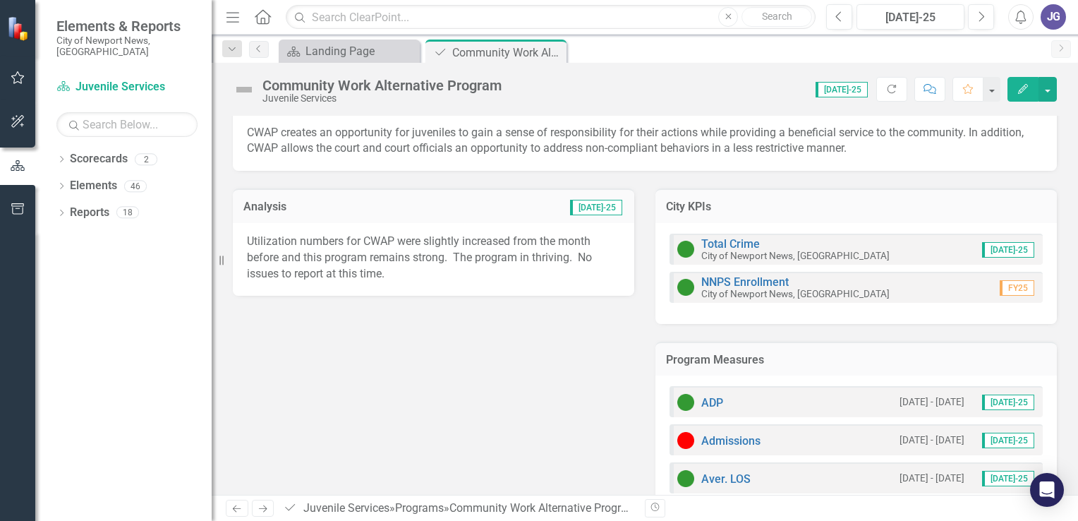
scroll to position [68, 0]
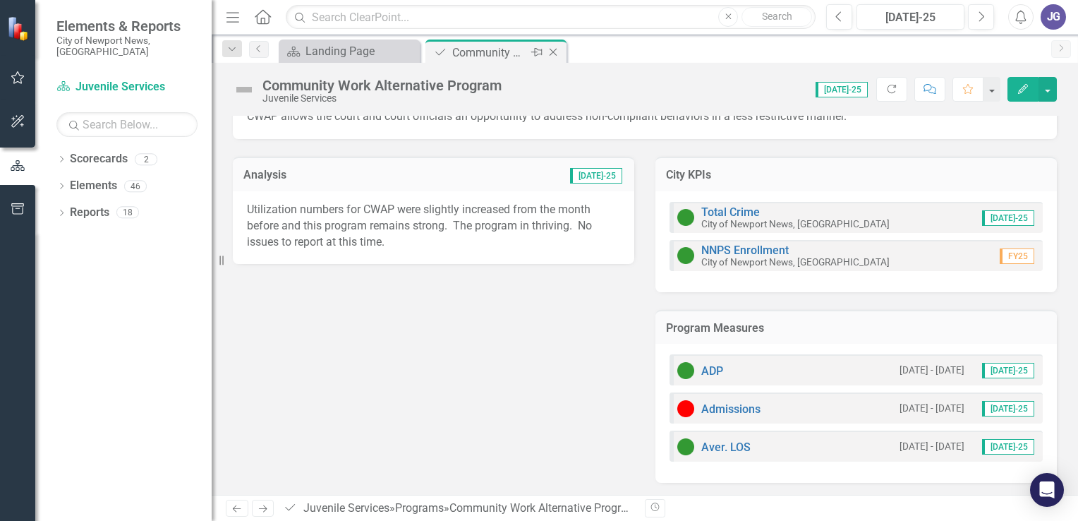
click at [553, 49] on icon "Close" at bounding box center [553, 52] width 14 height 11
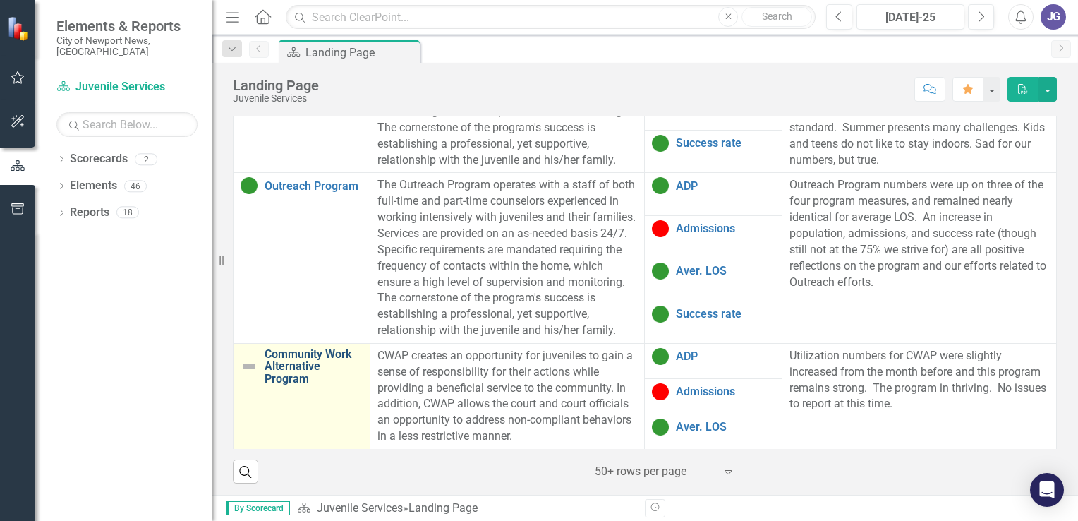
scroll to position [1163, 0]
click at [248, 365] on img at bounding box center [249, 366] width 17 height 17
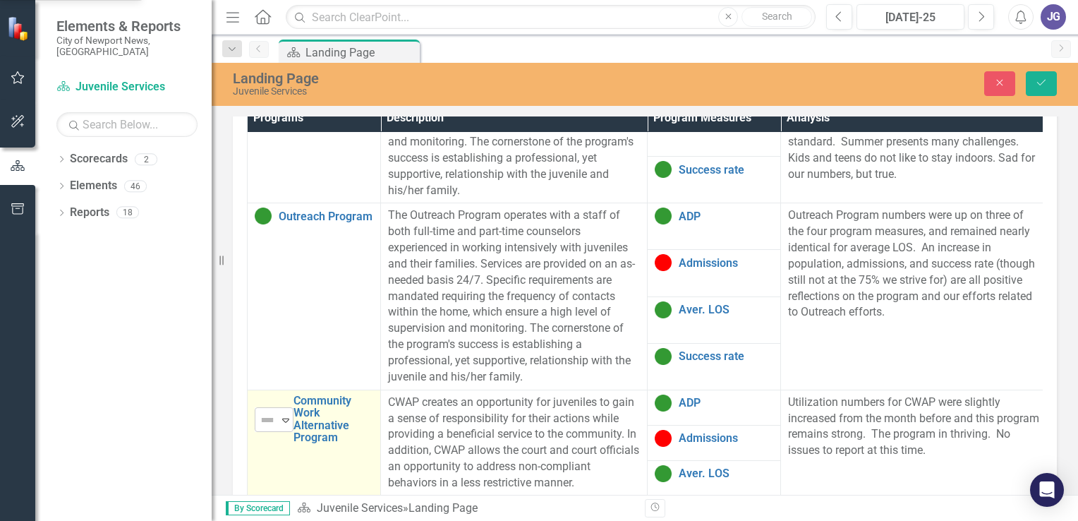
click at [287, 414] on icon "Expand" at bounding box center [286, 419] width 14 height 11
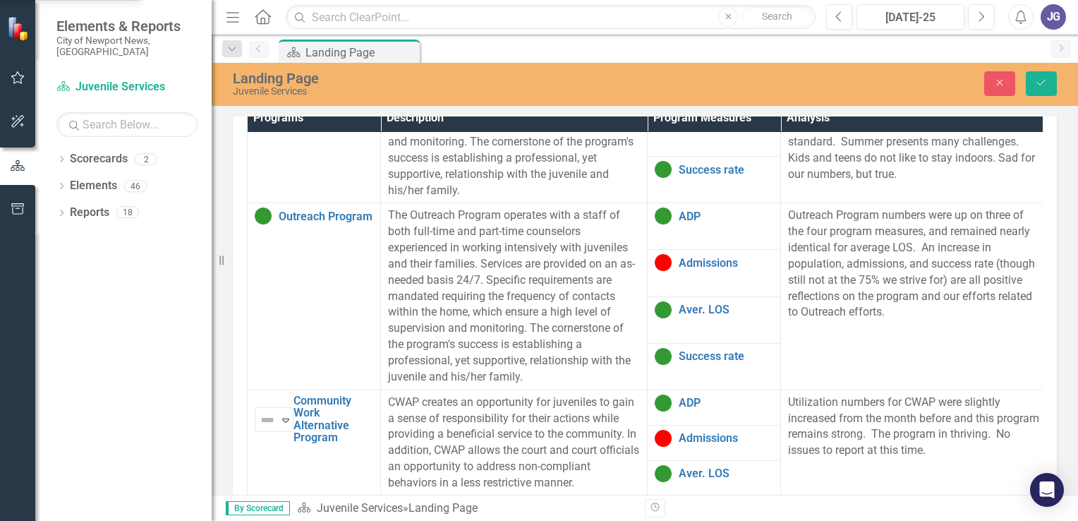
click at [1038, 81] on icon "Save" at bounding box center [1041, 83] width 13 height 10
